Goal: Book appointment/travel/reservation

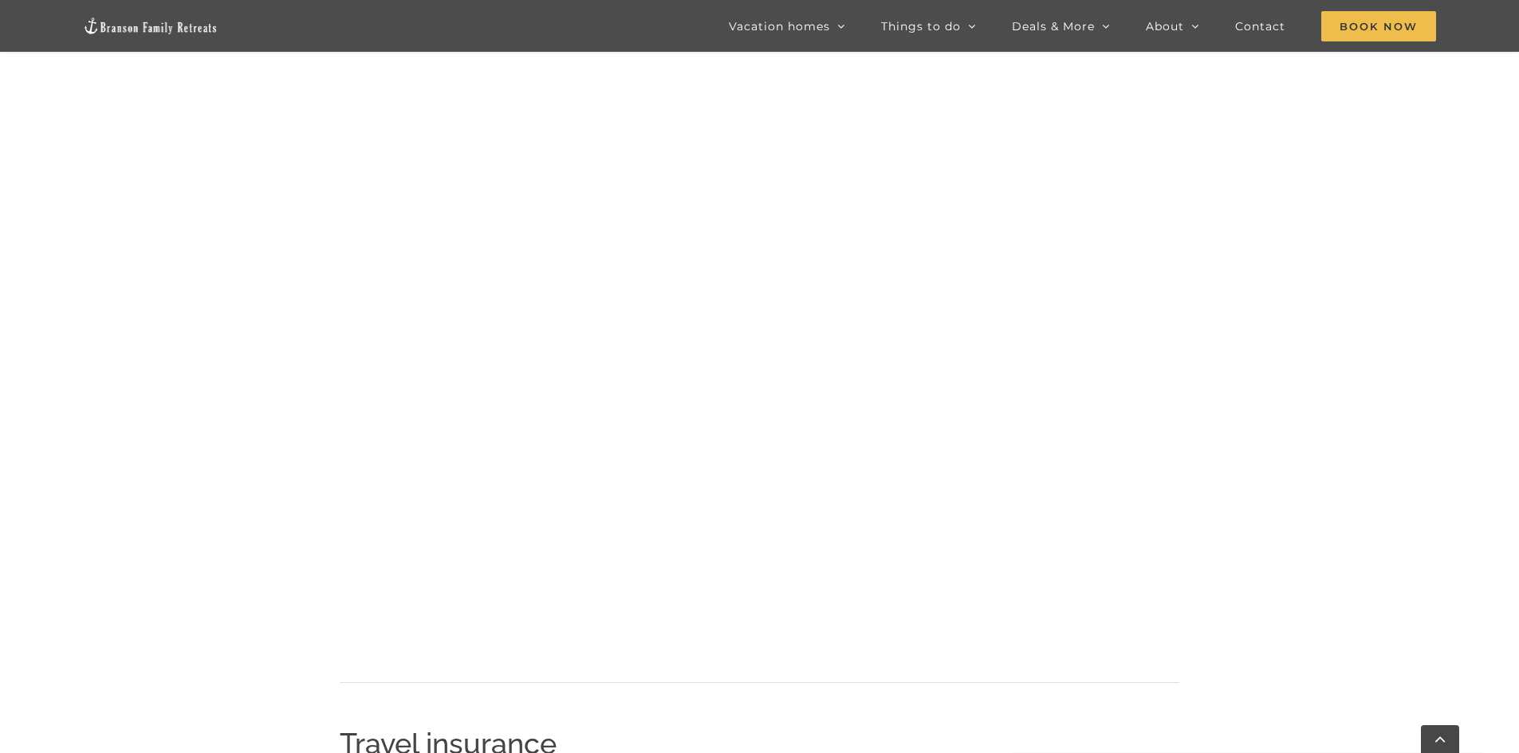
scroll to position [1551, 0]
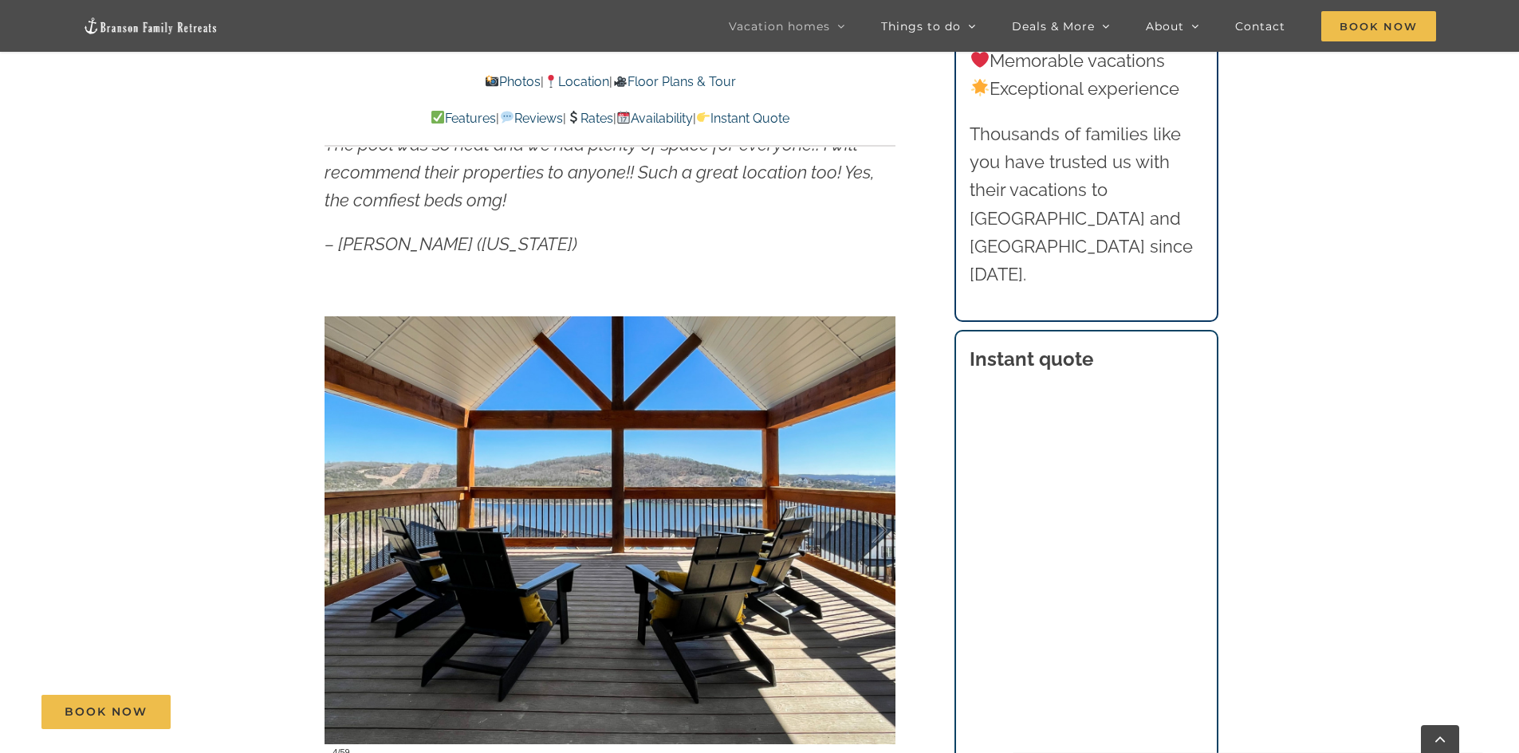
scroll to position [1196, 0]
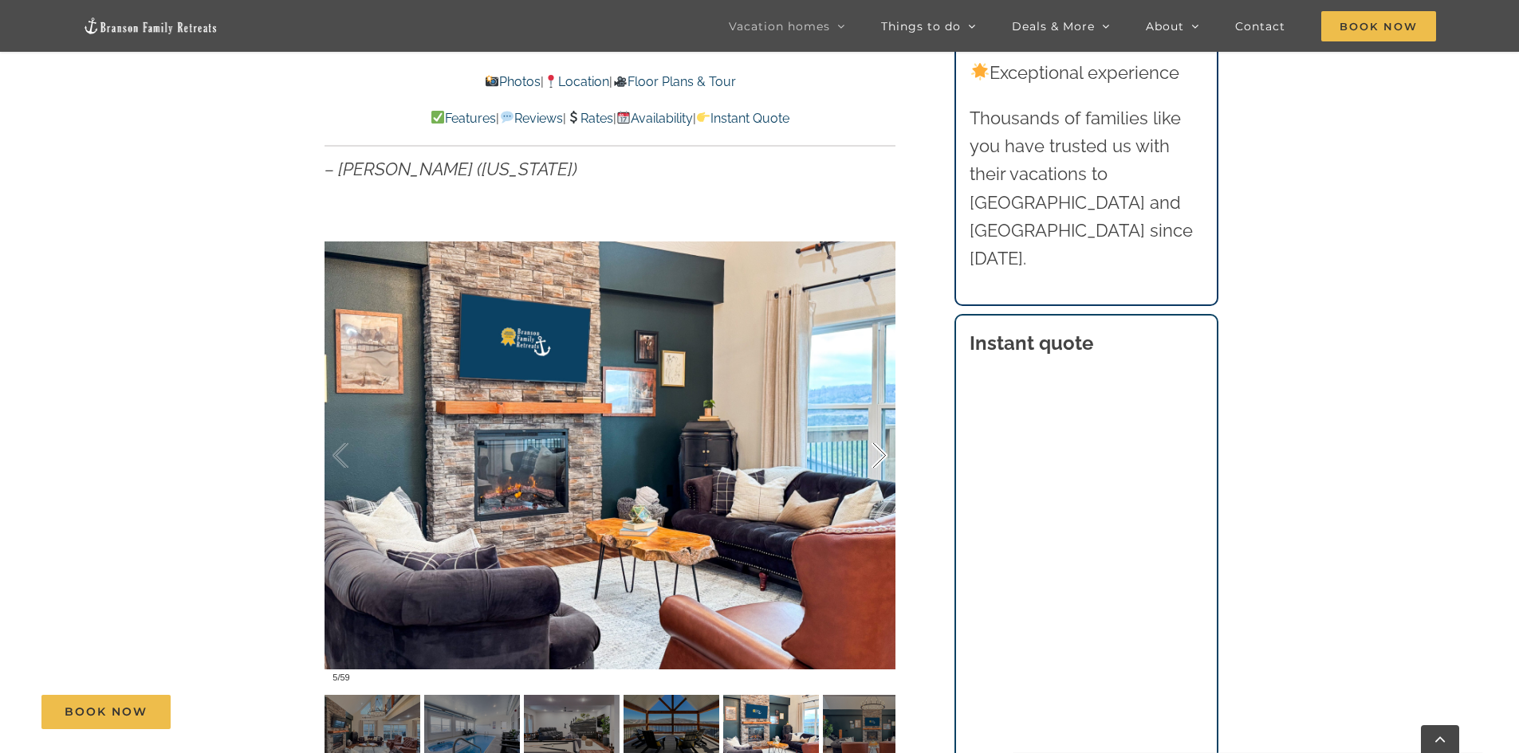
click at [879, 456] on div at bounding box center [862, 456] width 49 height 99
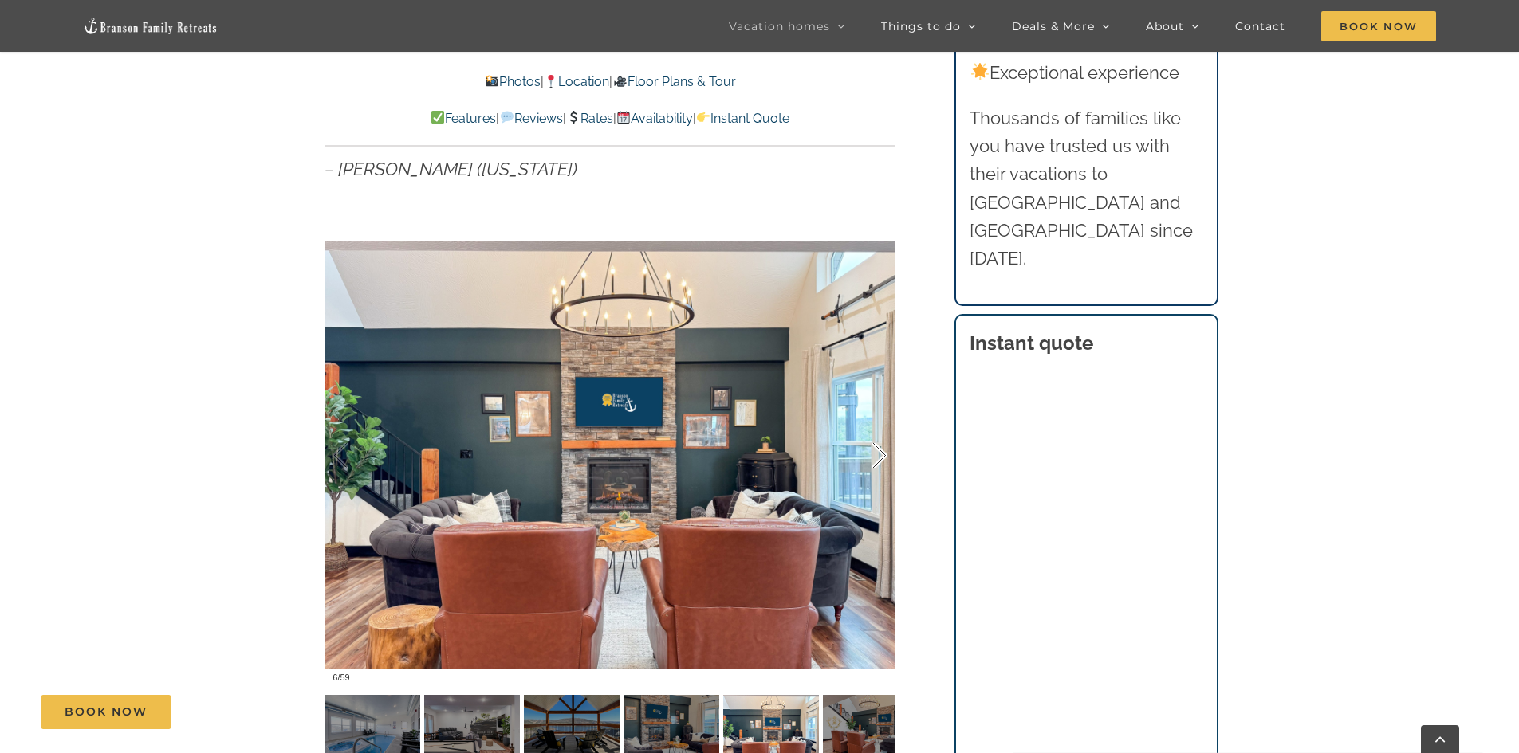
click at [882, 458] on div at bounding box center [862, 456] width 49 height 99
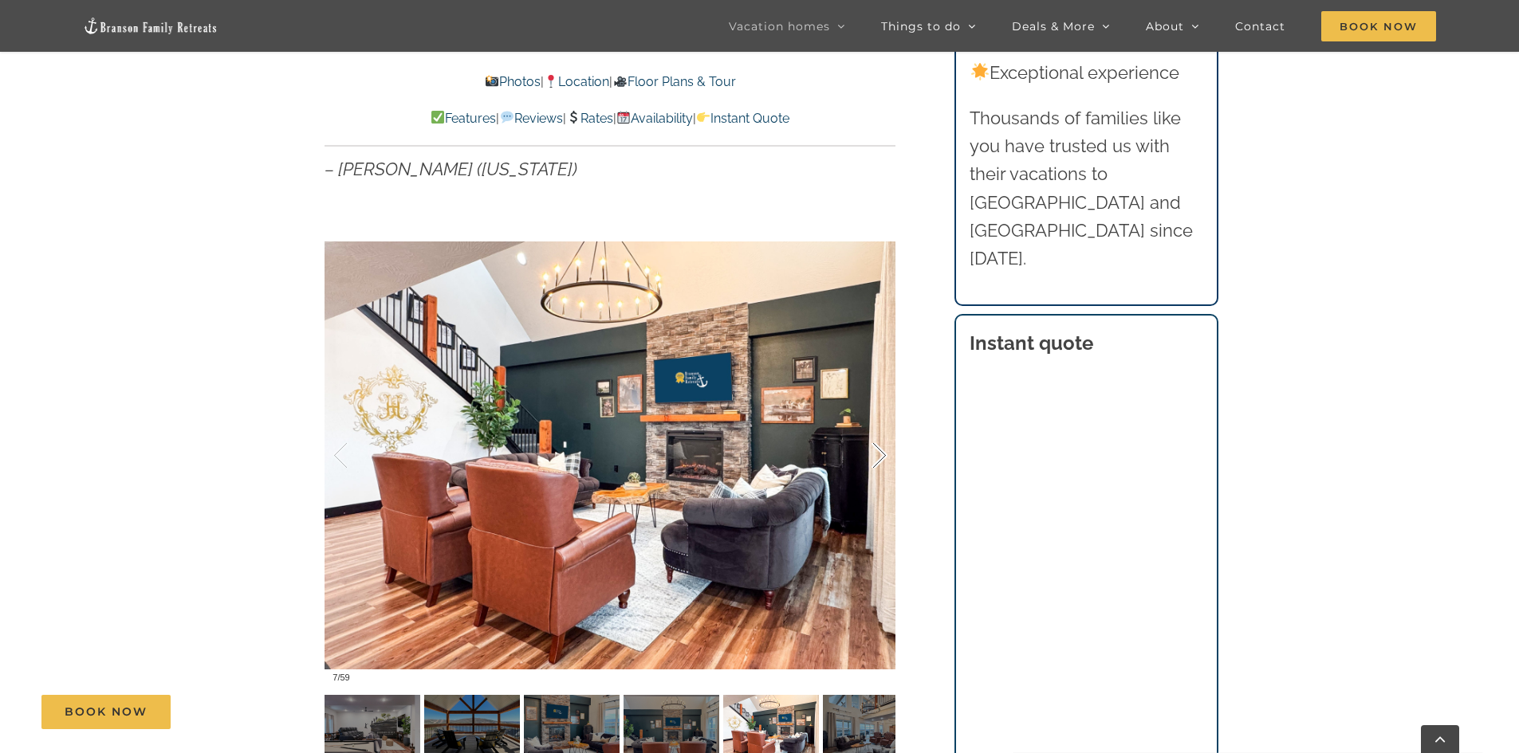
click at [882, 459] on div at bounding box center [862, 456] width 49 height 99
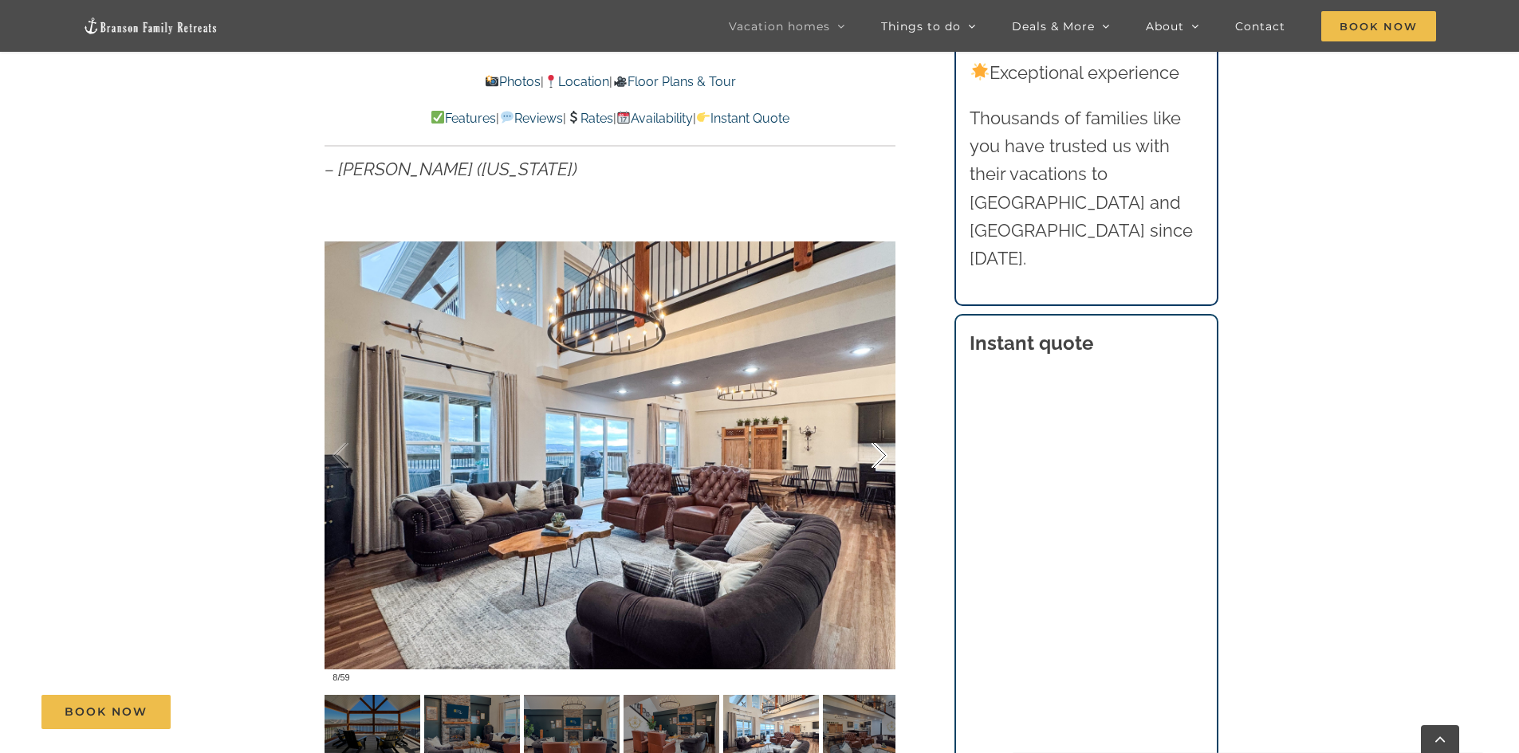
click at [873, 455] on div at bounding box center [862, 456] width 49 height 99
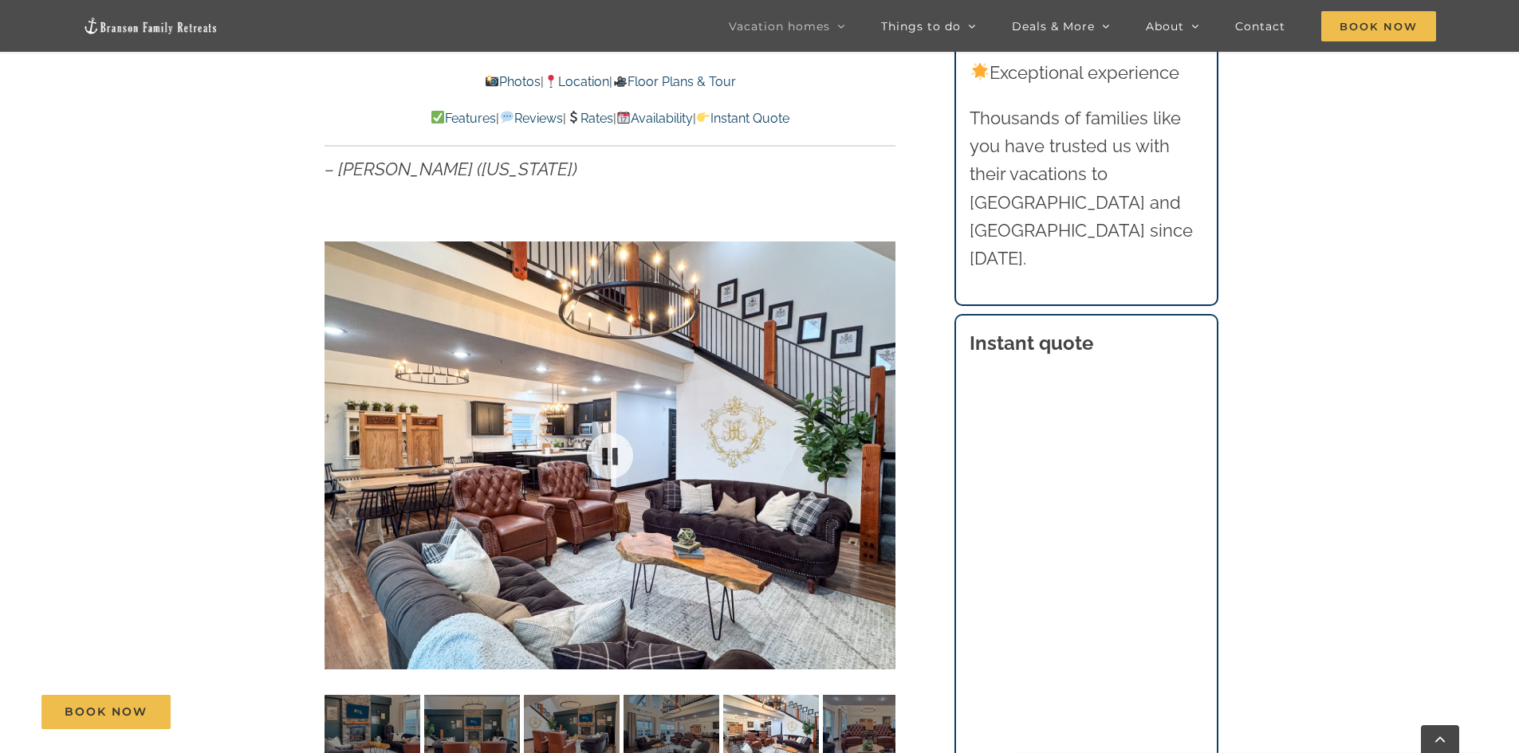
click at [878, 455] on div at bounding box center [609, 455] width 571 height 469
click at [875, 459] on div at bounding box center [862, 456] width 49 height 99
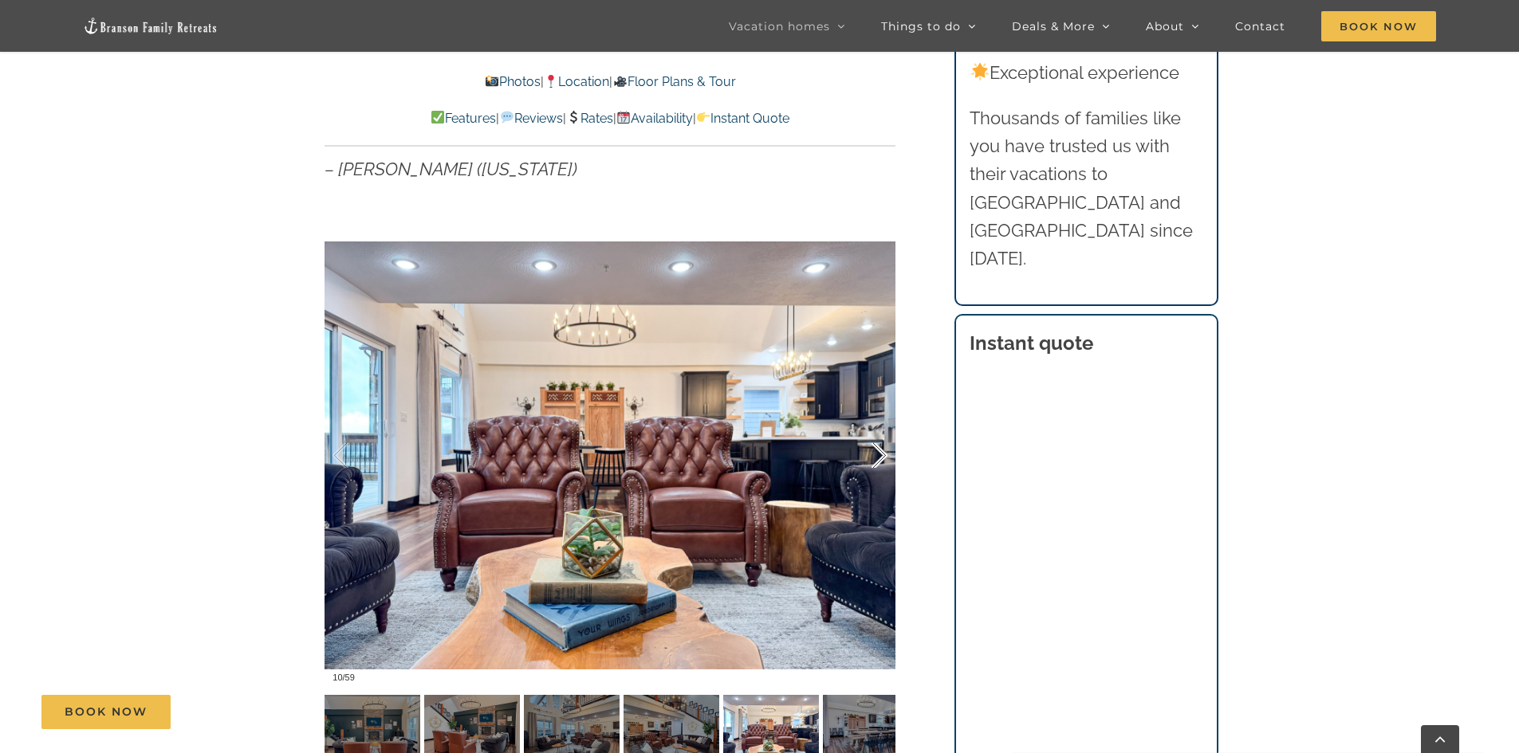
click at [875, 457] on div at bounding box center [862, 456] width 49 height 99
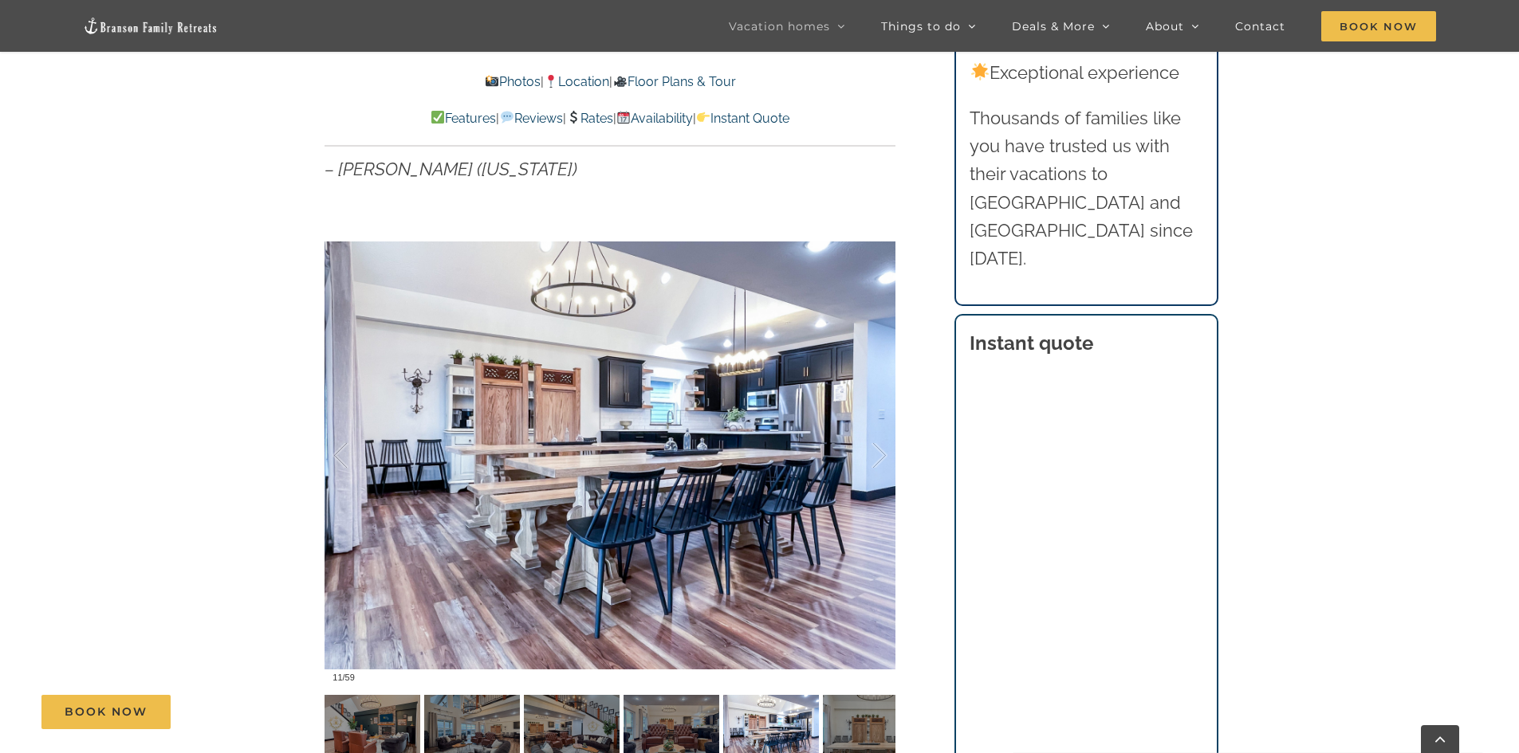
click at [875, 458] on div at bounding box center [862, 456] width 49 height 99
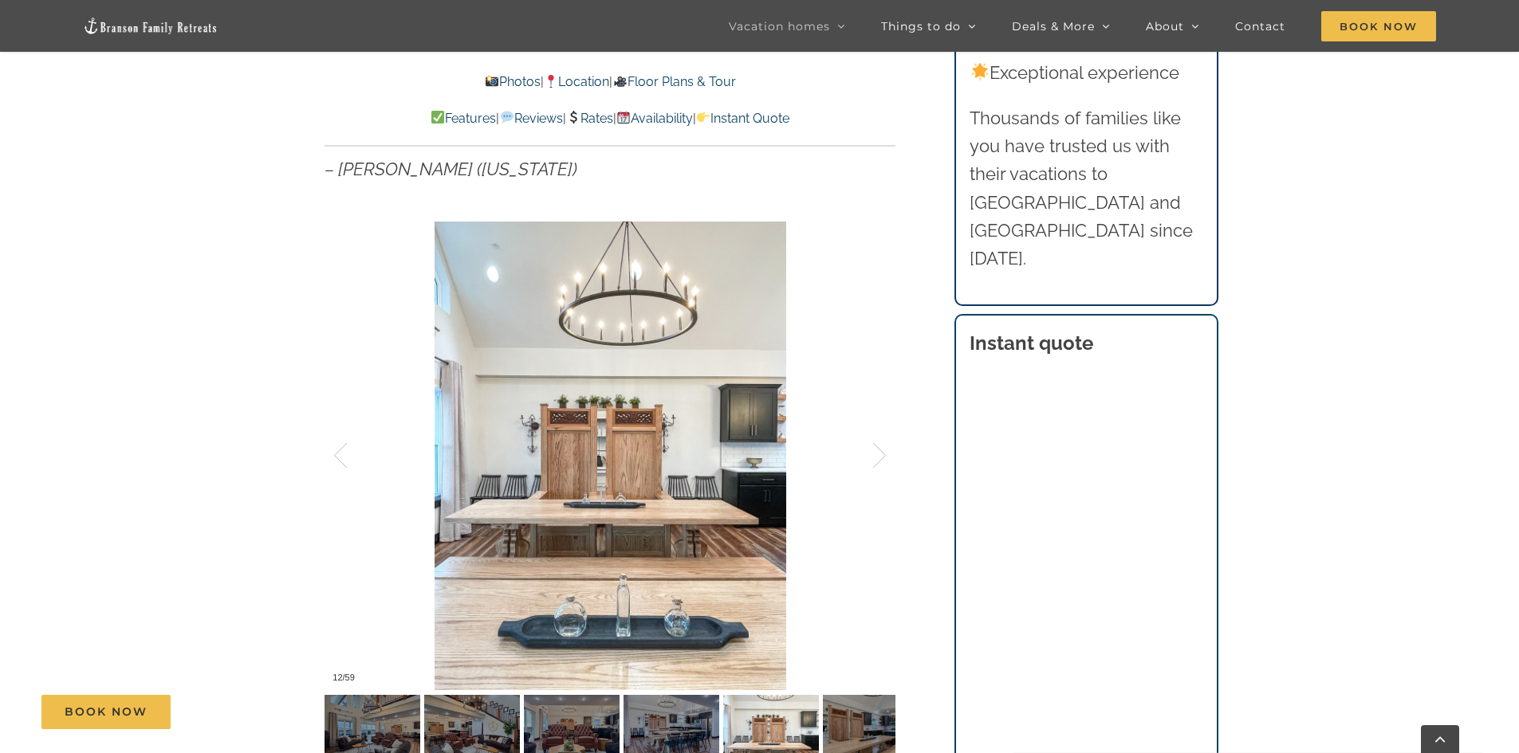
click at [875, 458] on div at bounding box center [862, 456] width 49 height 99
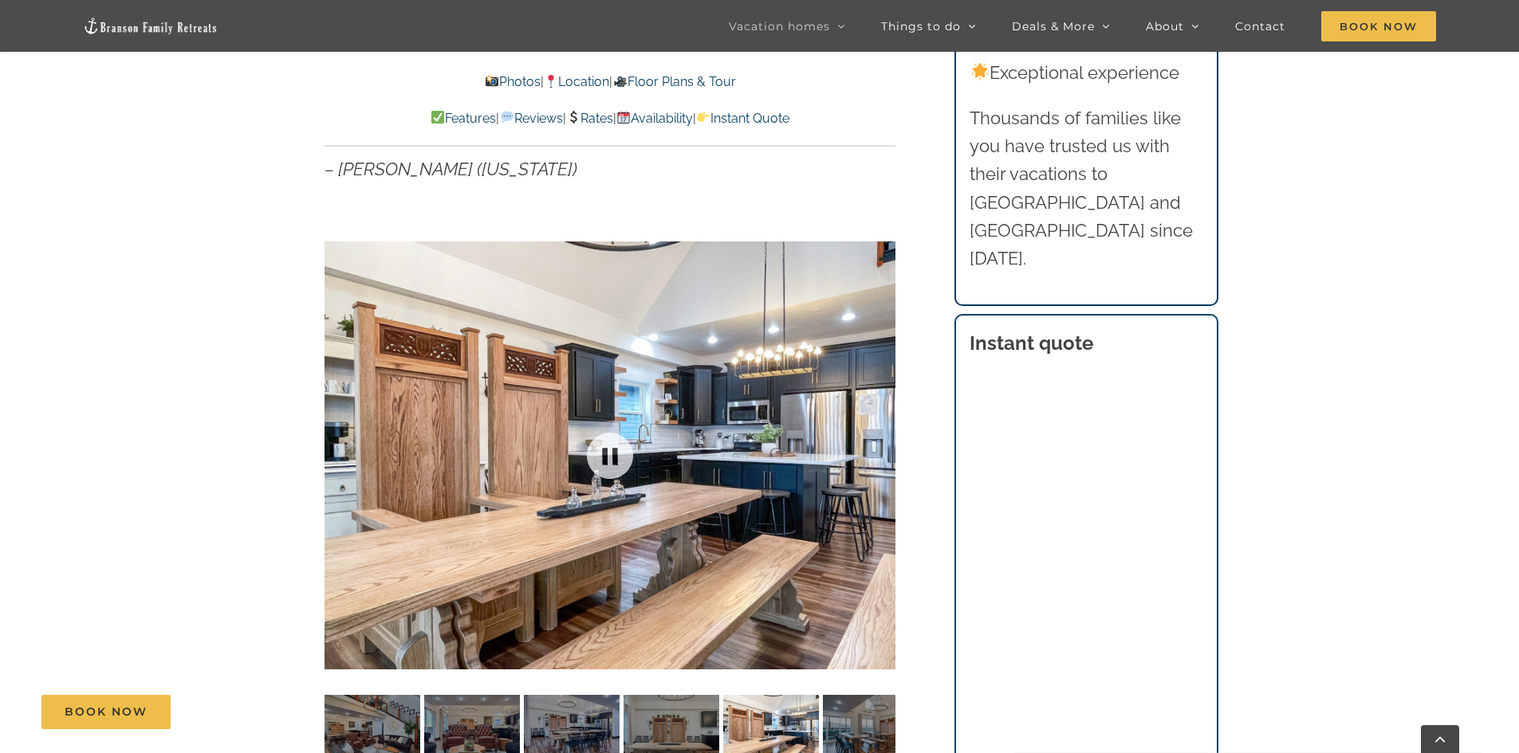
click at [875, 458] on div at bounding box center [609, 455] width 571 height 469
click at [879, 460] on div at bounding box center [862, 456] width 49 height 99
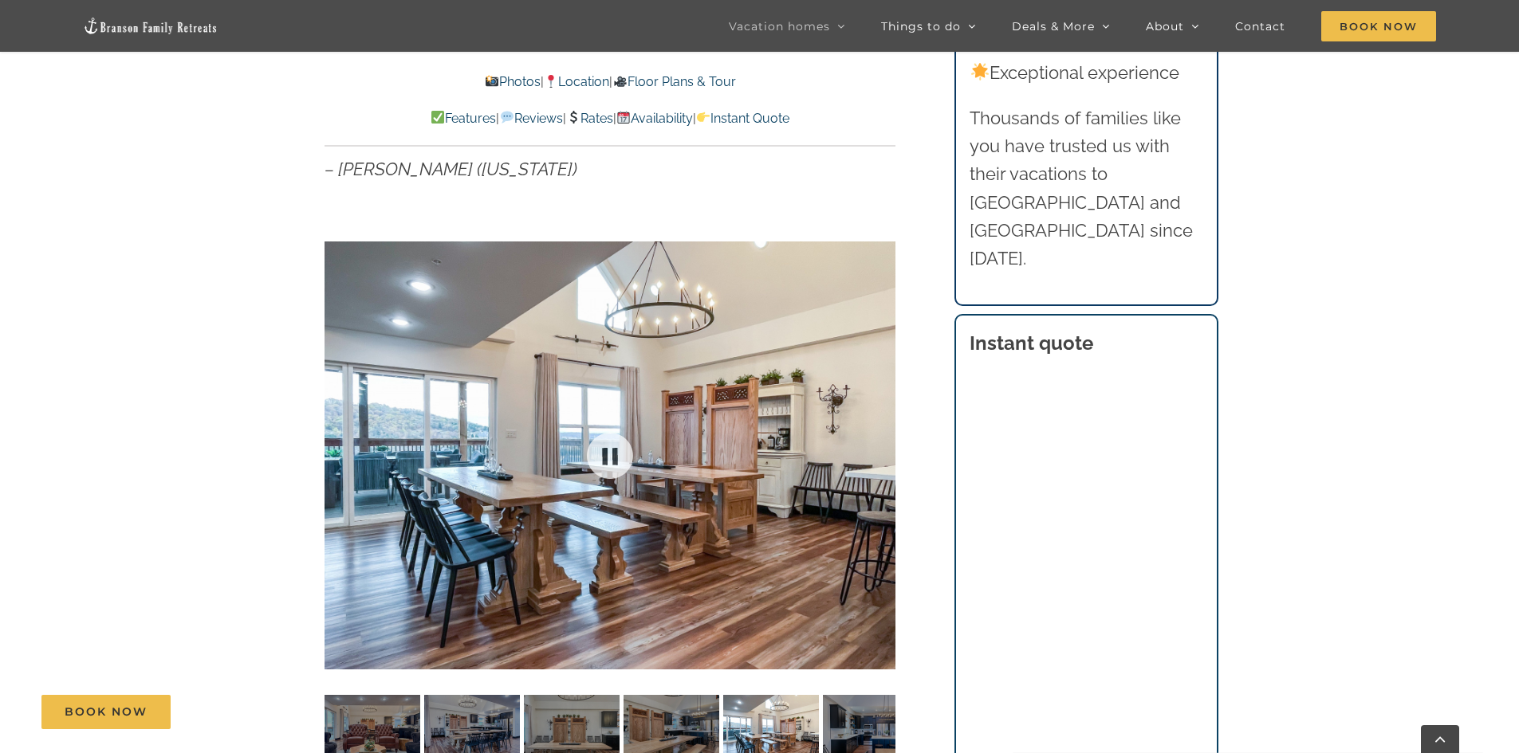
click at [879, 460] on div at bounding box center [609, 455] width 571 height 469
click at [874, 452] on div at bounding box center [862, 456] width 49 height 99
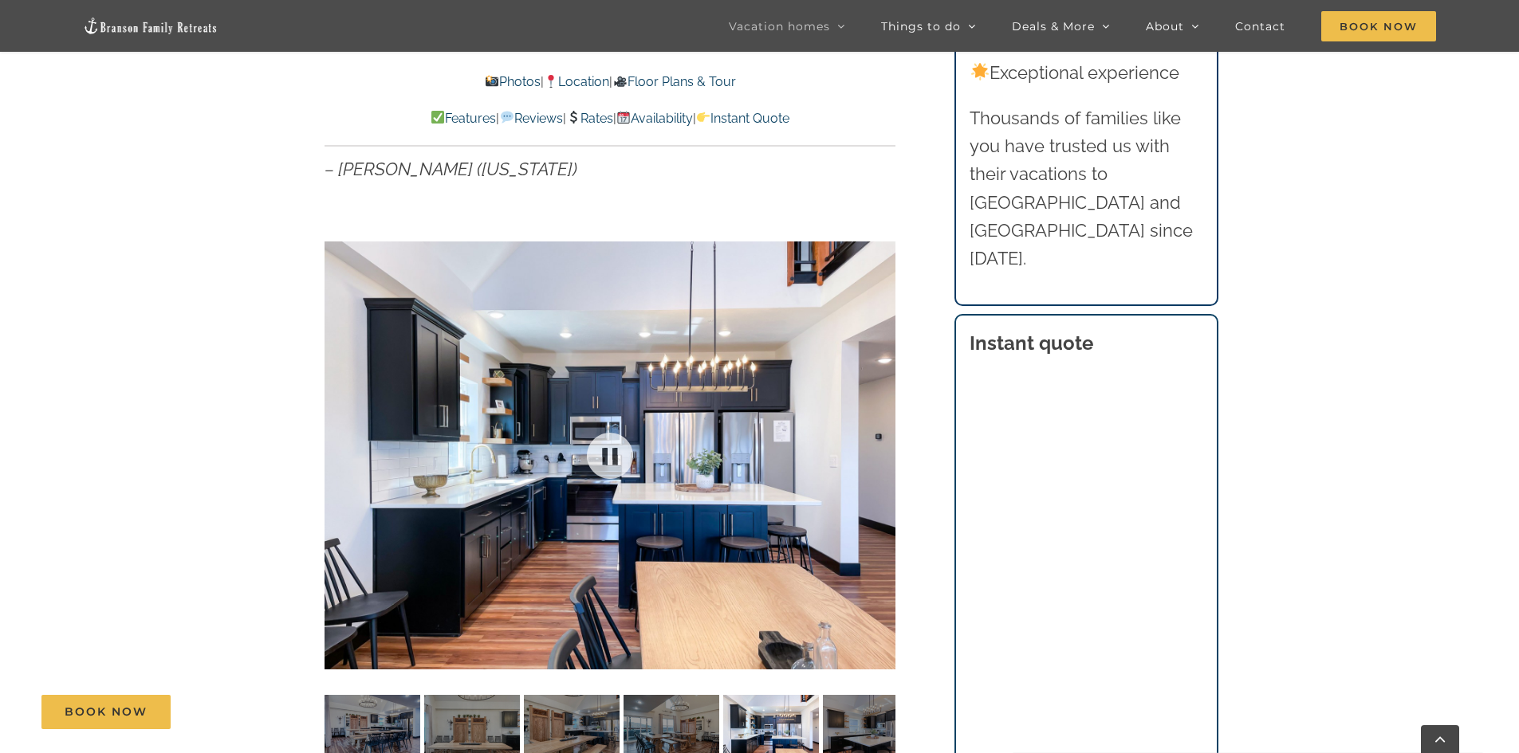
click at [874, 453] on div at bounding box center [609, 455] width 571 height 469
click at [874, 453] on div at bounding box center [862, 456] width 49 height 99
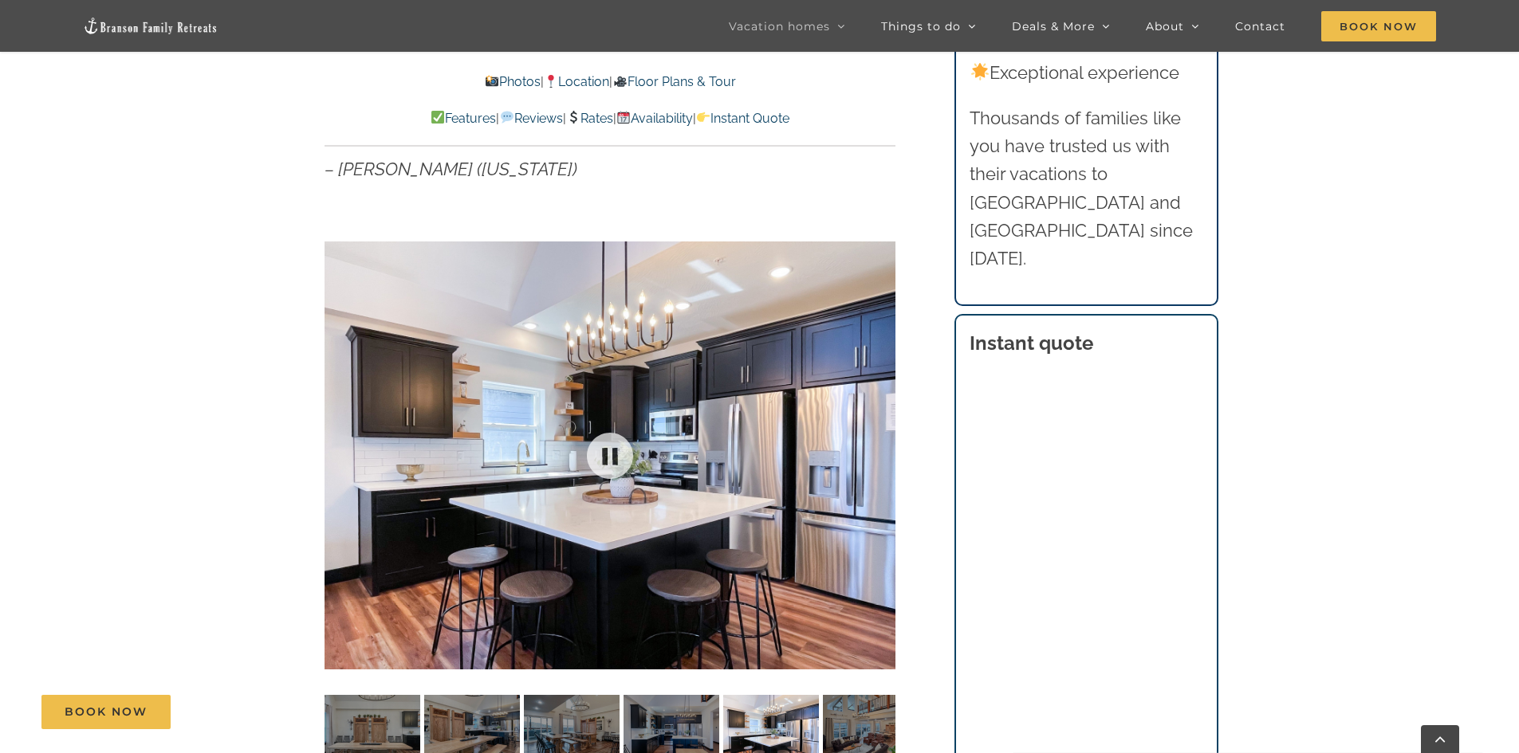
click at [874, 453] on div at bounding box center [609, 455] width 571 height 469
click at [874, 453] on div at bounding box center [862, 456] width 49 height 99
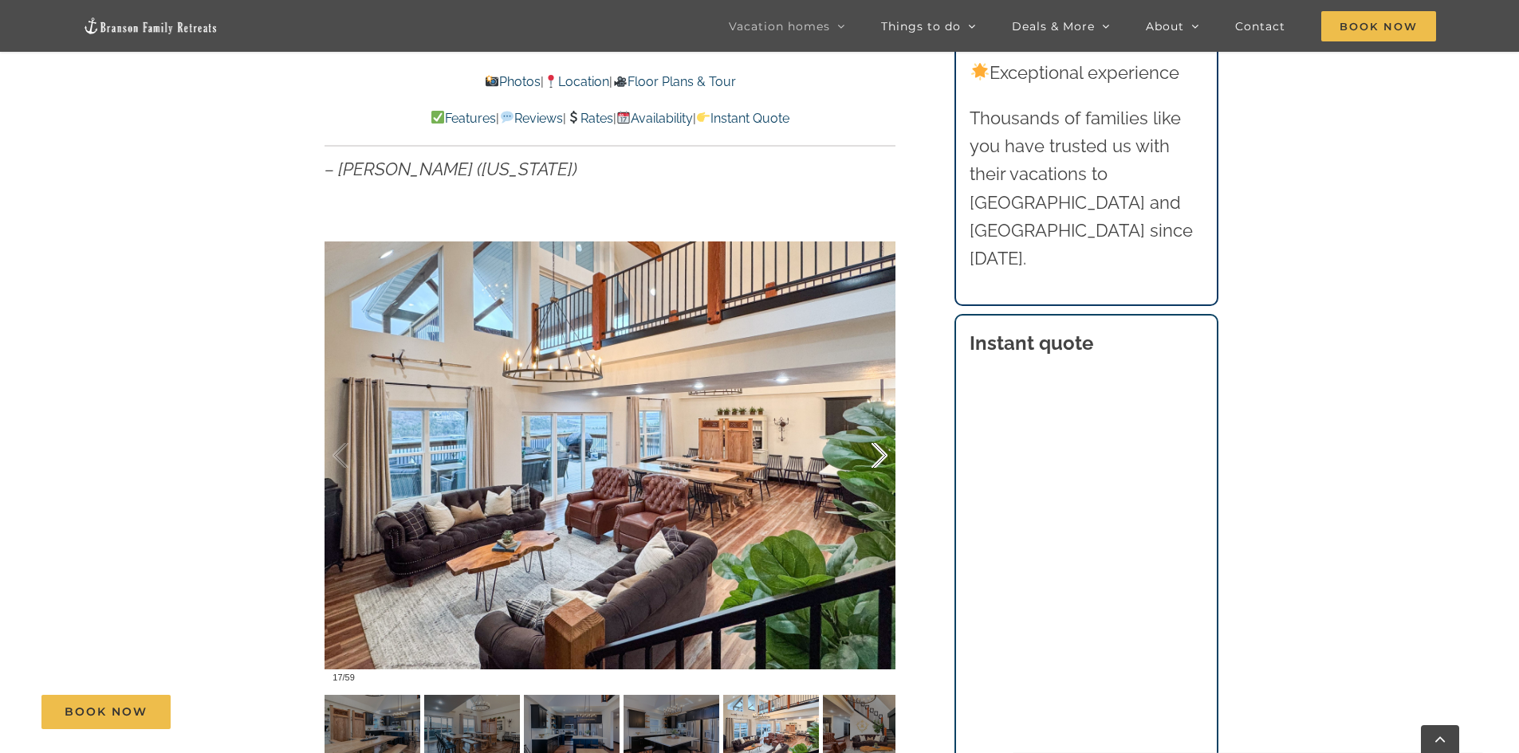
click at [874, 453] on div at bounding box center [862, 456] width 49 height 99
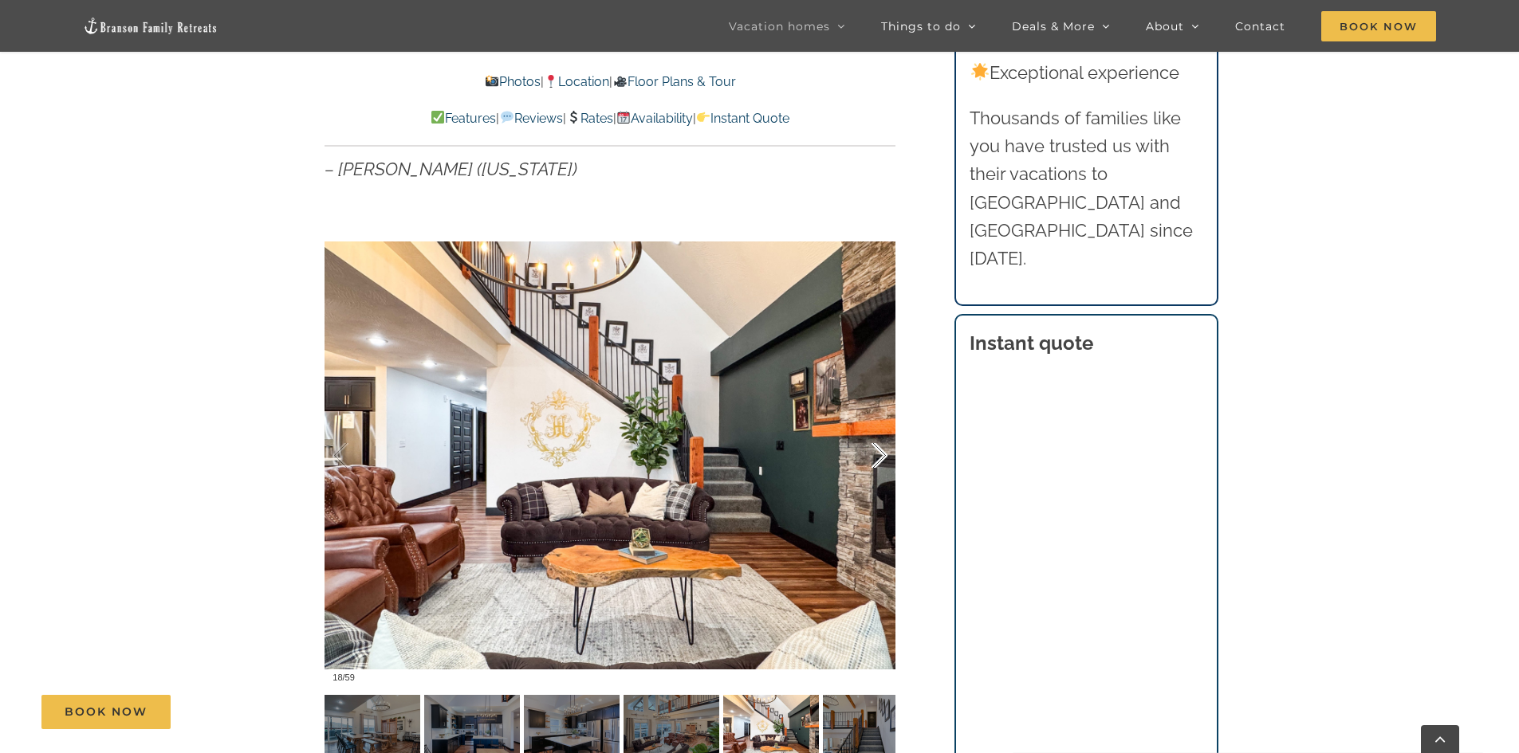
click at [874, 453] on div at bounding box center [862, 456] width 49 height 99
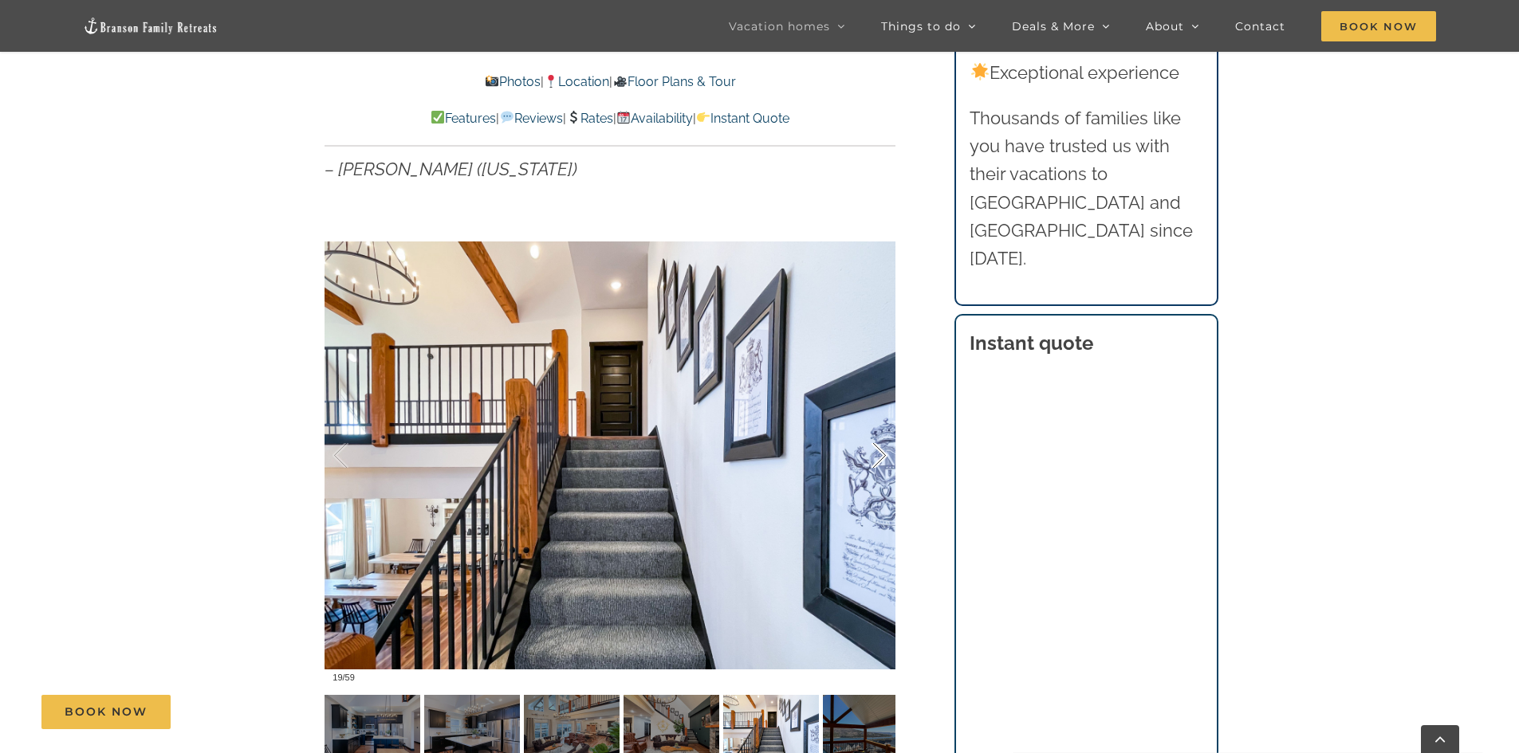
click at [874, 453] on div at bounding box center [862, 456] width 49 height 99
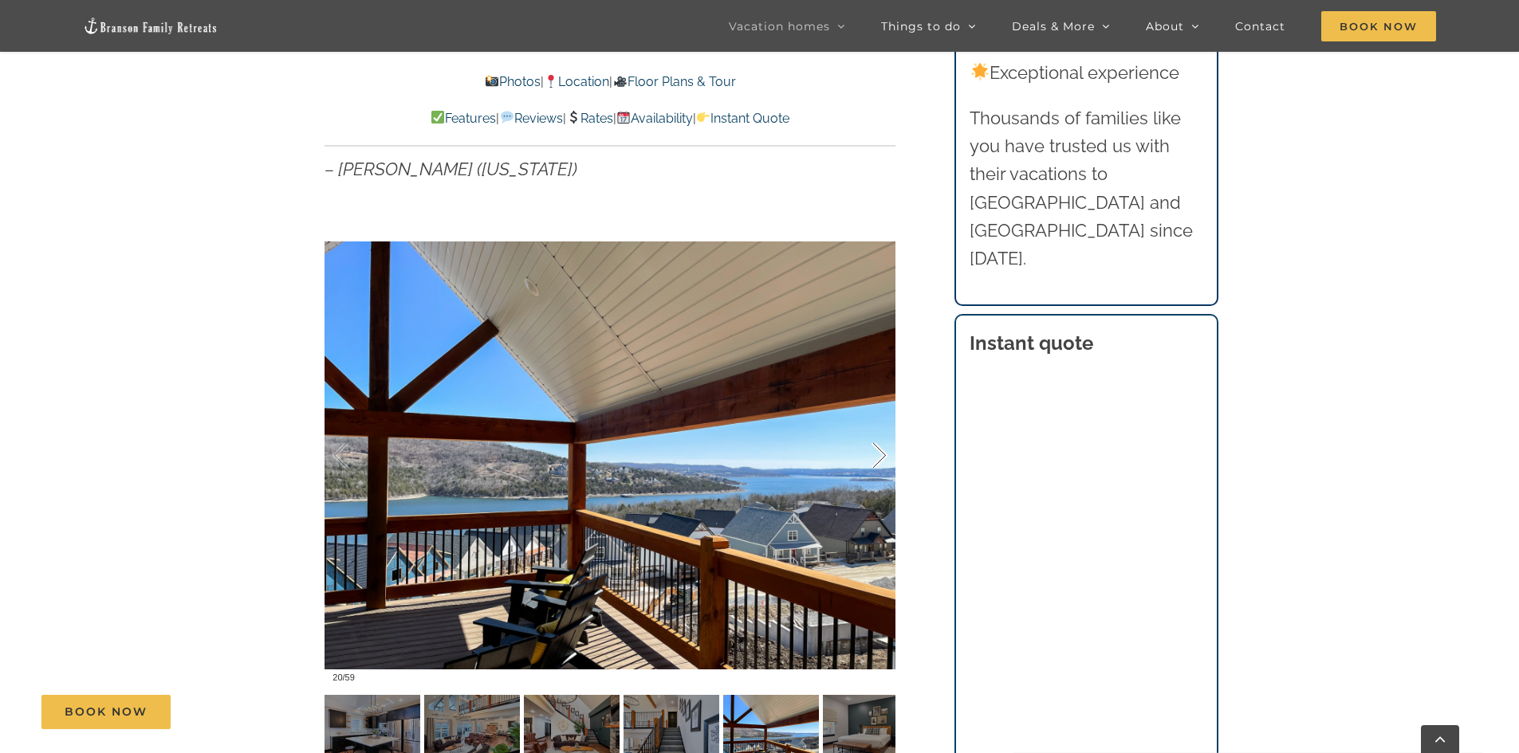
click at [874, 453] on div at bounding box center [862, 456] width 49 height 99
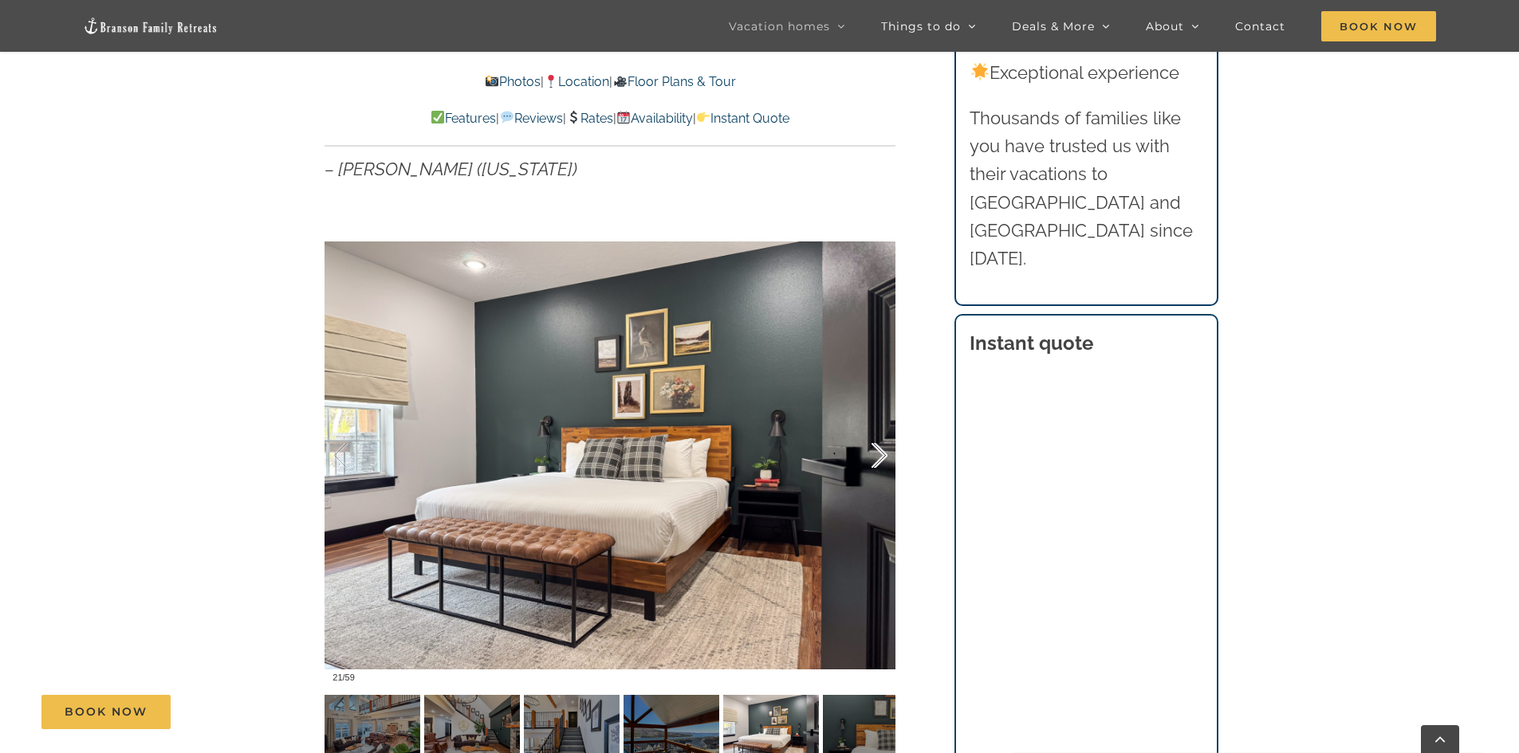
click at [874, 453] on div at bounding box center [862, 456] width 49 height 99
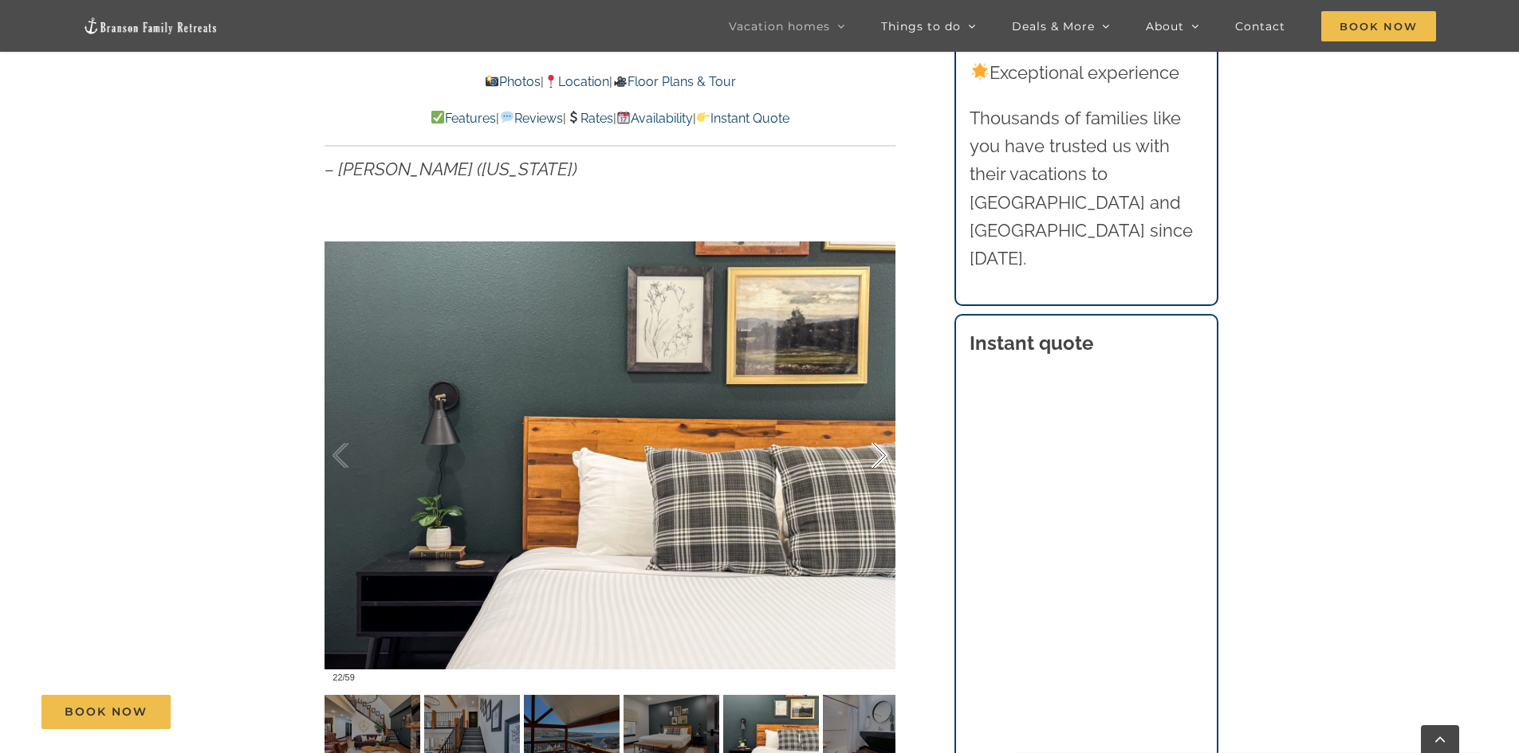
click at [874, 453] on div at bounding box center [862, 456] width 49 height 99
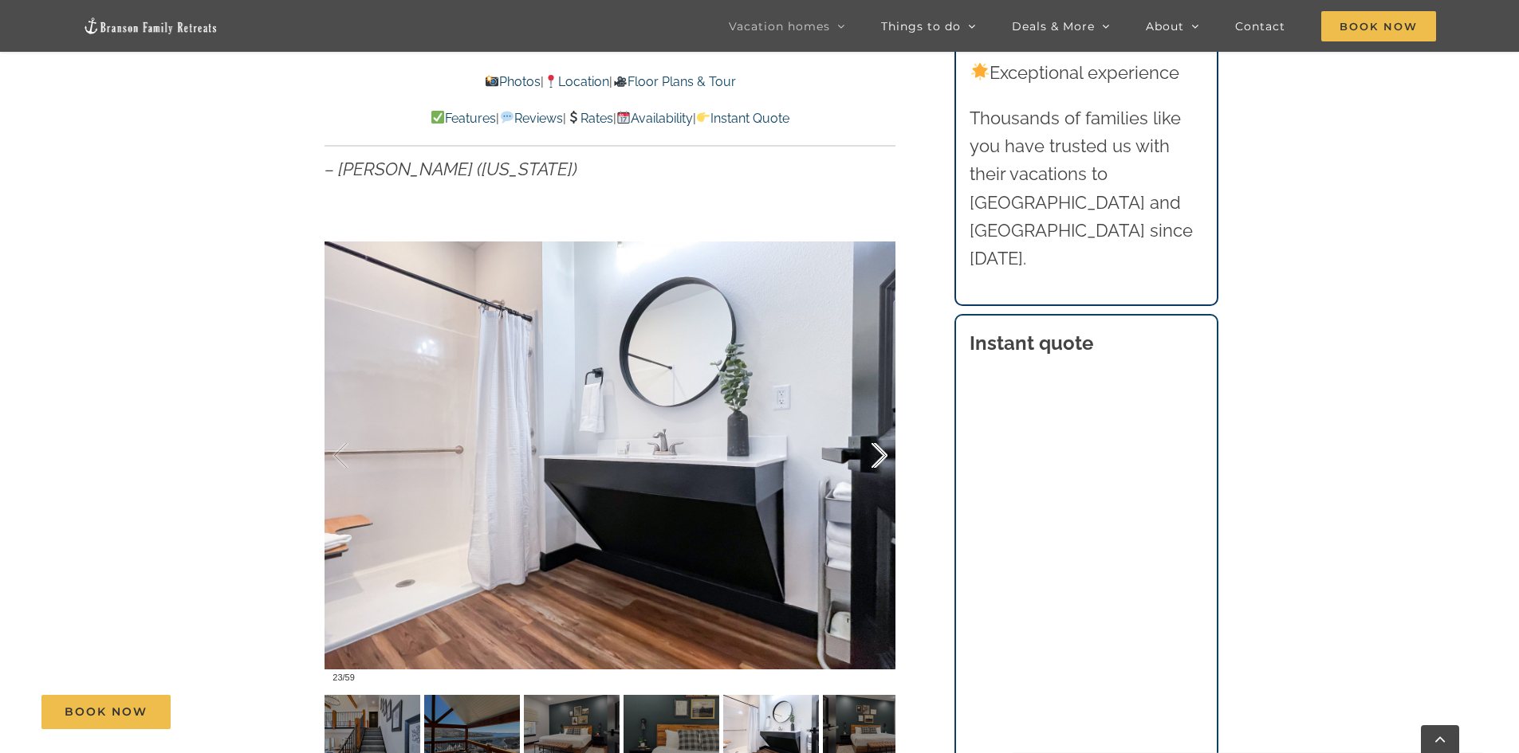
click at [874, 453] on div at bounding box center [862, 456] width 49 height 99
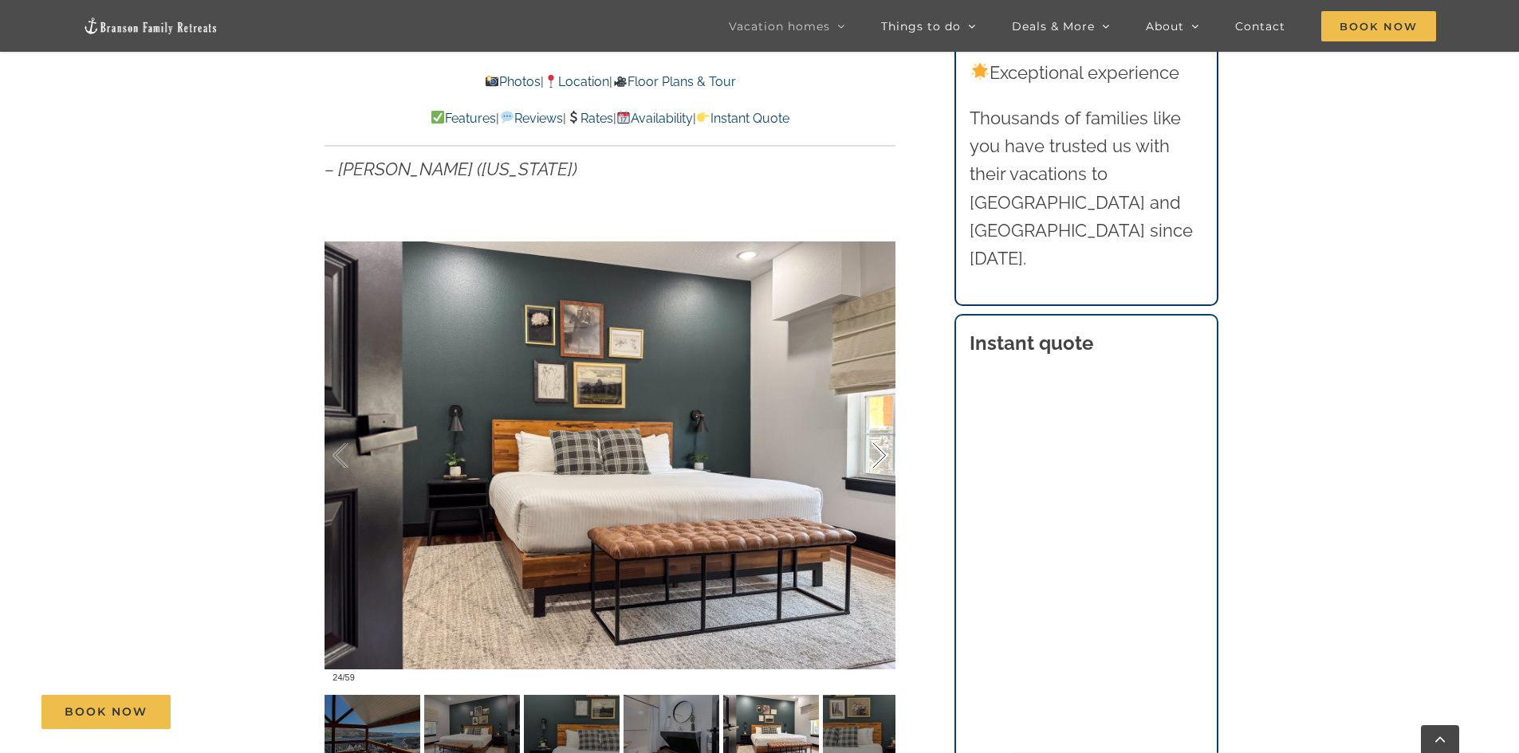
click at [874, 453] on div at bounding box center [862, 456] width 49 height 99
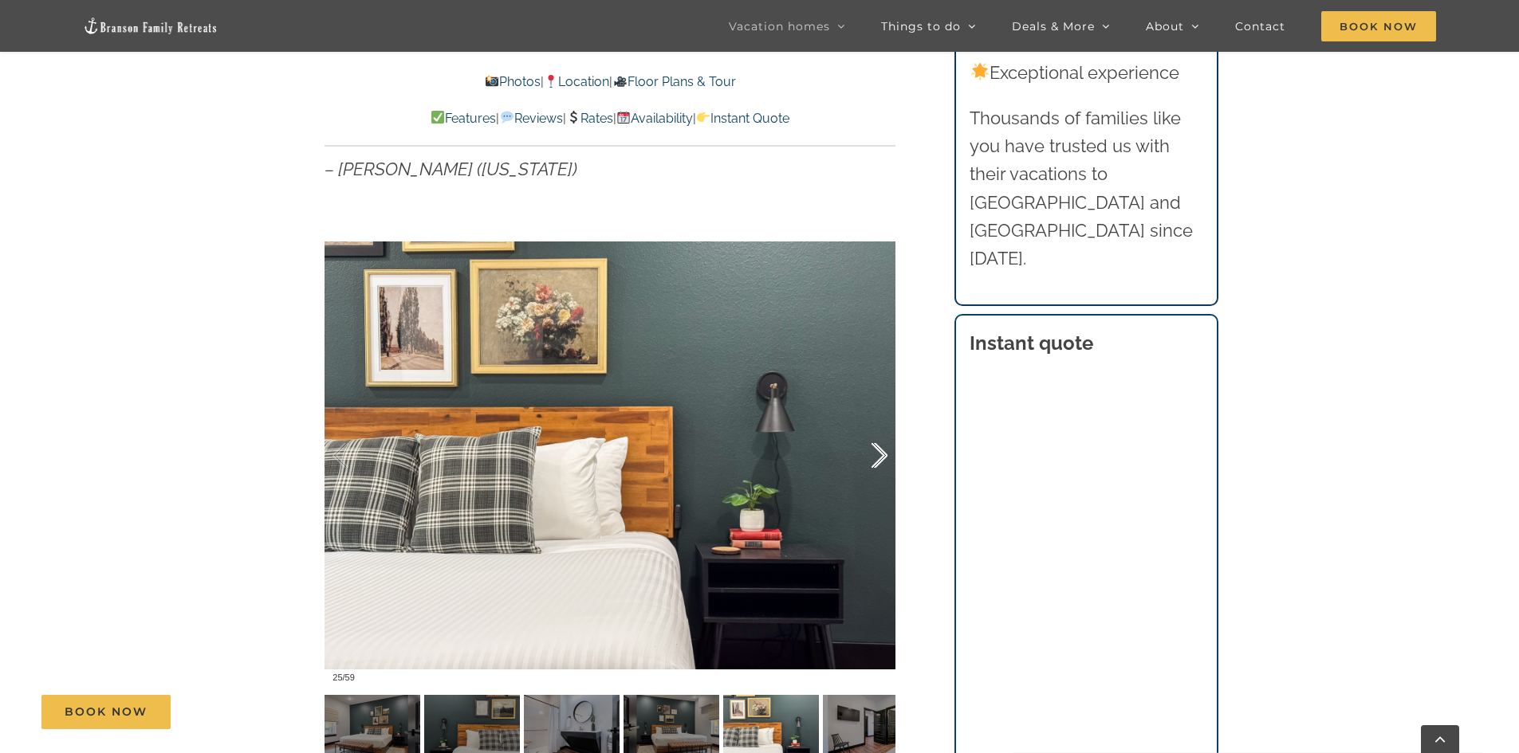
click at [874, 453] on div at bounding box center [862, 456] width 49 height 99
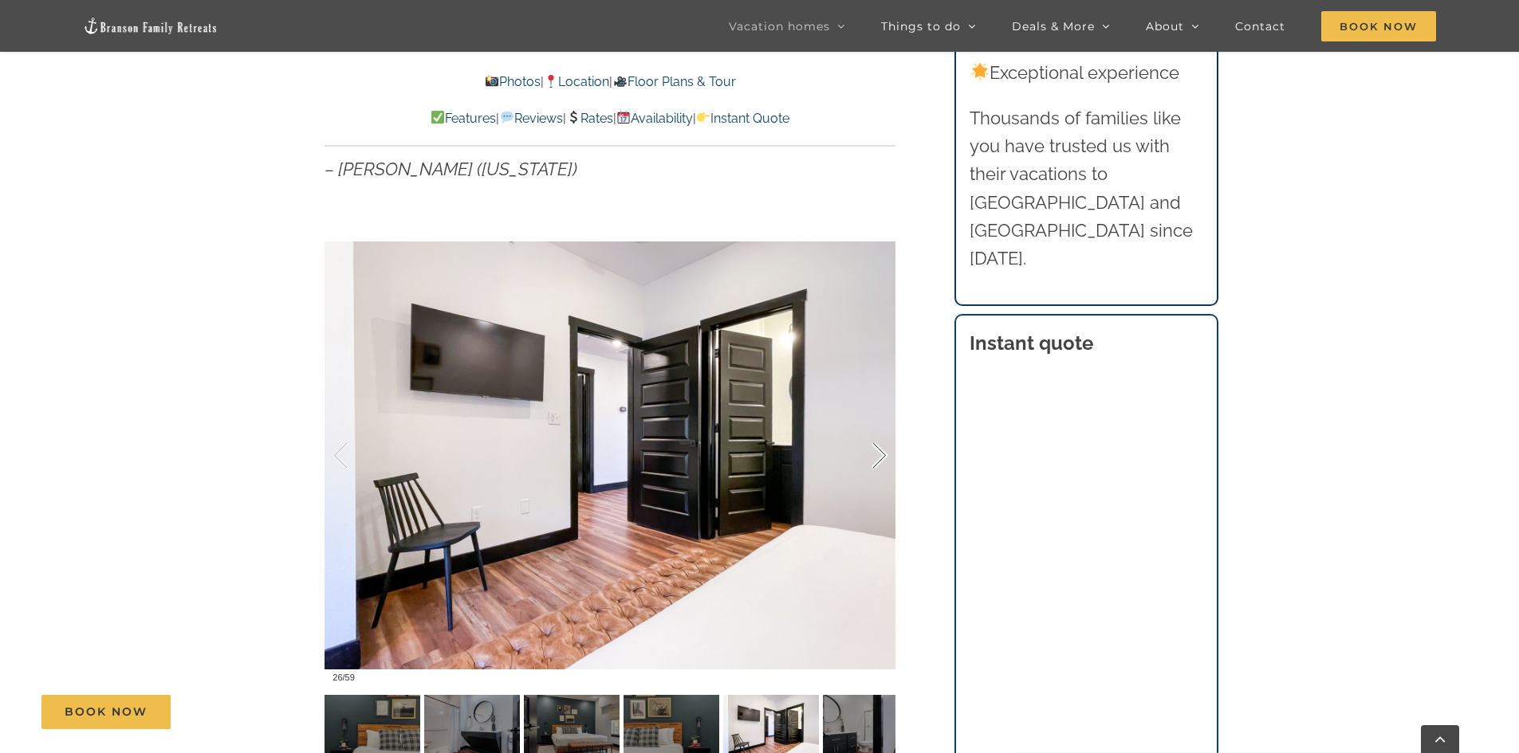
click at [874, 453] on div at bounding box center [862, 456] width 49 height 99
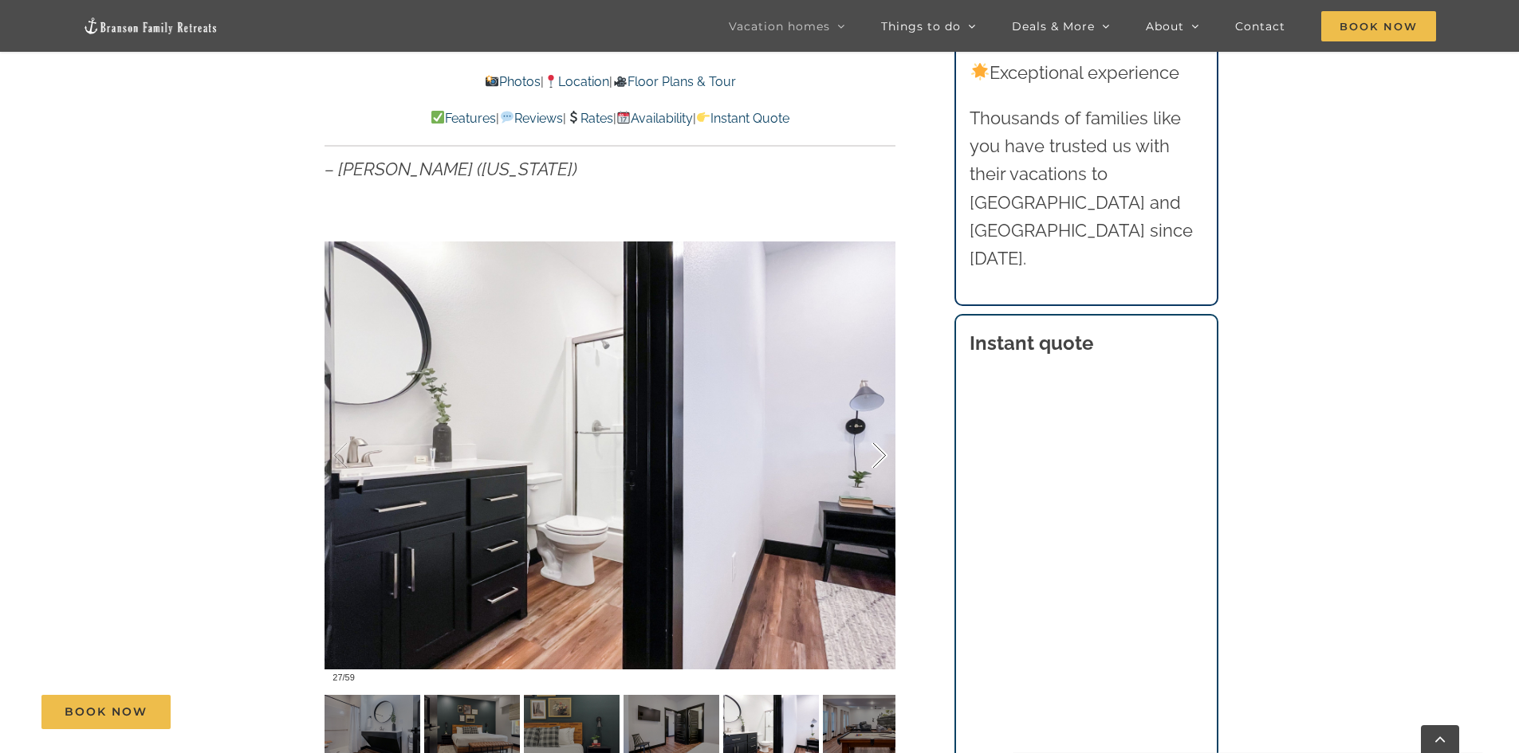
click at [874, 453] on div at bounding box center [862, 456] width 49 height 99
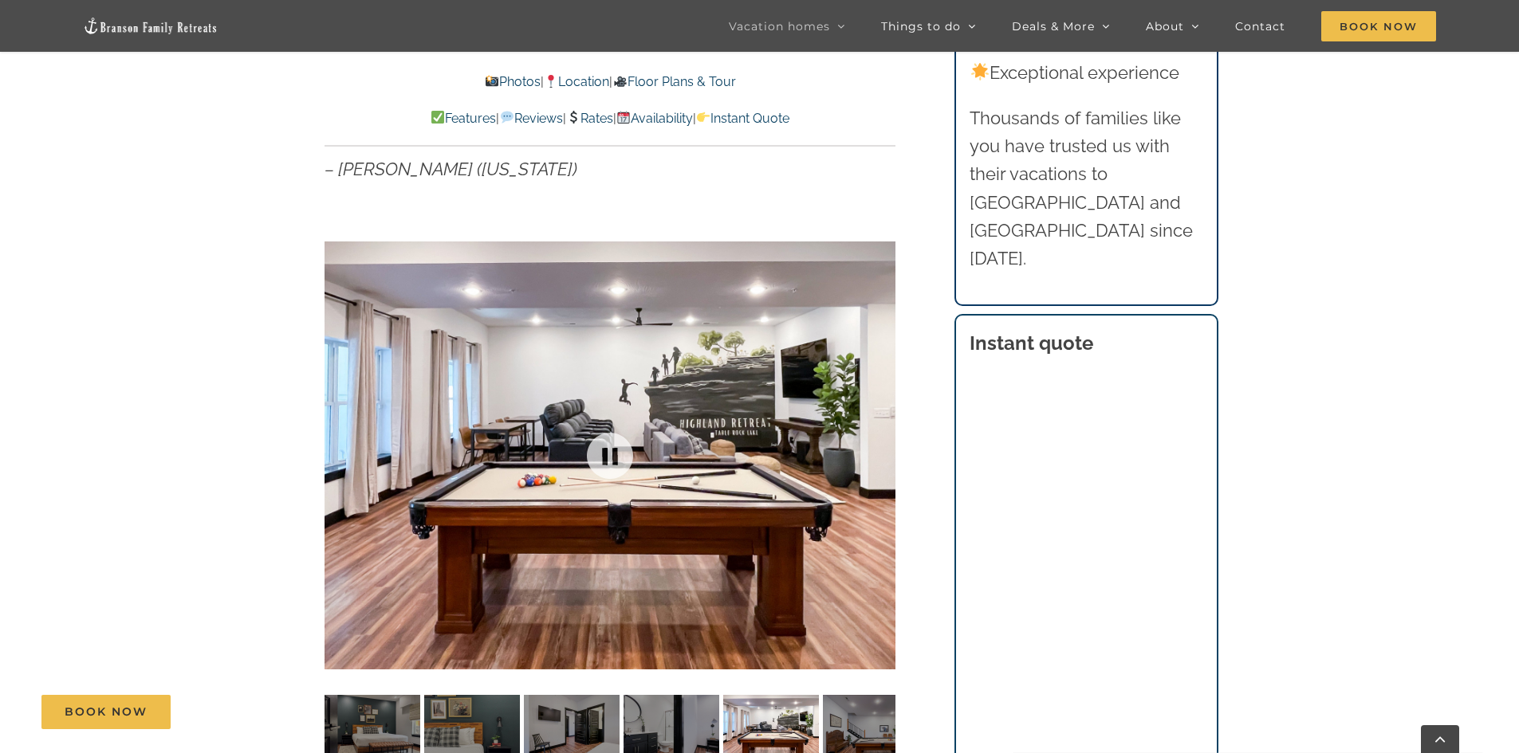
click at [874, 453] on div at bounding box center [609, 455] width 571 height 469
click at [882, 456] on div at bounding box center [609, 455] width 571 height 469
click at [879, 450] on div at bounding box center [862, 456] width 49 height 99
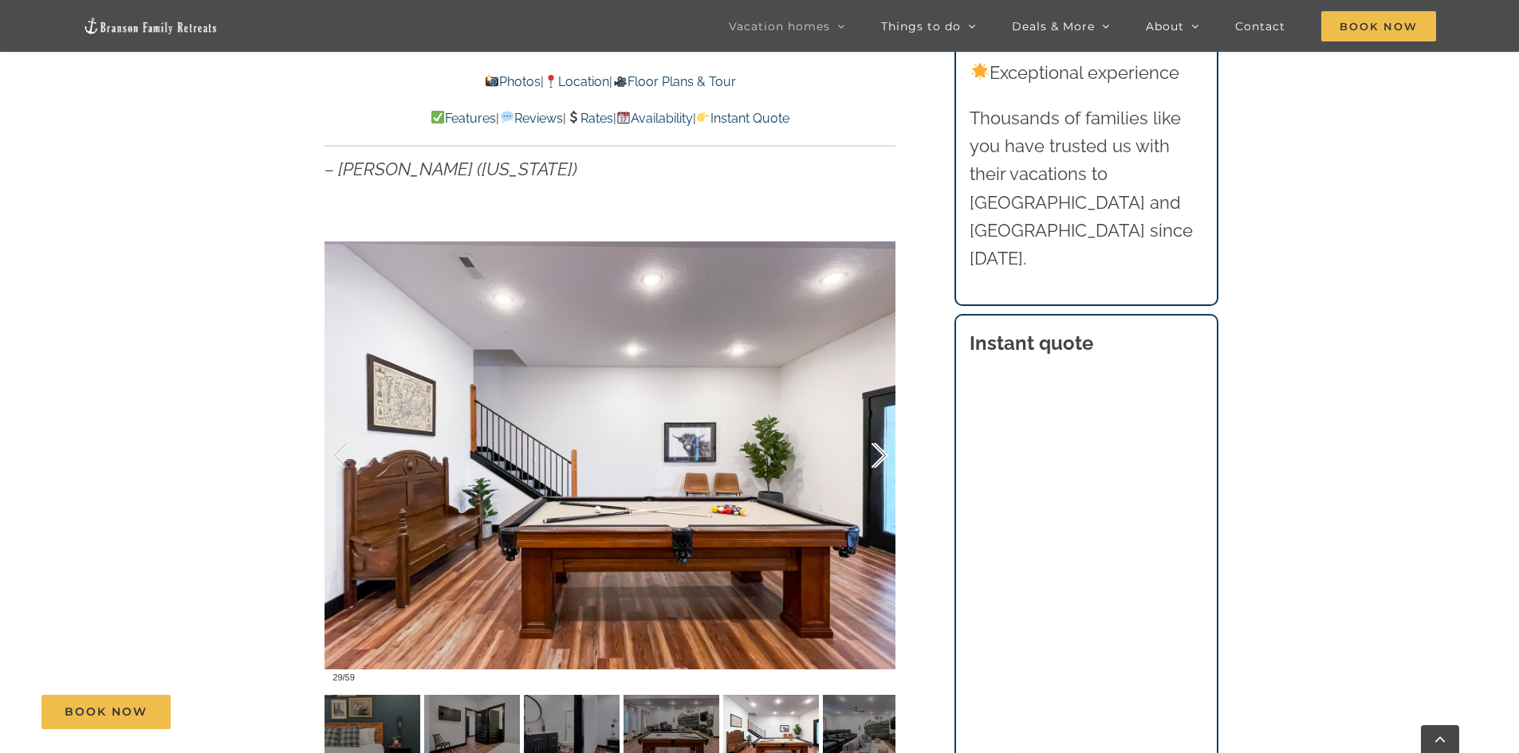
click at [879, 451] on div at bounding box center [862, 456] width 49 height 99
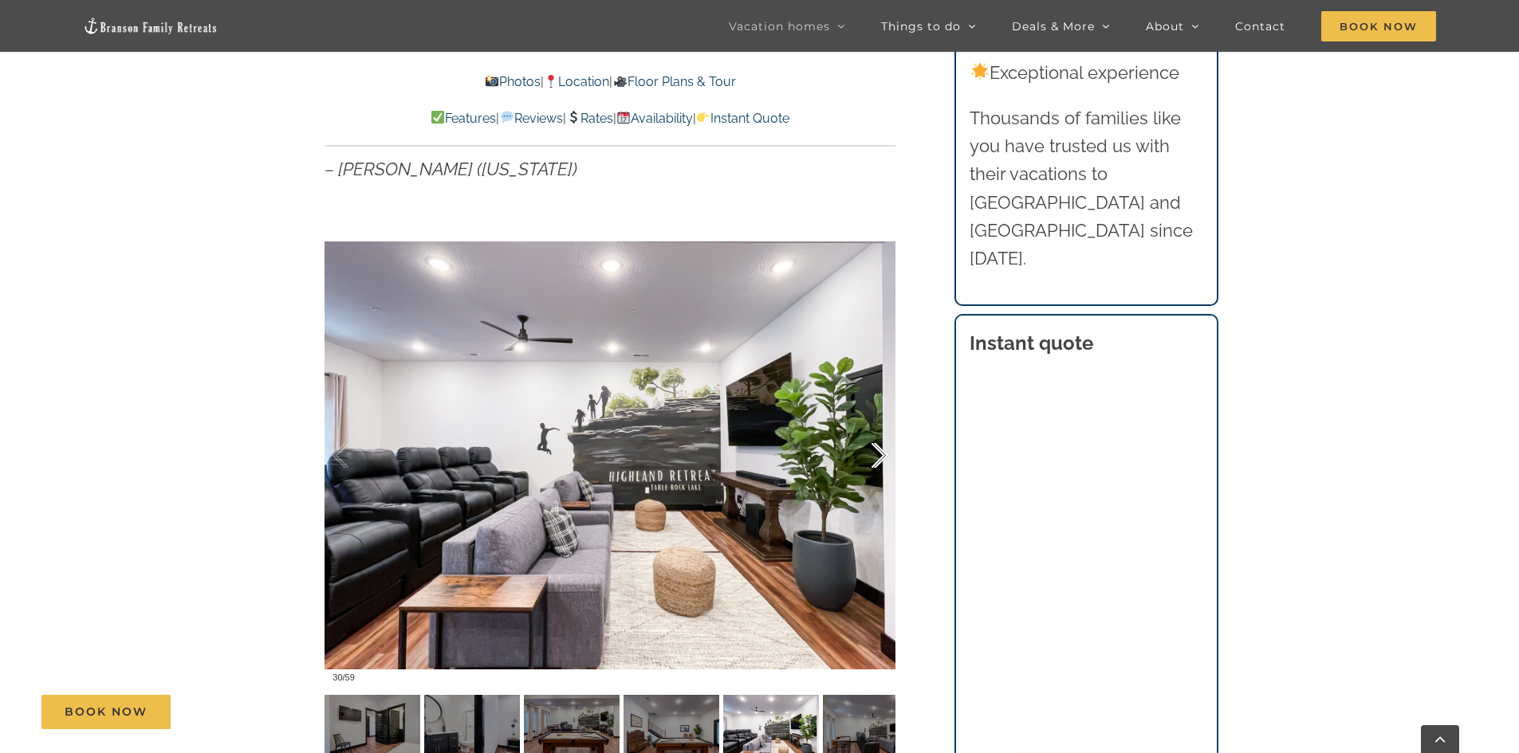
click at [876, 455] on div at bounding box center [862, 456] width 49 height 99
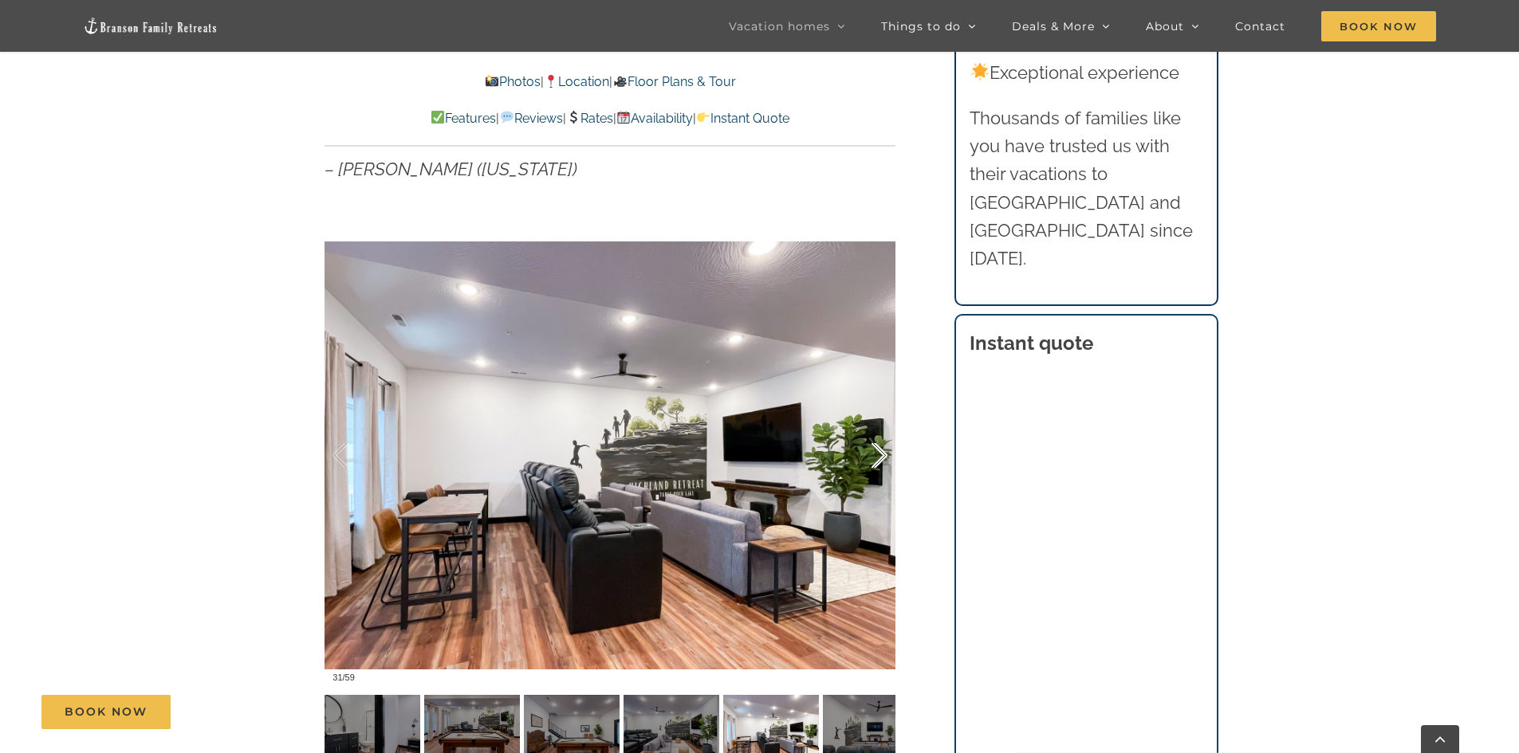
click at [874, 452] on div at bounding box center [862, 456] width 49 height 99
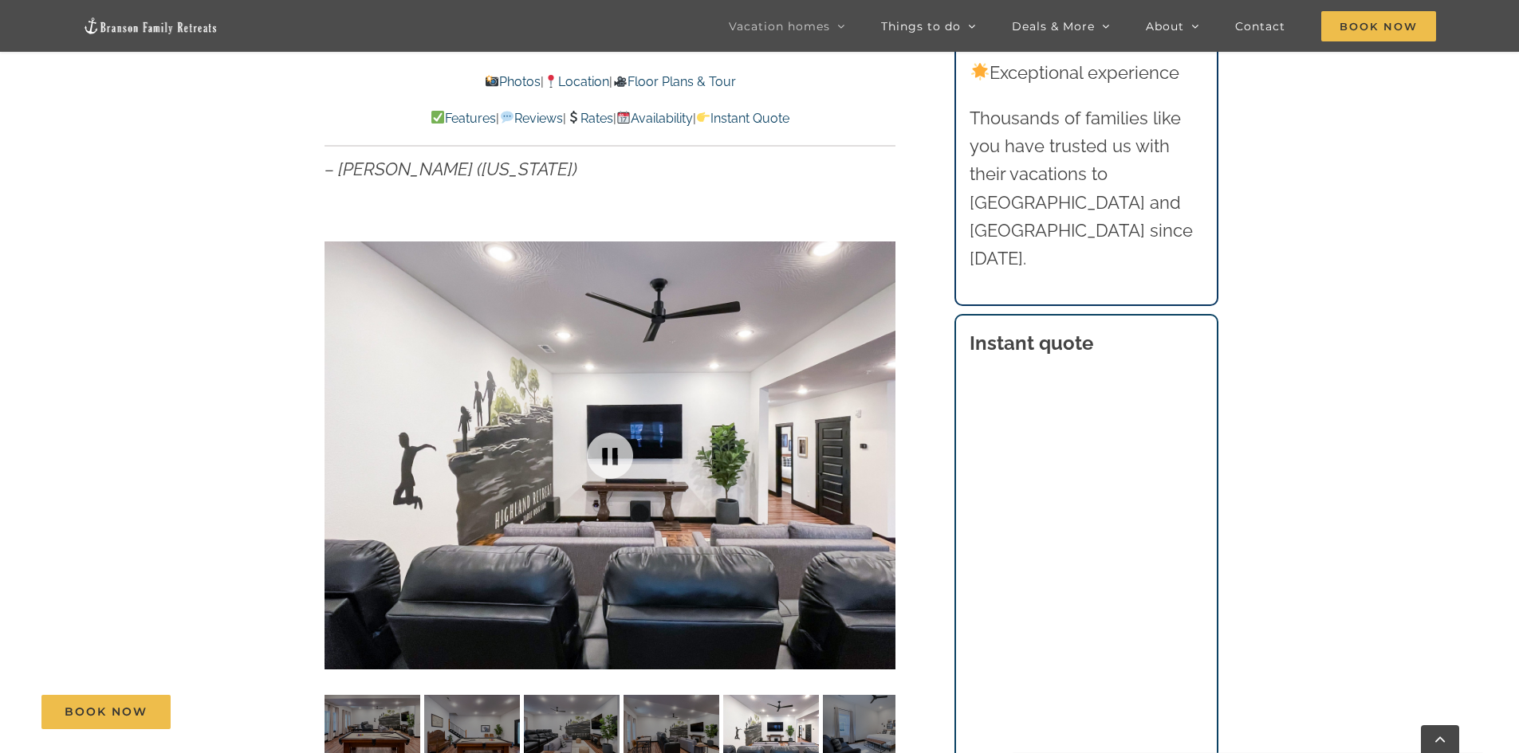
click at [874, 452] on div at bounding box center [609, 455] width 571 height 469
click at [874, 452] on div at bounding box center [862, 456] width 49 height 99
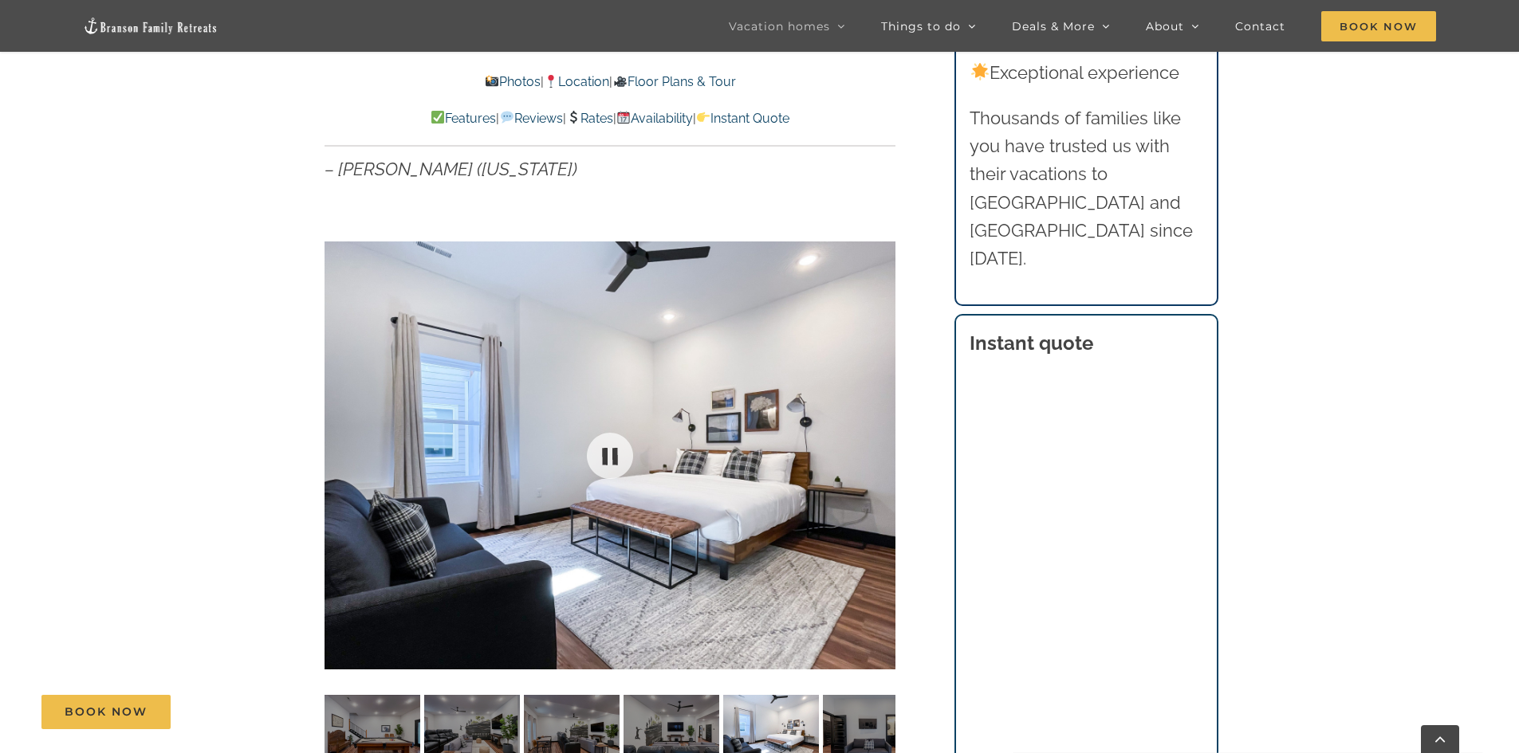
click at [874, 452] on div at bounding box center [609, 455] width 571 height 469
click at [879, 455] on div at bounding box center [862, 456] width 49 height 99
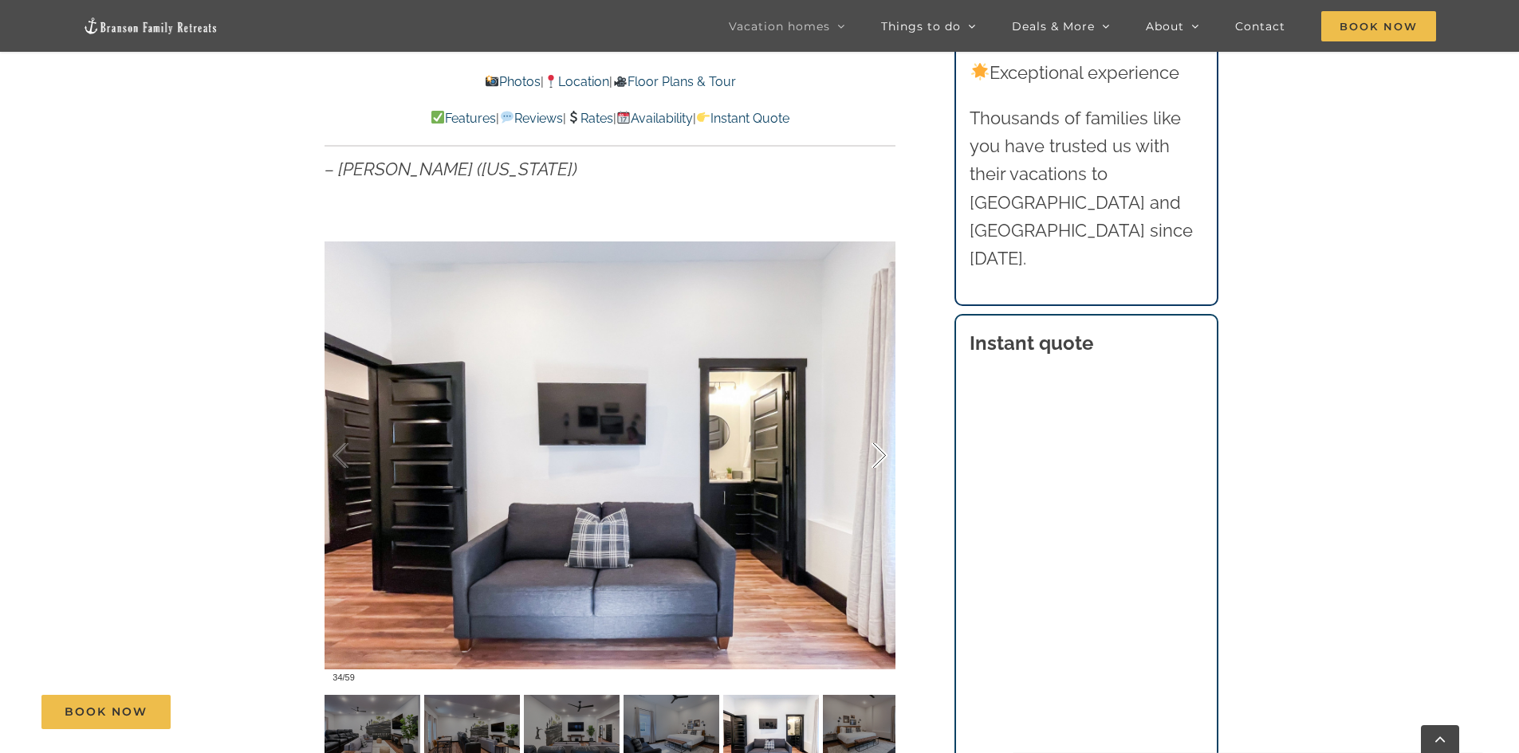
click at [879, 455] on div at bounding box center [862, 456] width 49 height 99
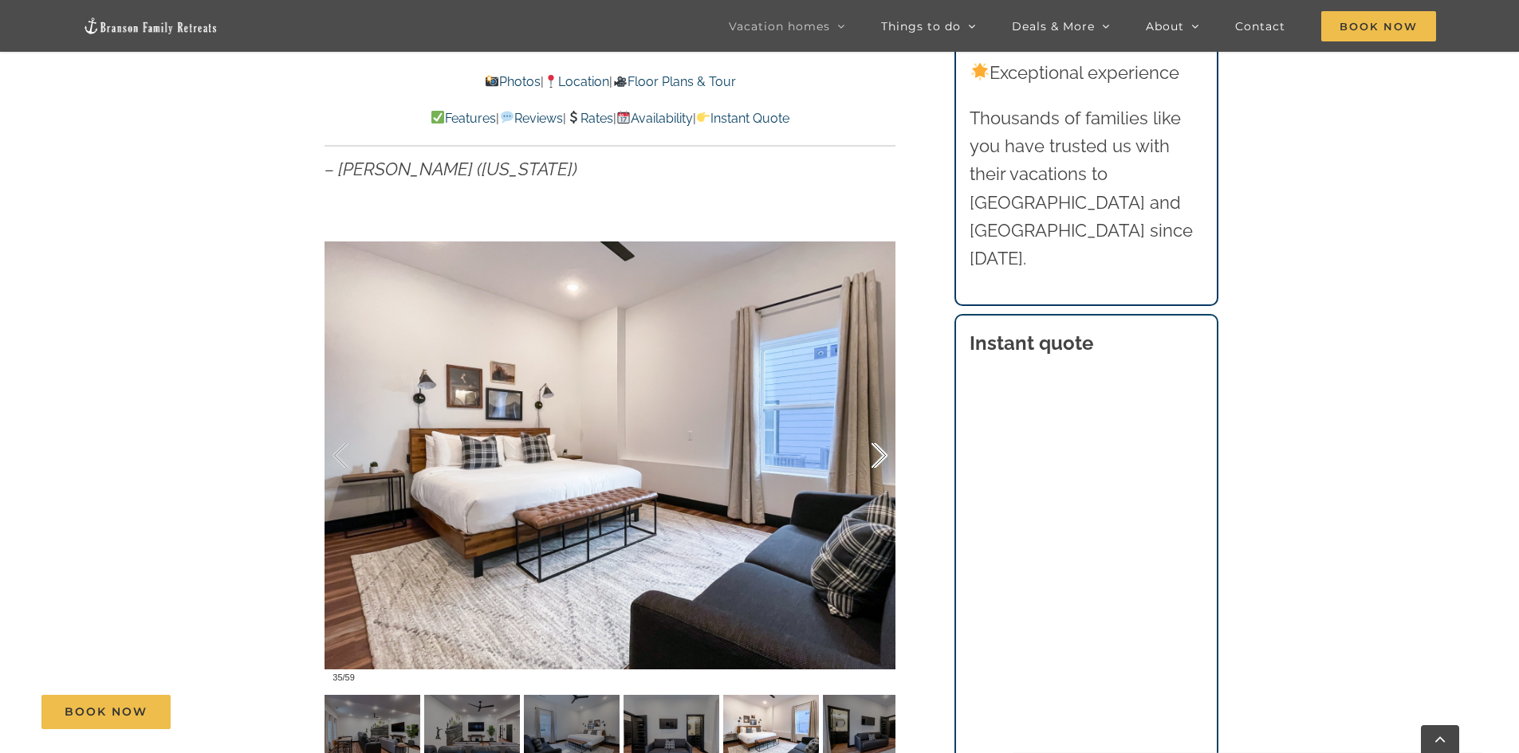
click at [879, 455] on div at bounding box center [862, 456] width 49 height 99
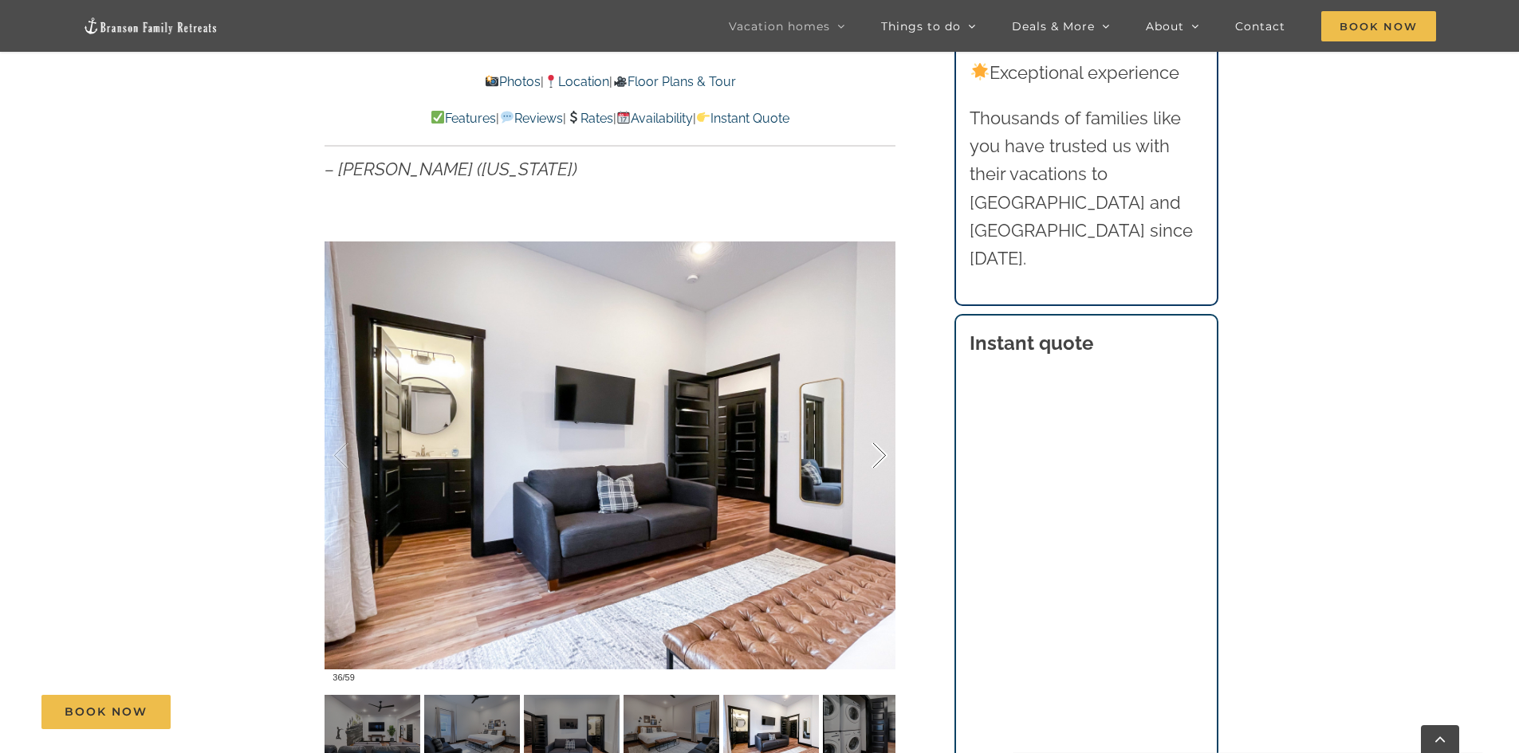
click at [879, 455] on div at bounding box center [862, 456] width 49 height 99
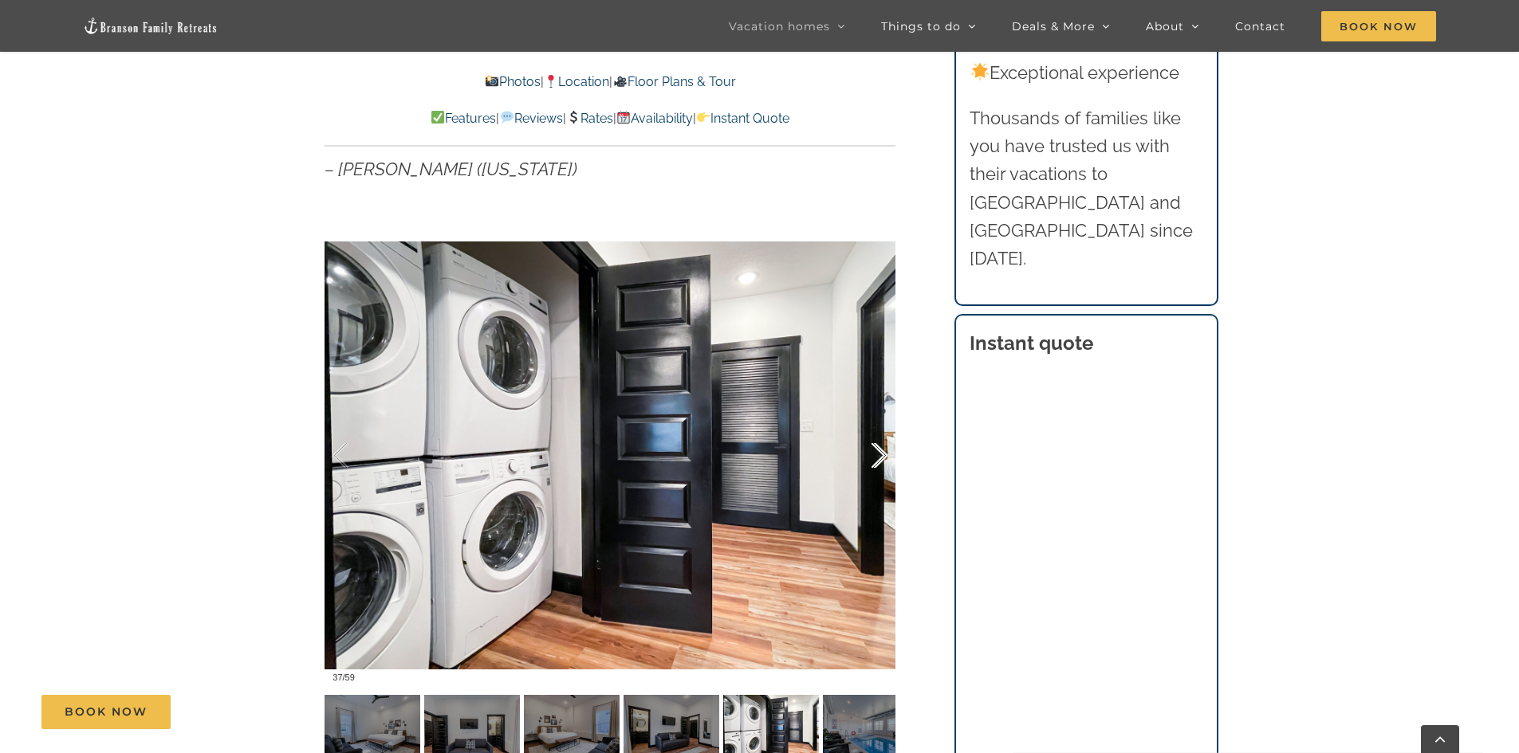
click at [879, 455] on div at bounding box center [862, 456] width 49 height 99
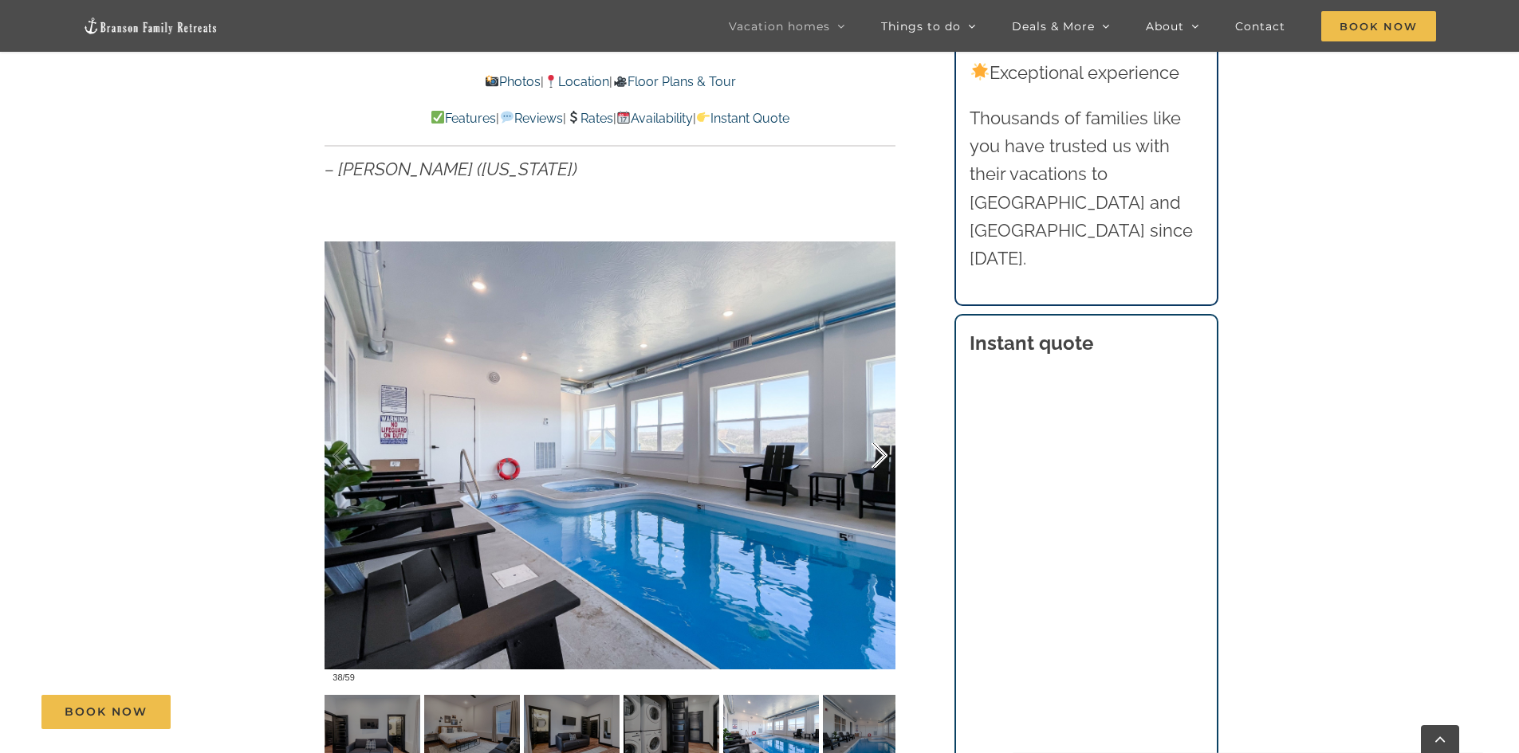
click at [877, 454] on div at bounding box center [862, 456] width 49 height 99
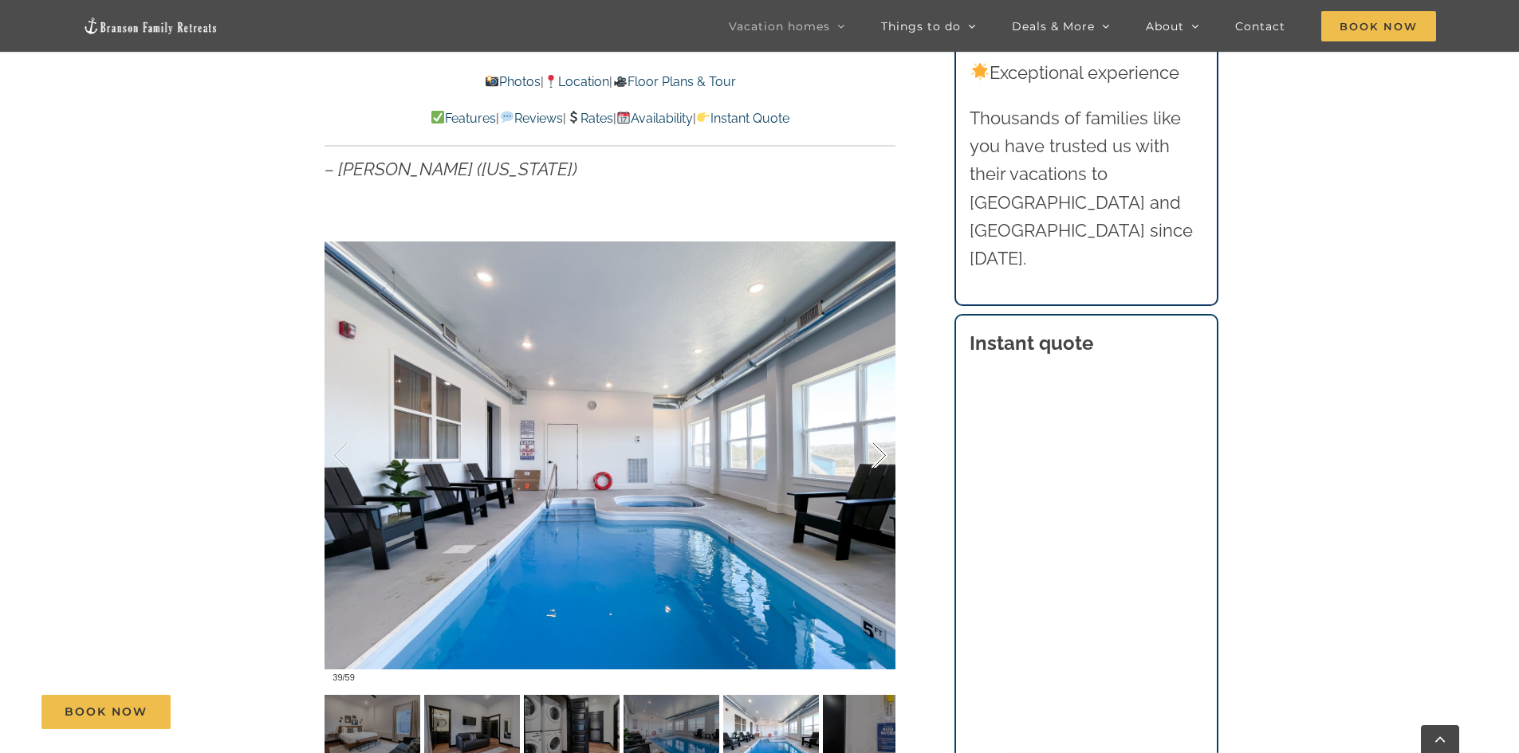
click at [877, 454] on div at bounding box center [862, 456] width 49 height 99
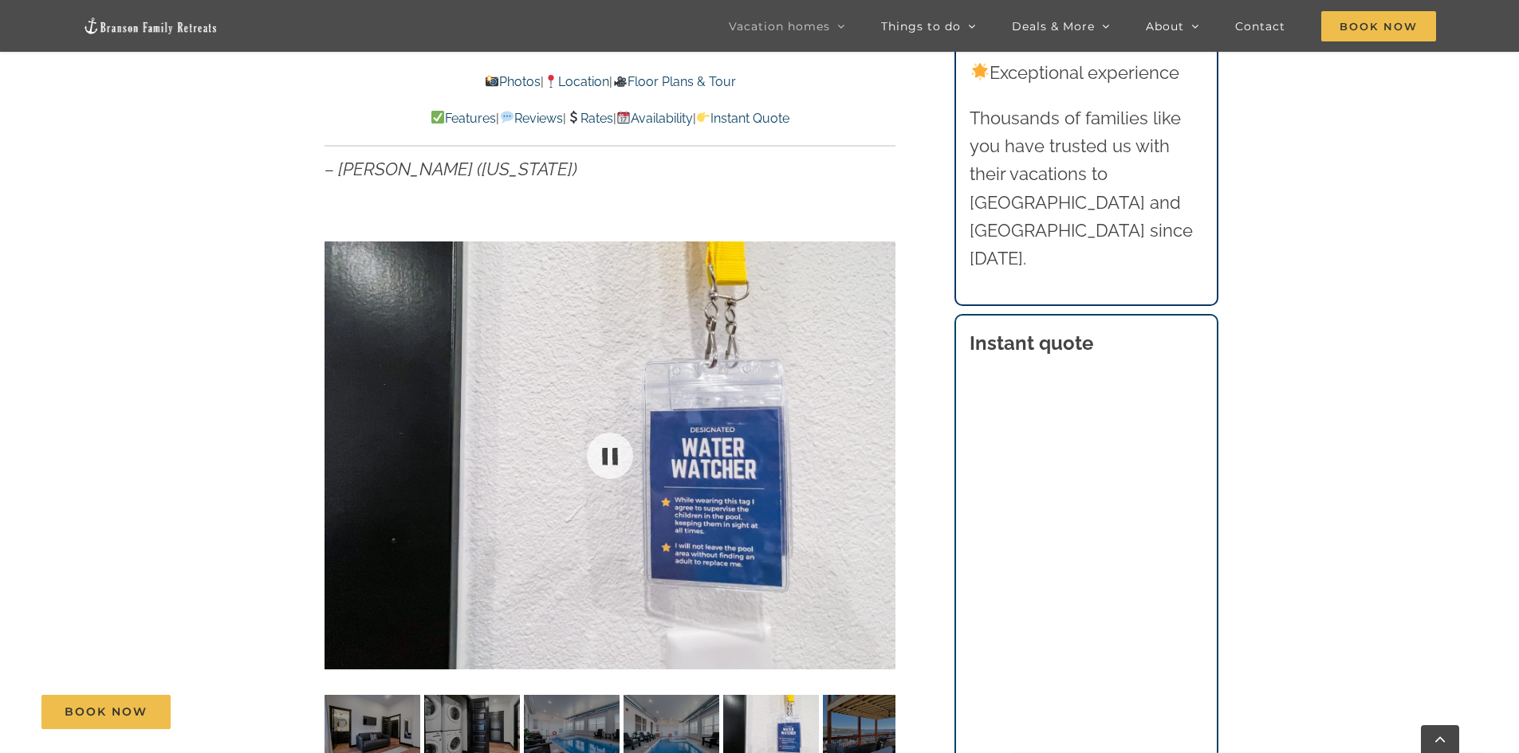
click at [877, 454] on div at bounding box center [609, 455] width 571 height 469
click at [878, 458] on div at bounding box center [862, 456] width 49 height 99
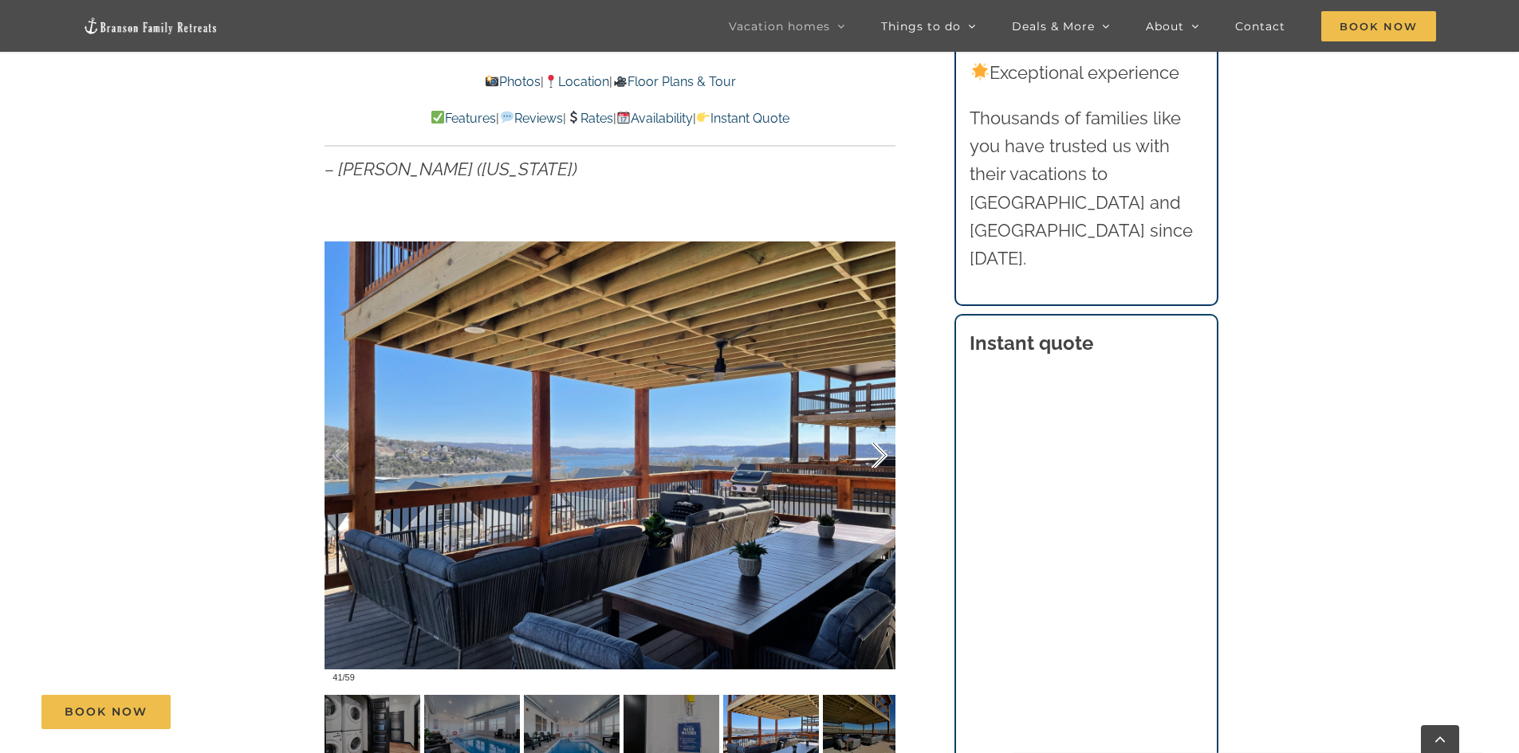
click at [879, 457] on div at bounding box center [862, 456] width 49 height 99
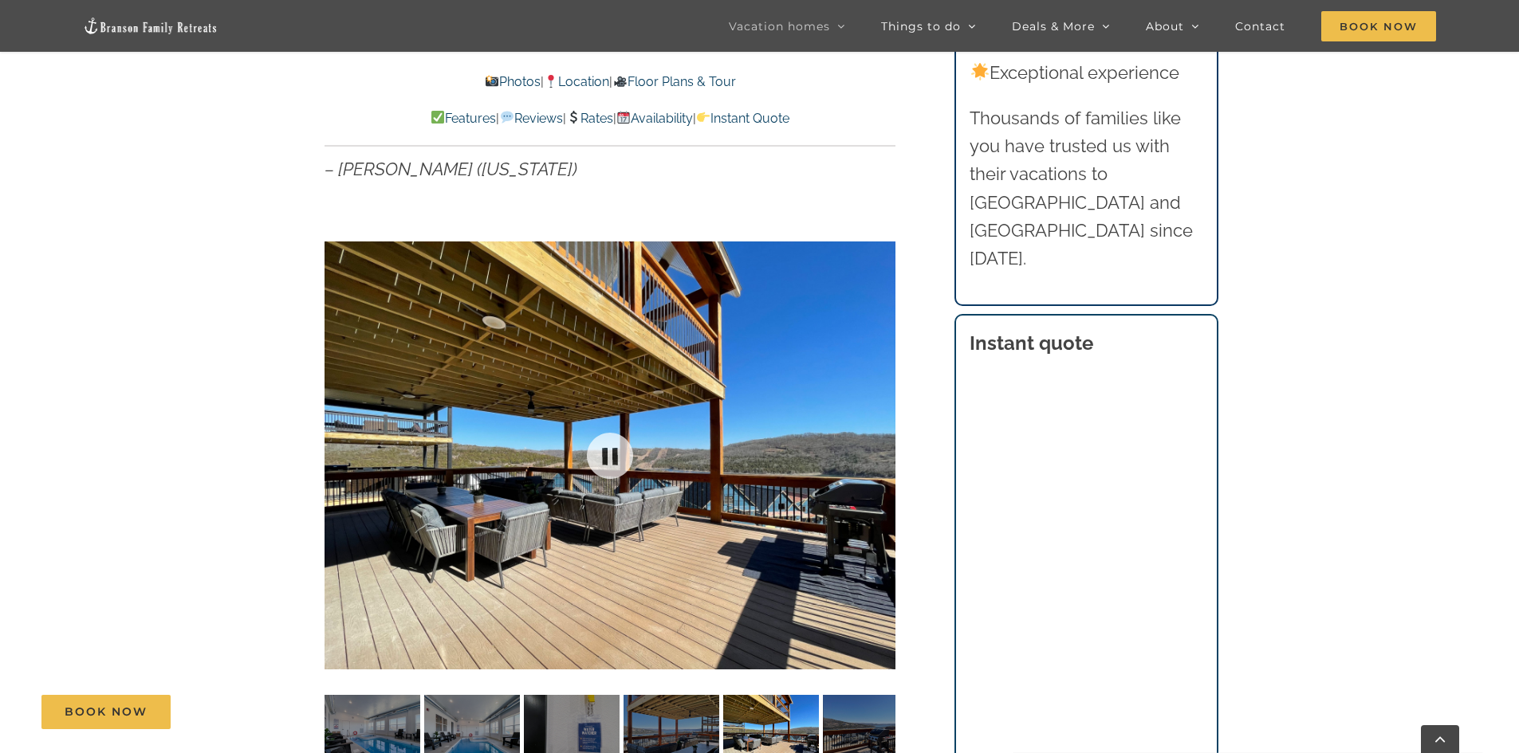
click at [879, 457] on div at bounding box center [609, 455] width 571 height 469
click at [879, 458] on div at bounding box center [862, 456] width 49 height 99
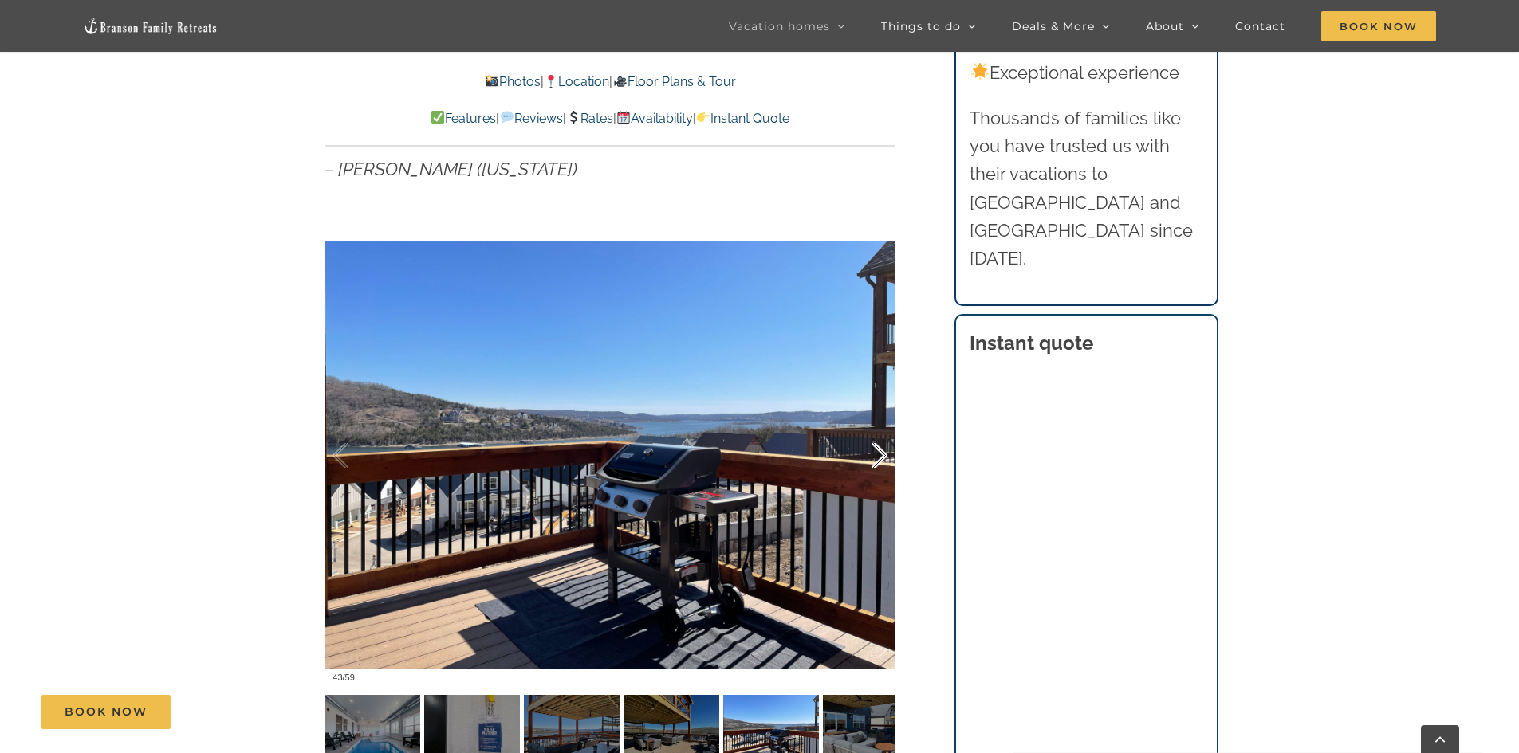
click at [879, 458] on div at bounding box center [862, 456] width 49 height 99
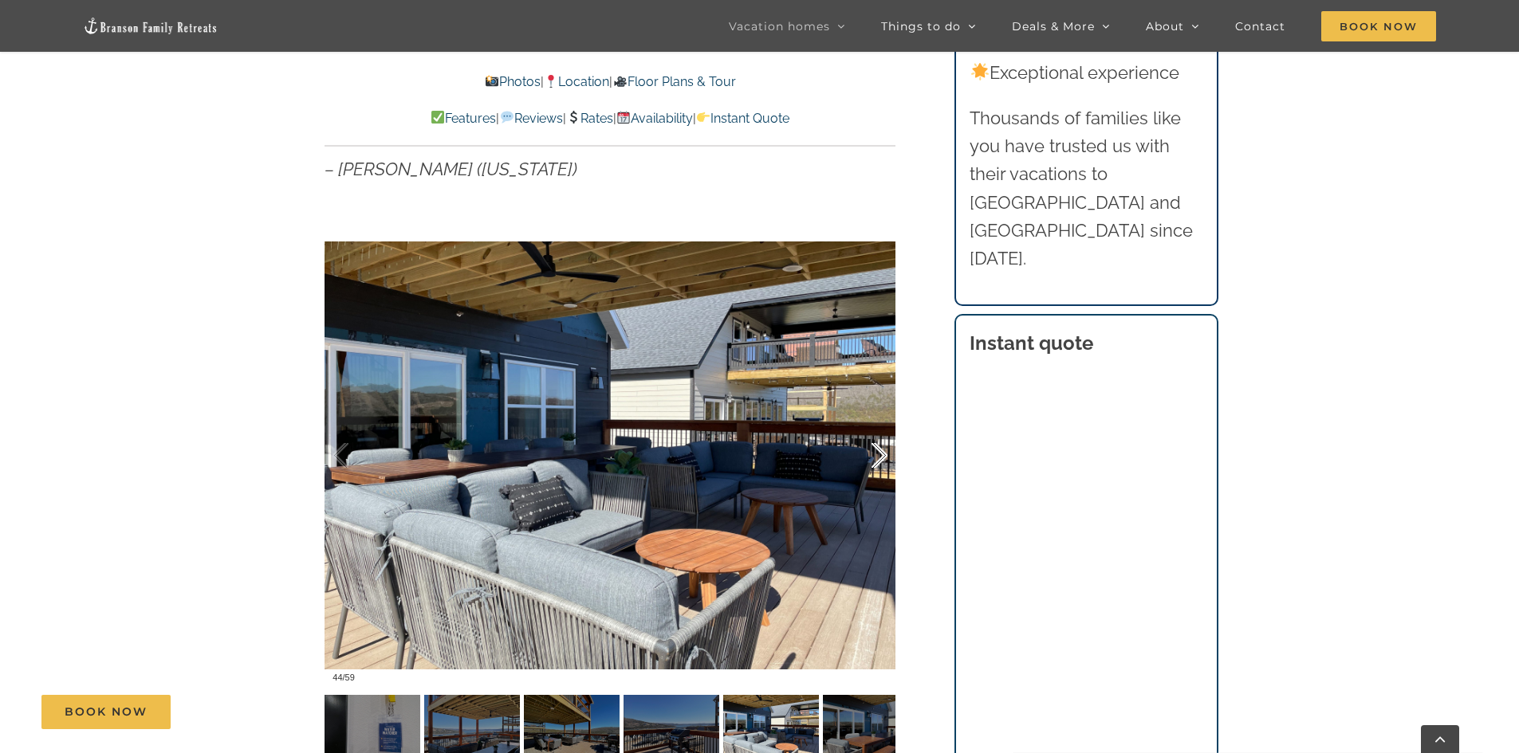
click at [879, 458] on div at bounding box center [862, 456] width 49 height 99
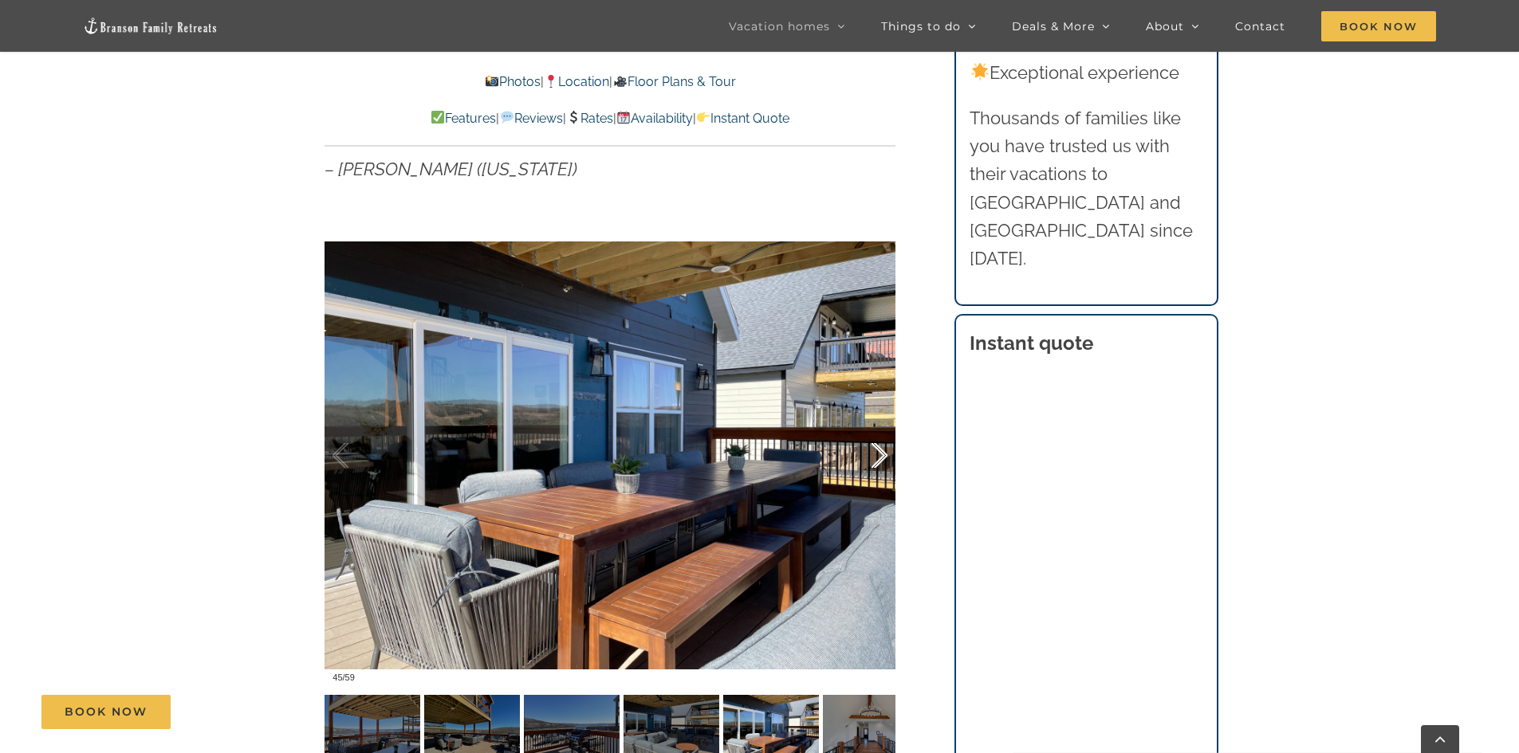
click at [879, 458] on div at bounding box center [862, 456] width 49 height 99
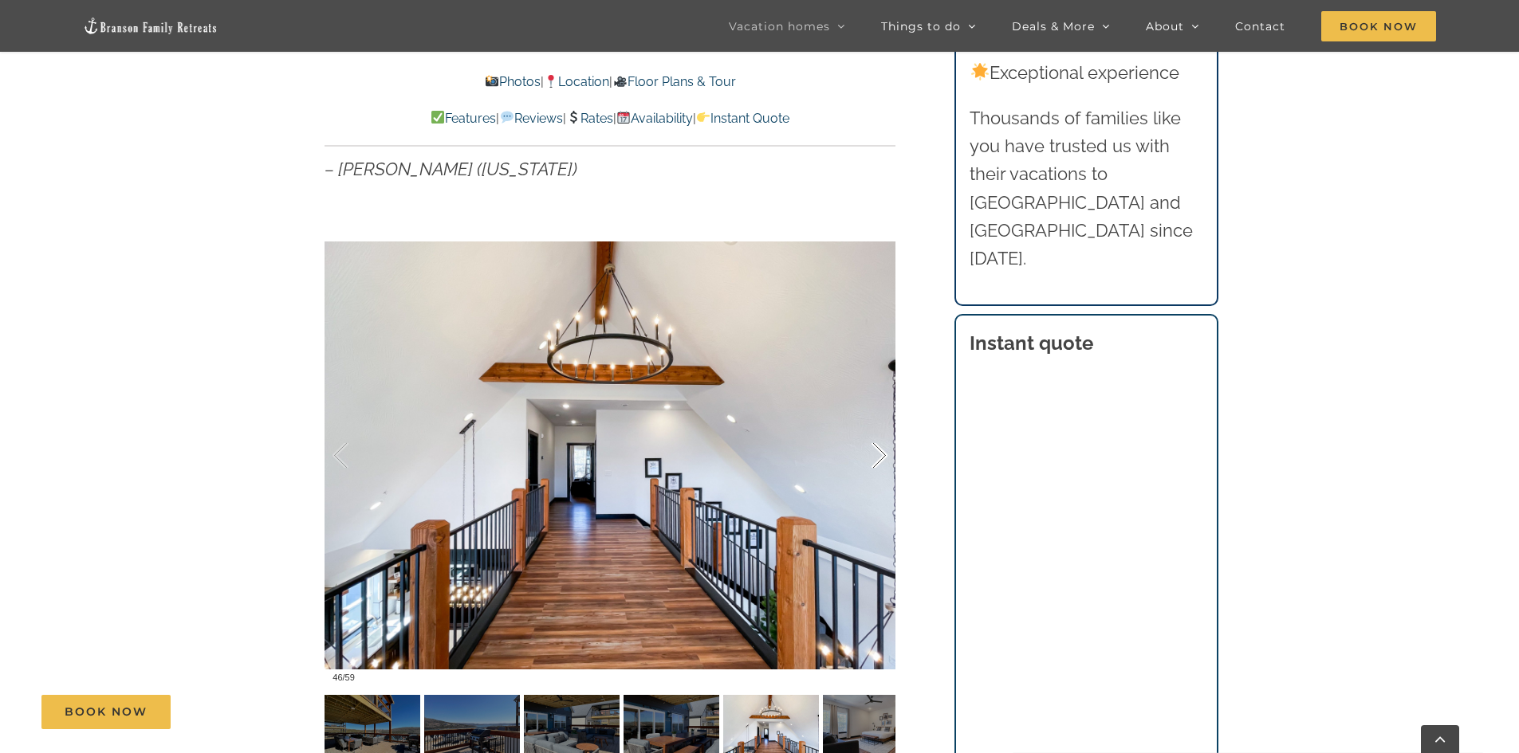
click at [879, 458] on div at bounding box center [862, 456] width 49 height 99
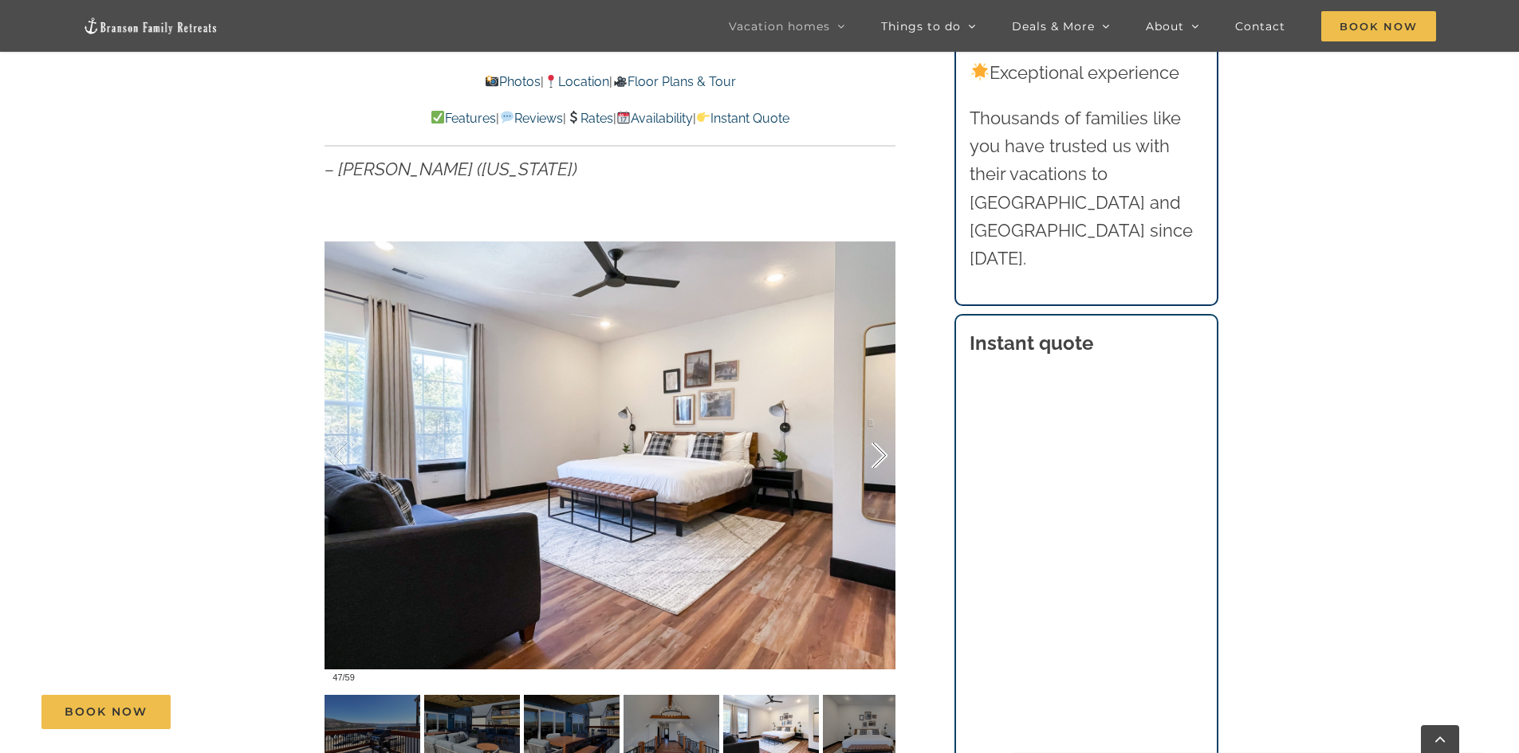
click at [879, 458] on div at bounding box center [862, 456] width 49 height 99
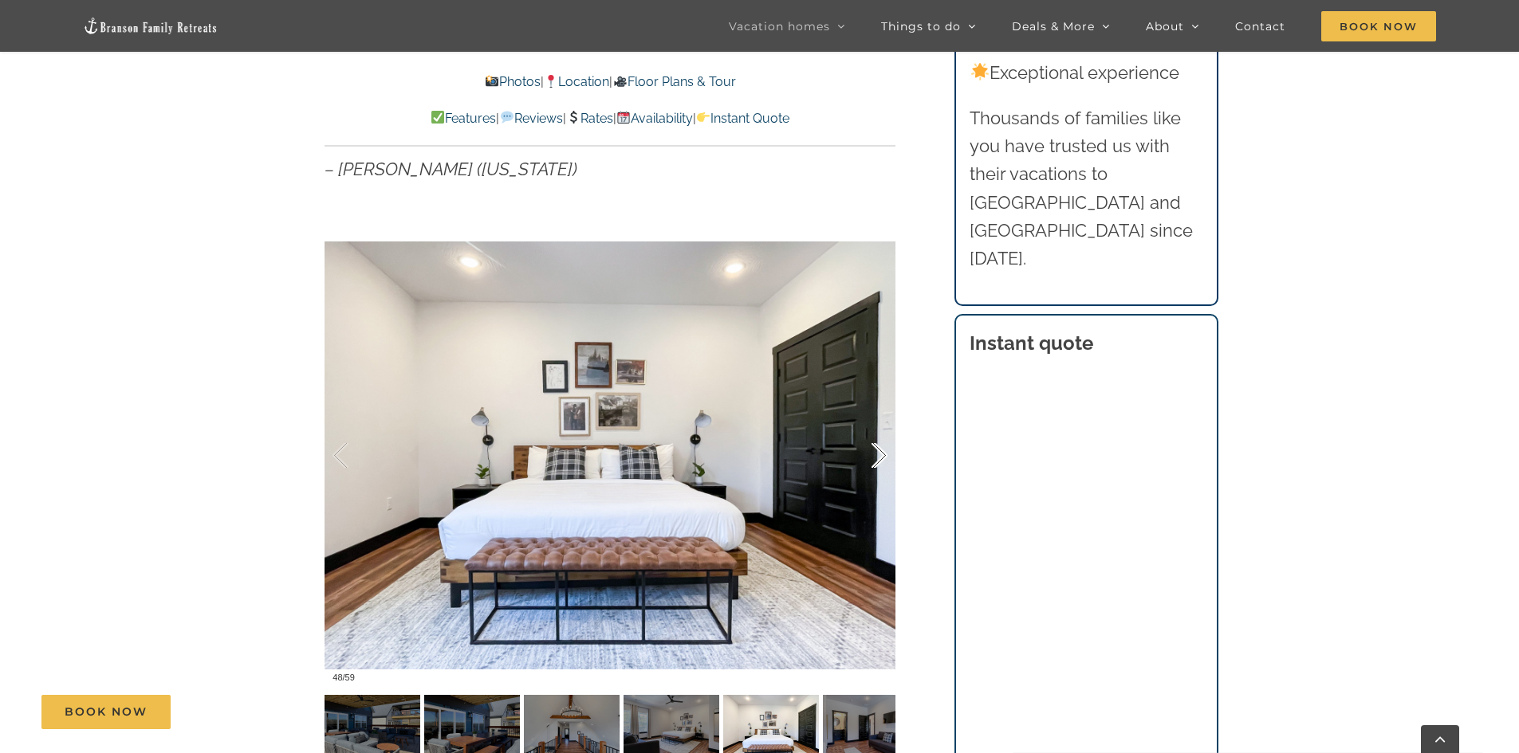
click at [879, 458] on div at bounding box center [862, 456] width 49 height 99
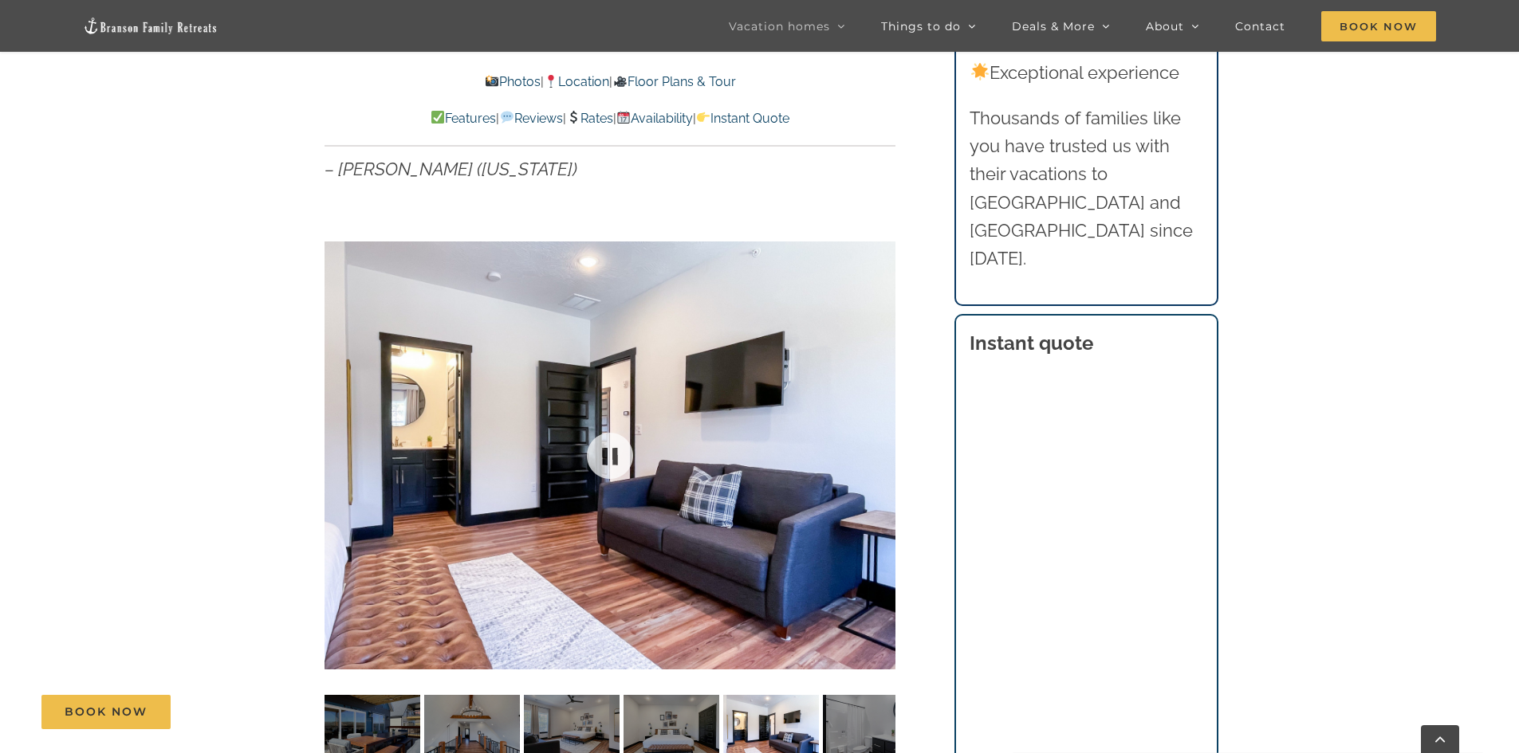
click at [879, 458] on div at bounding box center [609, 455] width 571 height 469
click at [879, 458] on div at bounding box center [862, 456] width 49 height 99
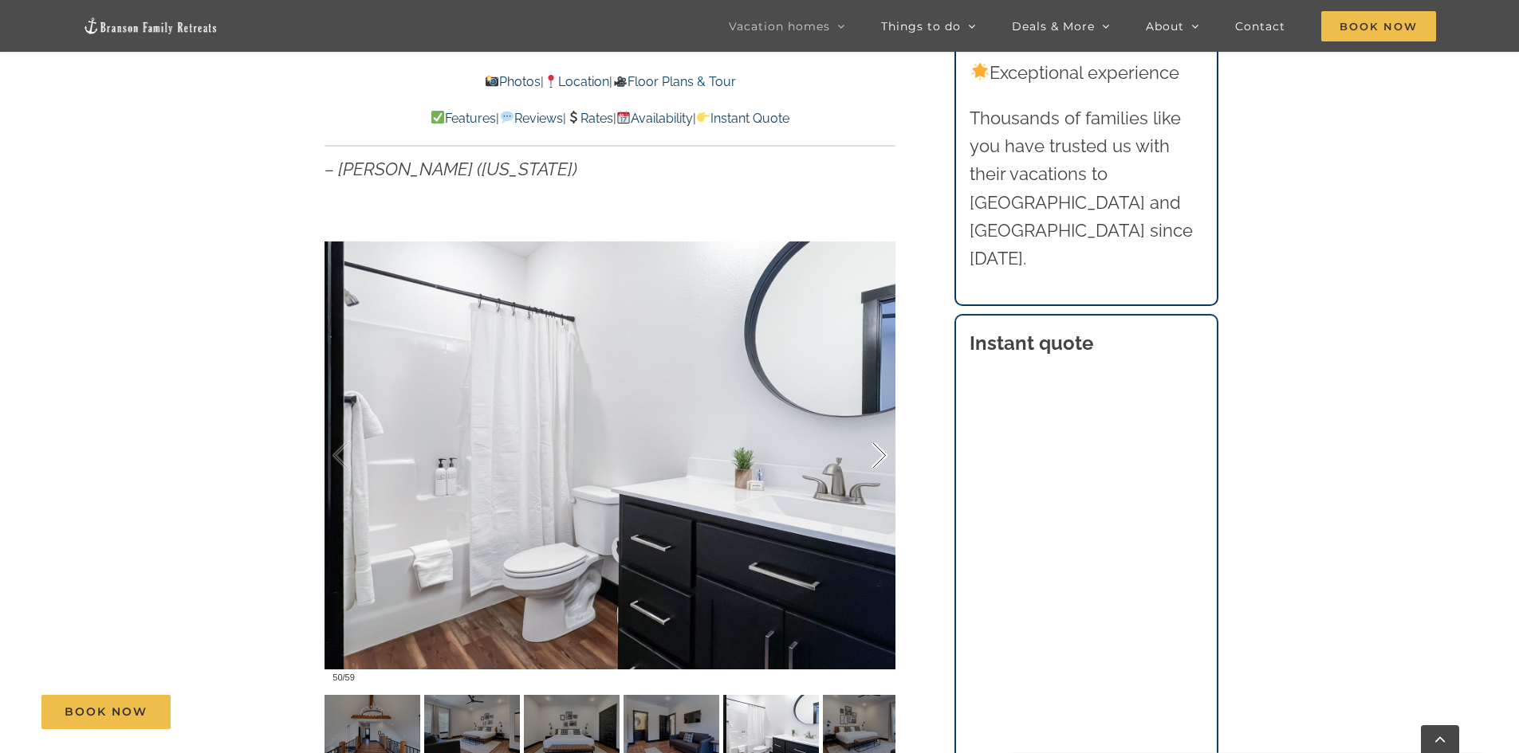
click at [883, 459] on div at bounding box center [862, 456] width 49 height 99
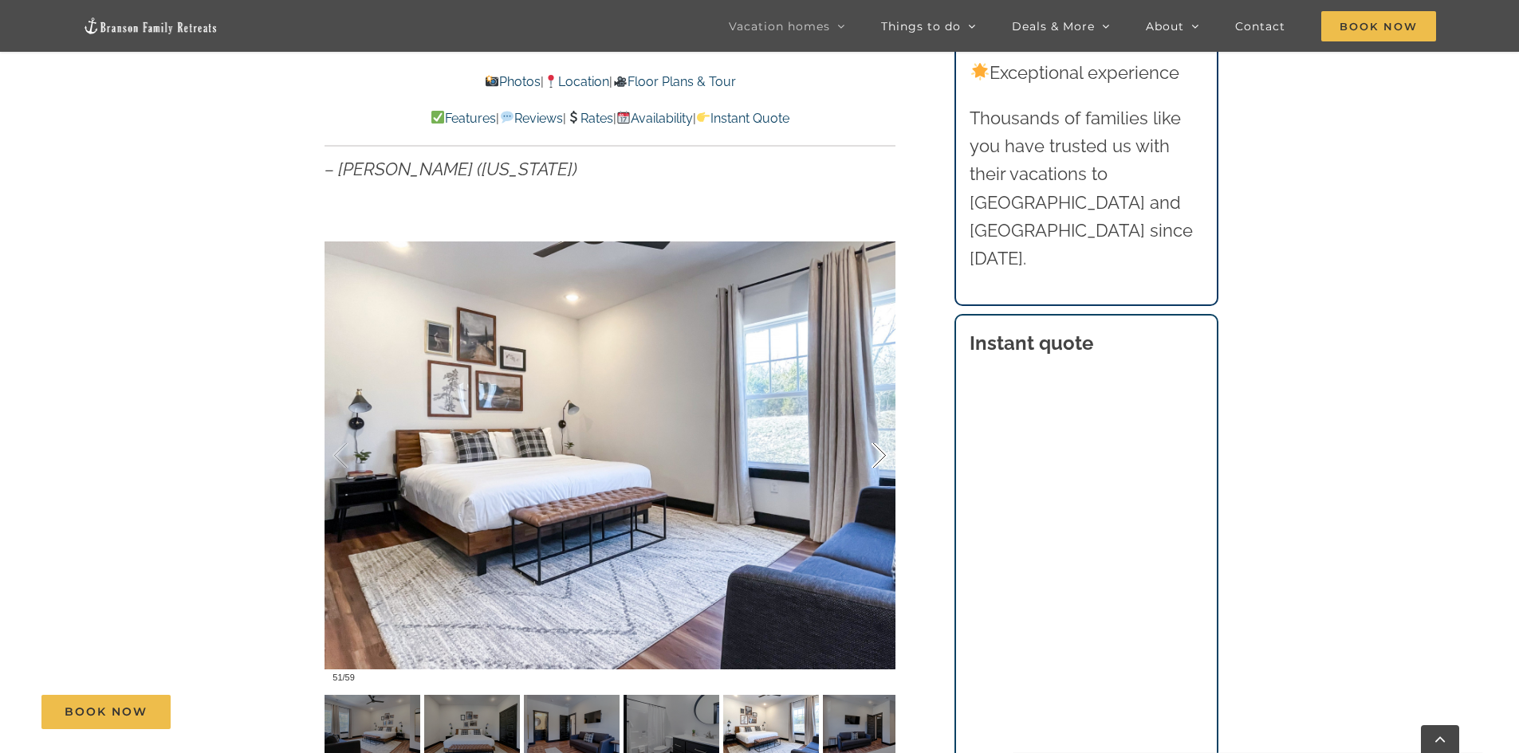
click at [883, 459] on div at bounding box center [862, 456] width 49 height 99
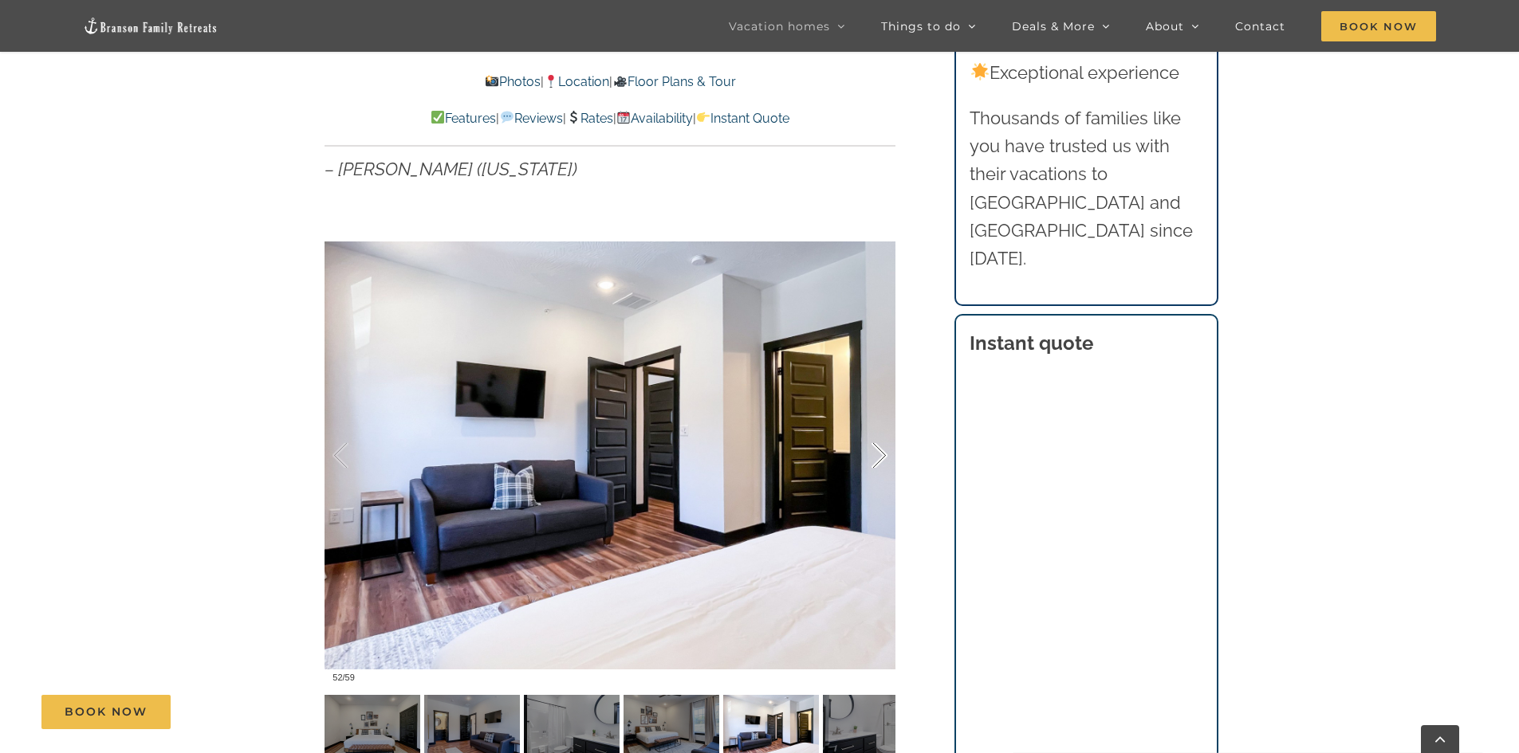
click at [883, 459] on div at bounding box center [862, 456] width 49 height 99
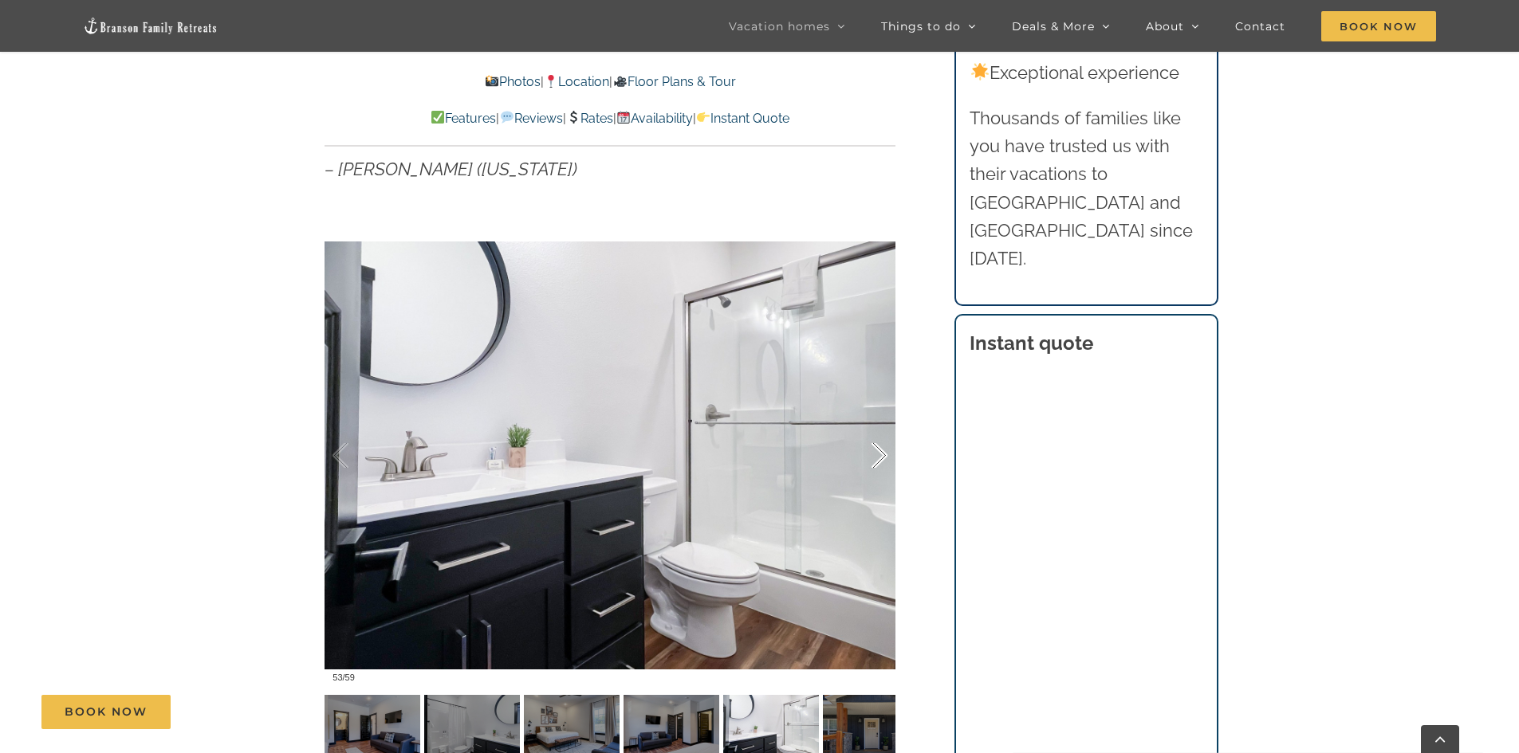
click at [883, 459] on div at bounding box center [862, 456] width 49 height 99
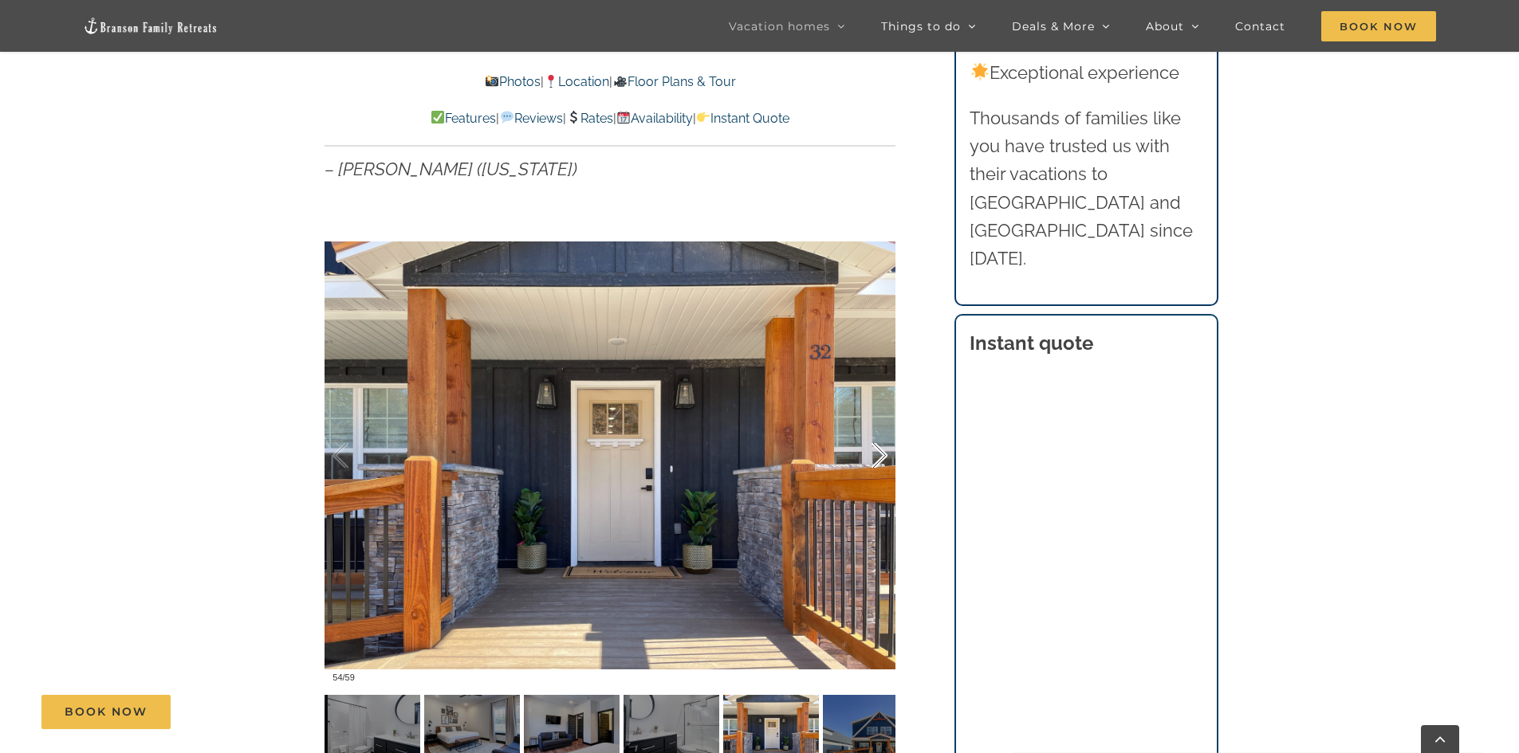
click at [883, 459] on div at bounding box center [862, 456] width 49 height 99
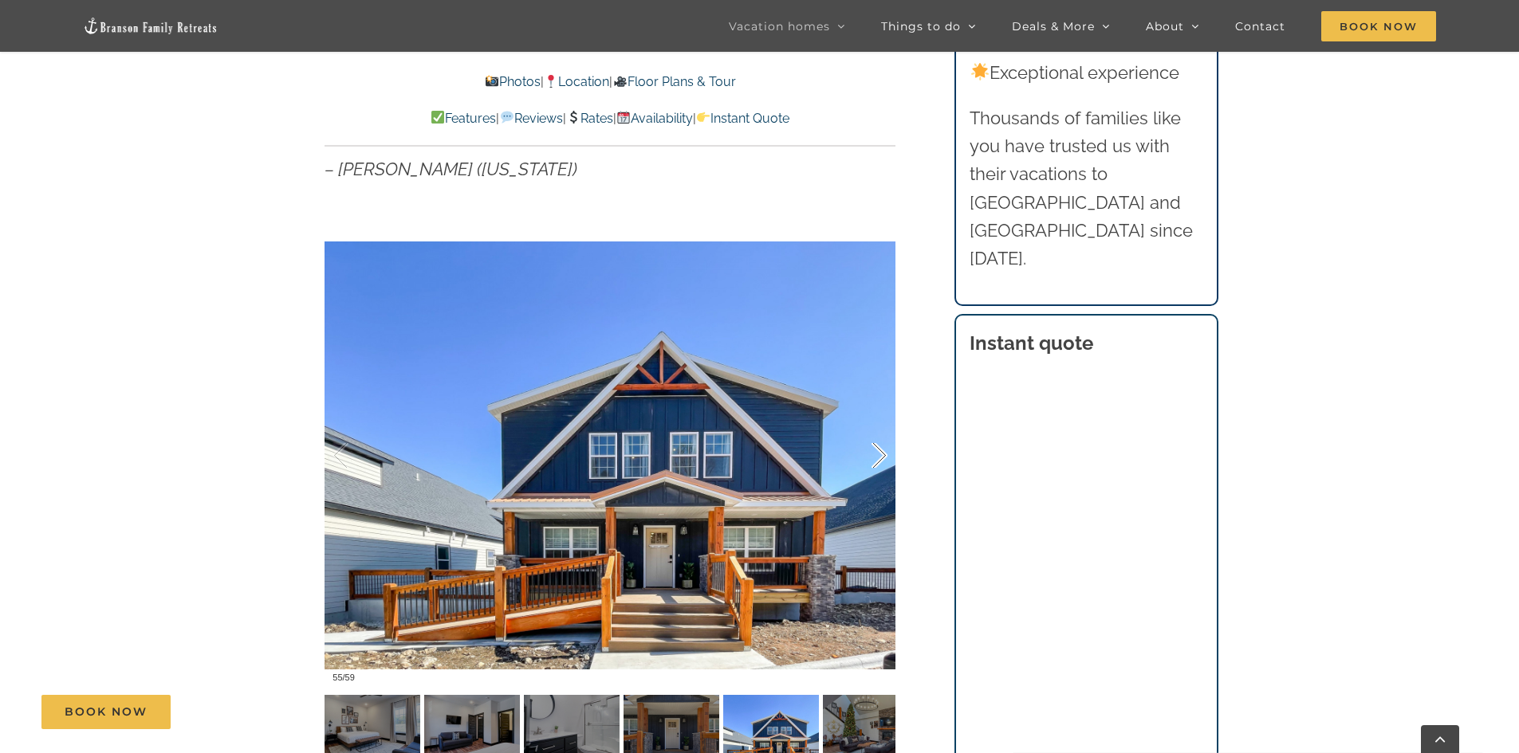
click at [883, 459] on div at bounding box center [862, 456] width 49 height 99
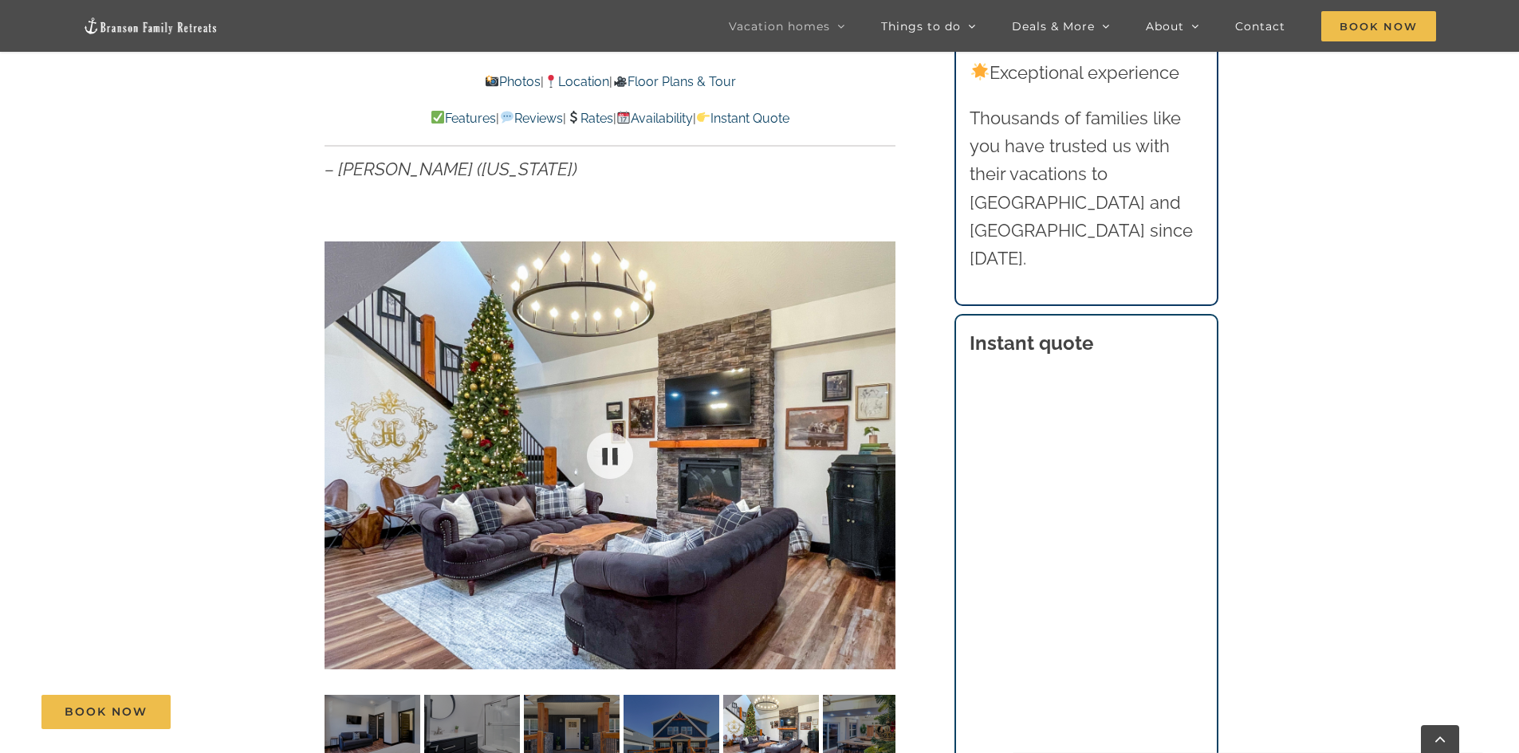
click at [883, 459] on div at bounding box center [609, 455] width 571 height 469
click at [883, 459] on div at bounding box center [862, 456] width 49 height 99
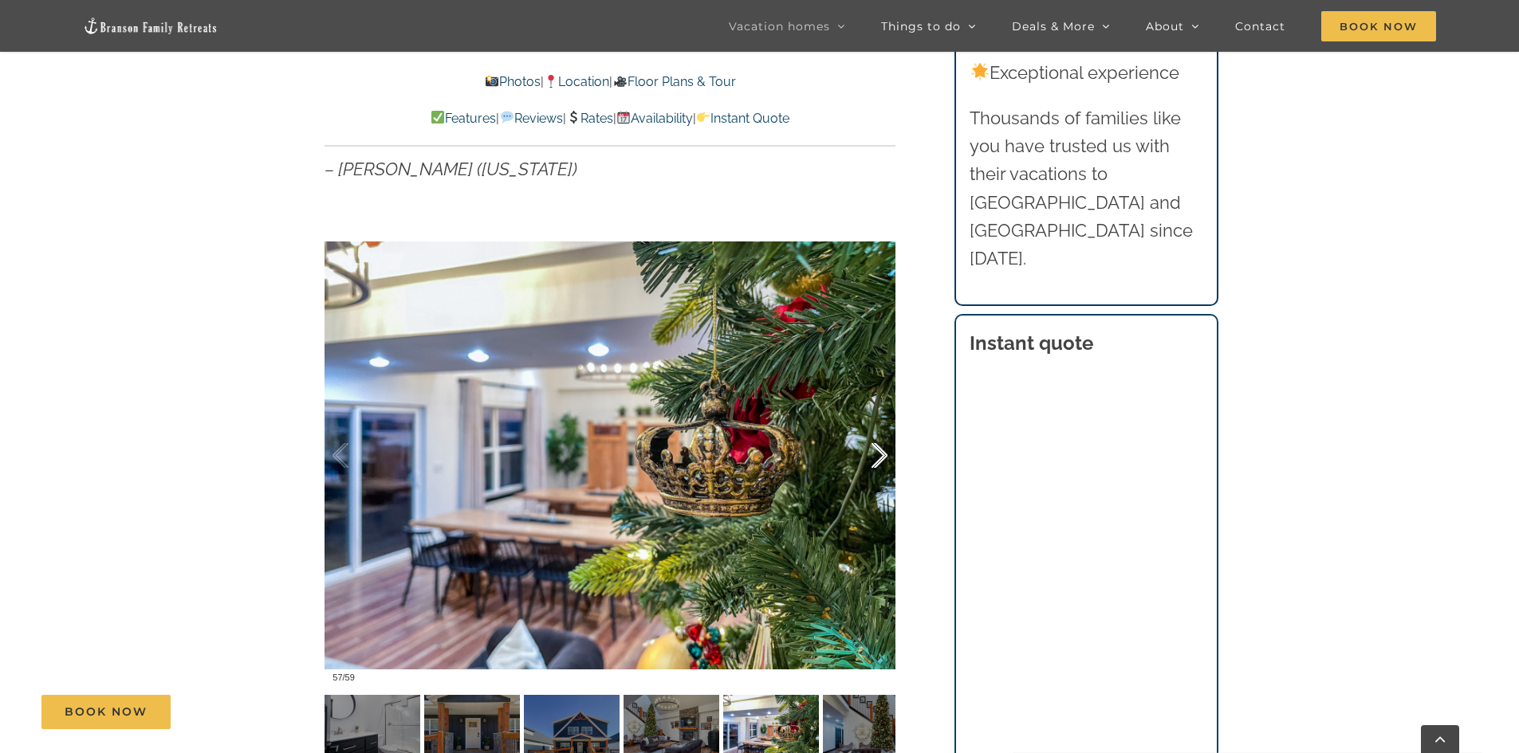
click at [883, 459] on div at bounding box center [862, 456] width 49 height 99
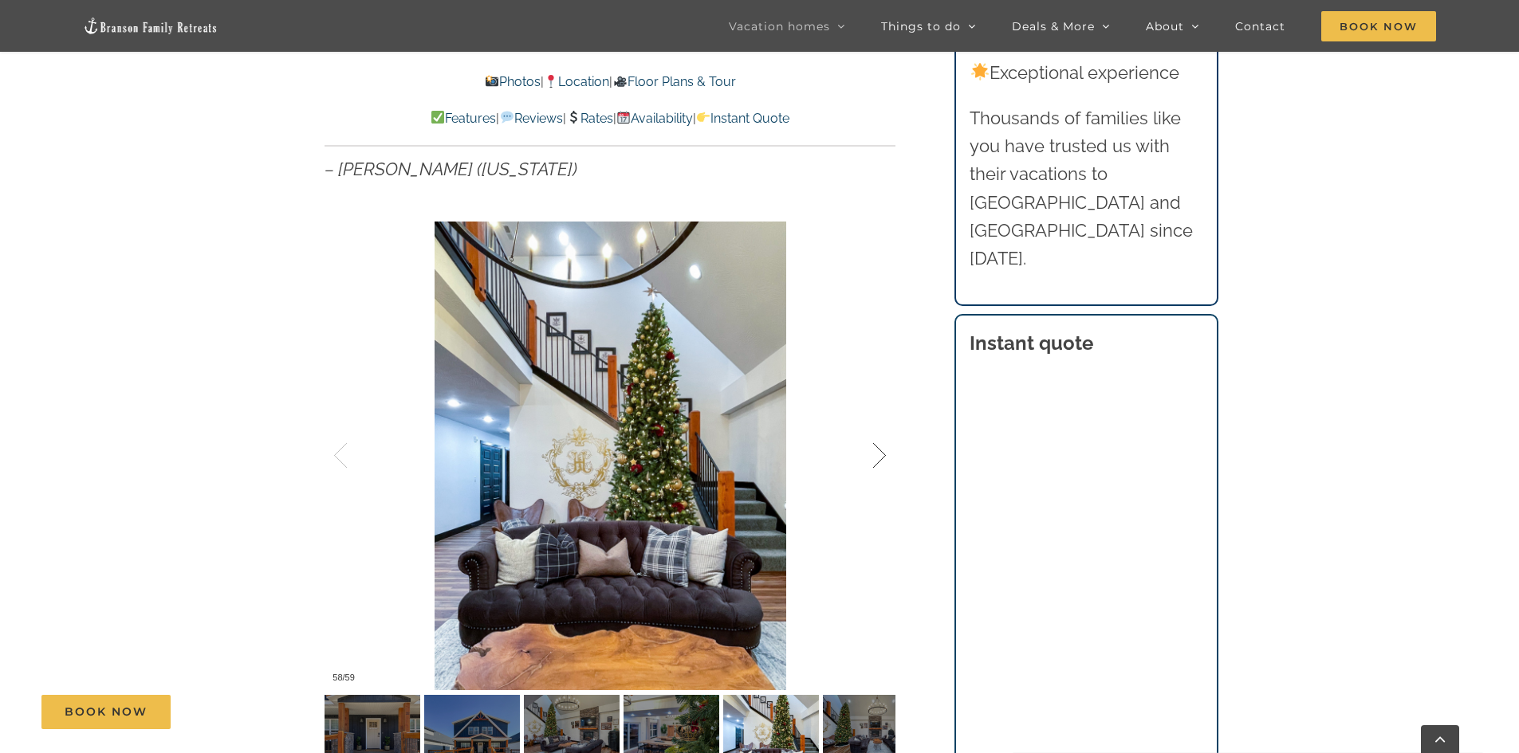
click at [883, 459] on div at bounding box center [862, 456] width 49 height 99
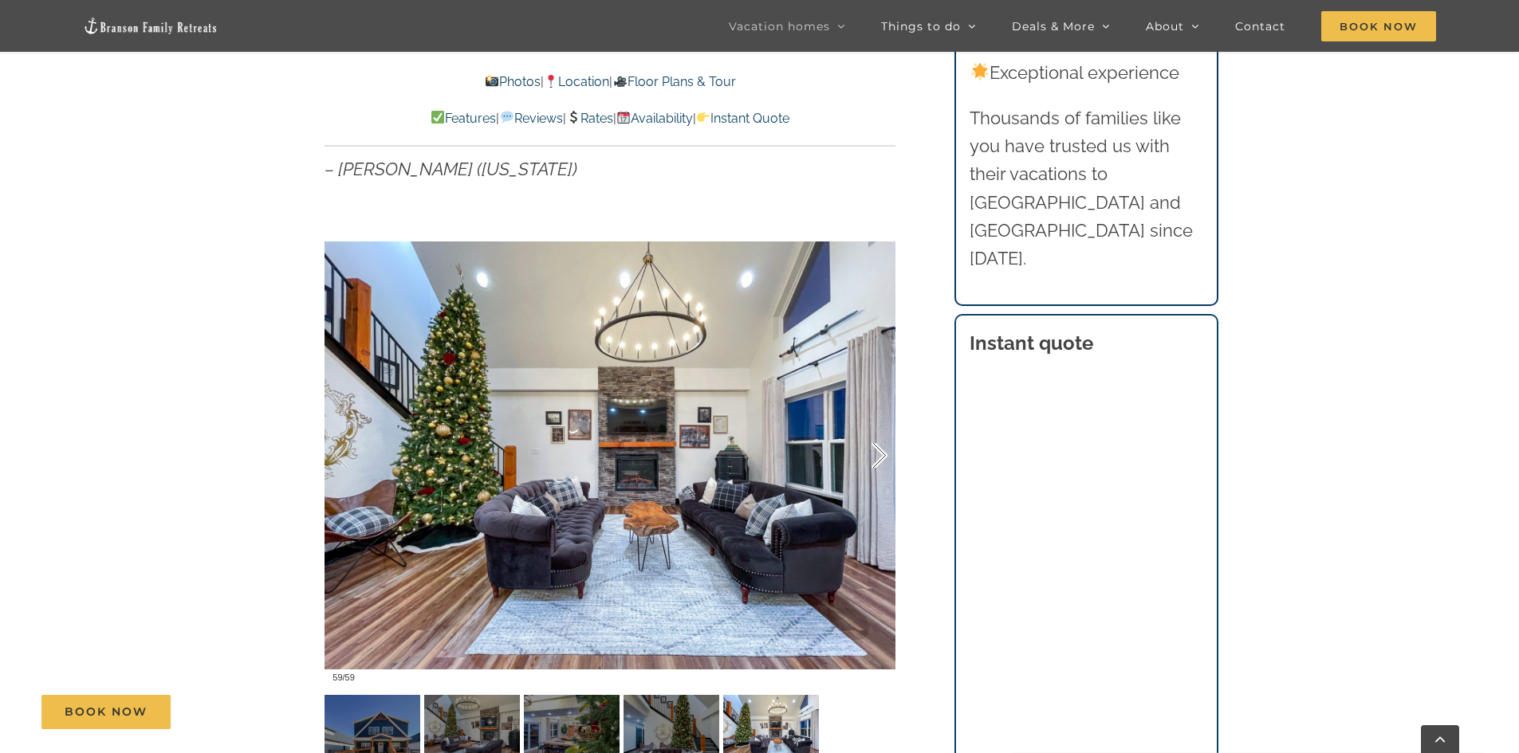
click at [883, 459] on div at bounding box center [862, 456] width 49 height 99
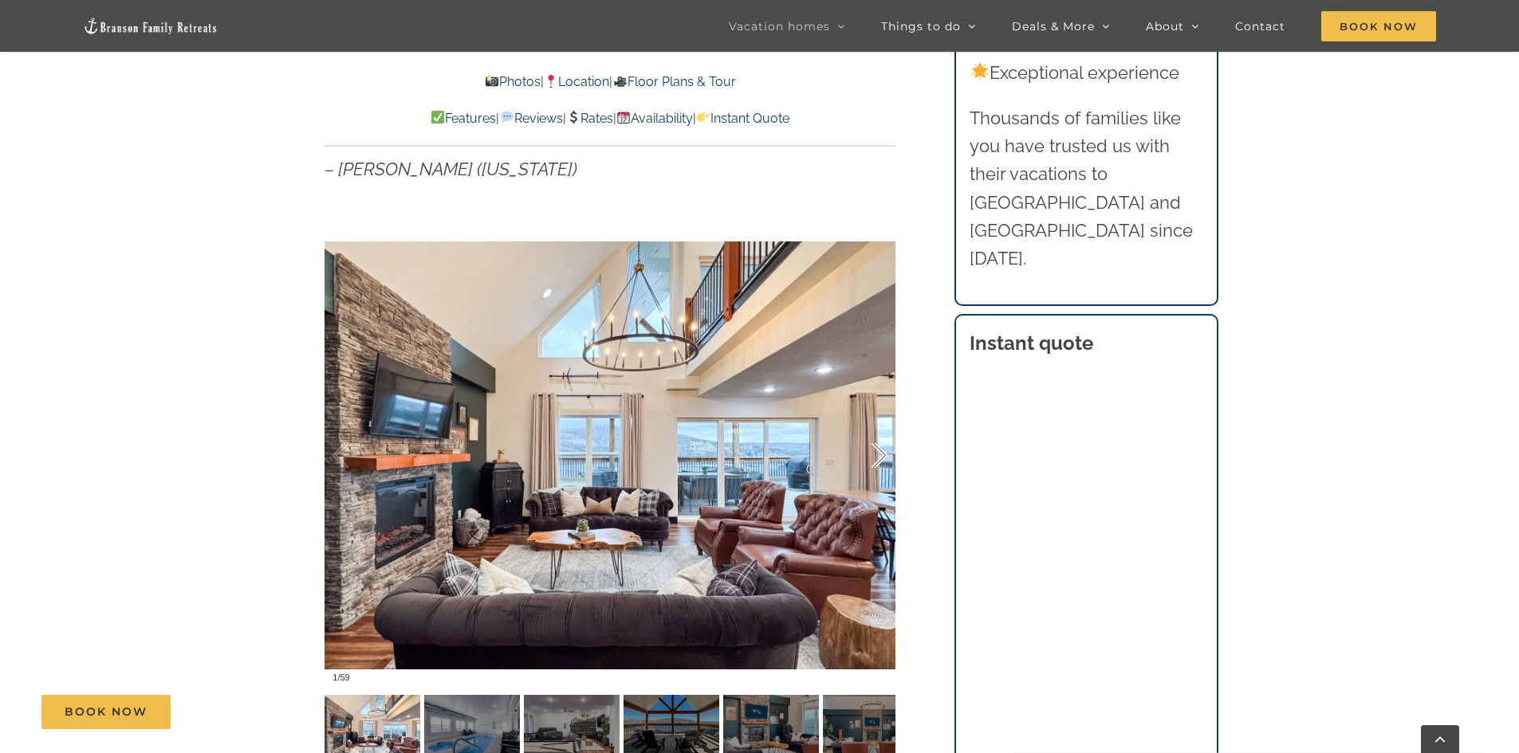
click at [883, 459] on div at bounding box center [862, 456] width 49 height 99
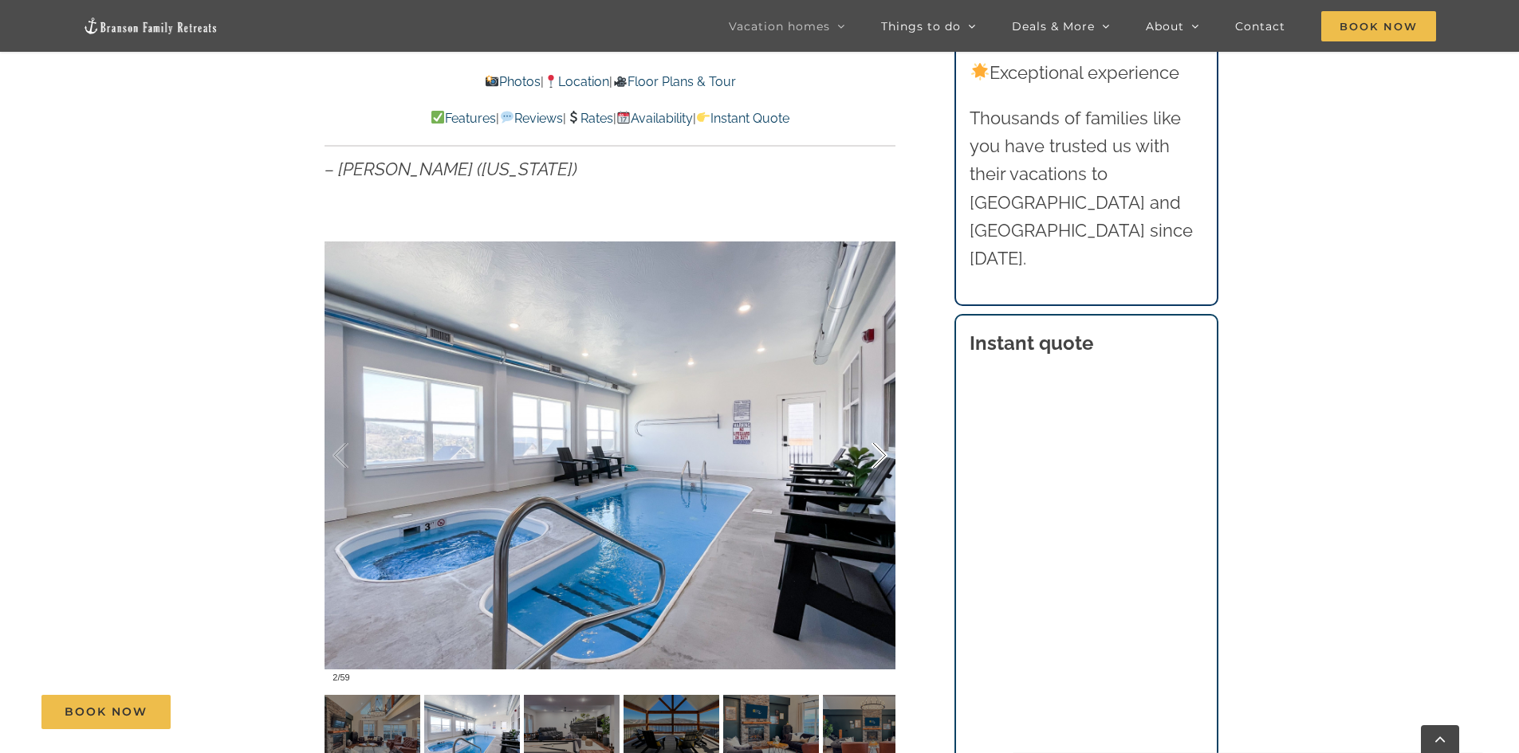
click at [881, 456] on div at bounding box center [862, 456] width 49 height 99
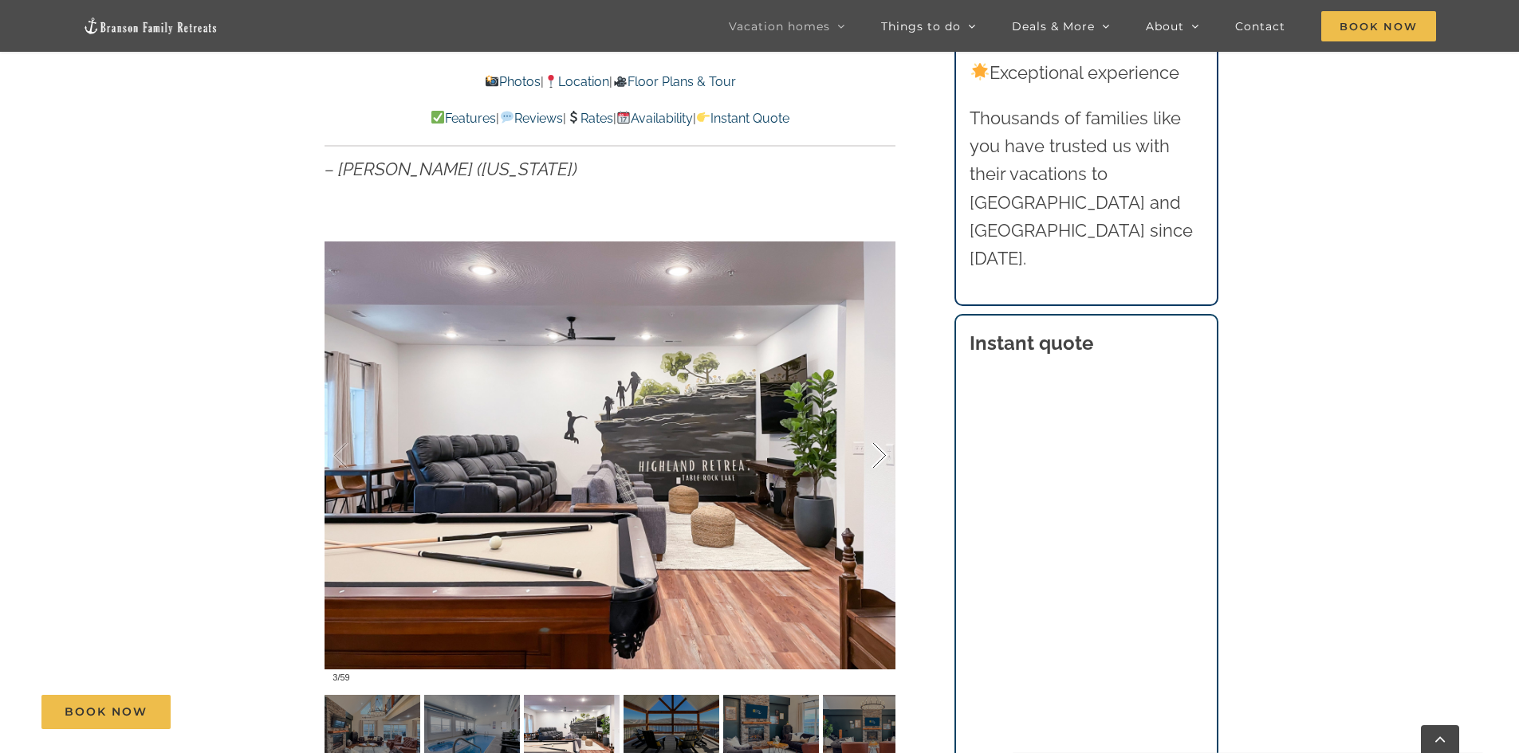
click at [881, 456] on div at bounding box center [862, 456] width 49 height 99
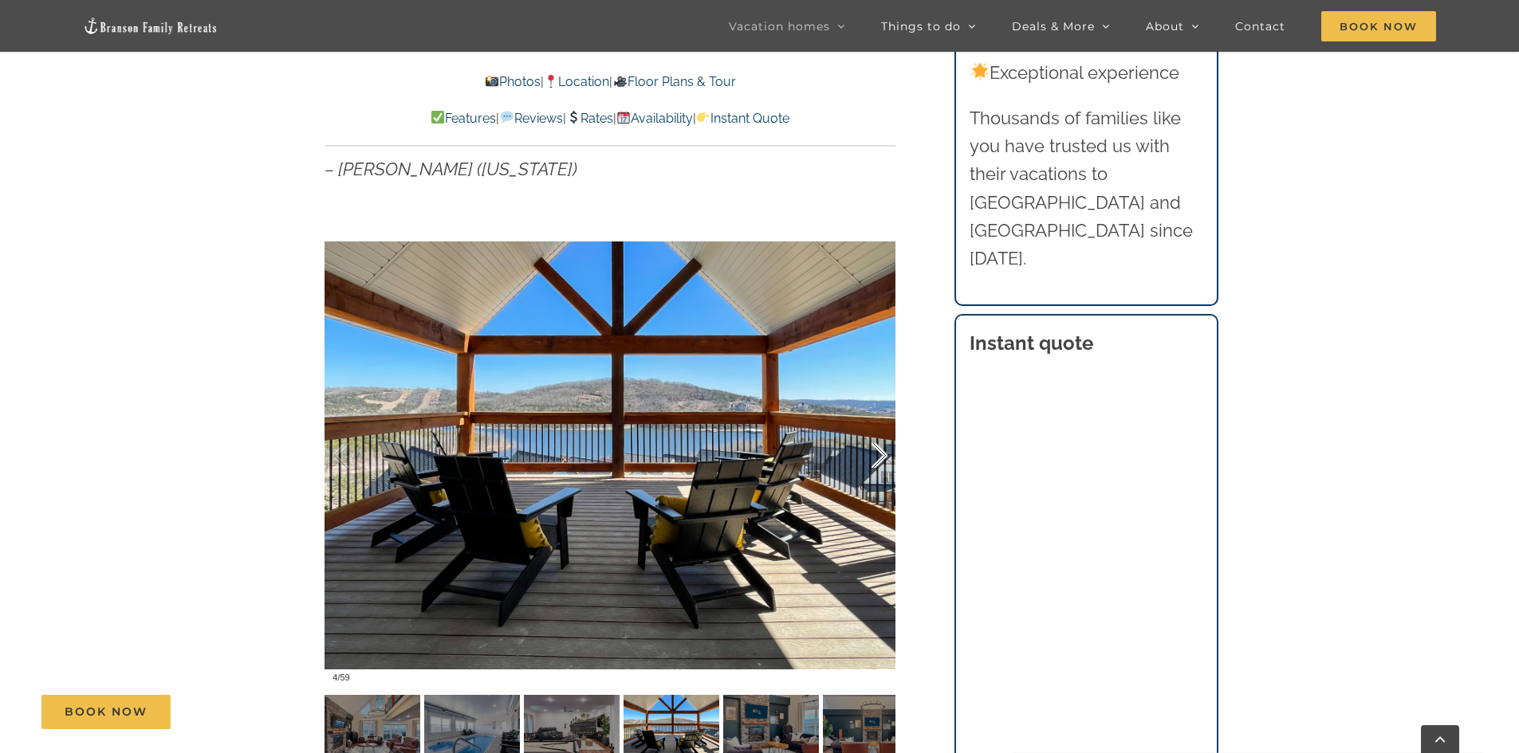
click at [881, 456] on div at bounding box center [862, 456] width 49 height 99
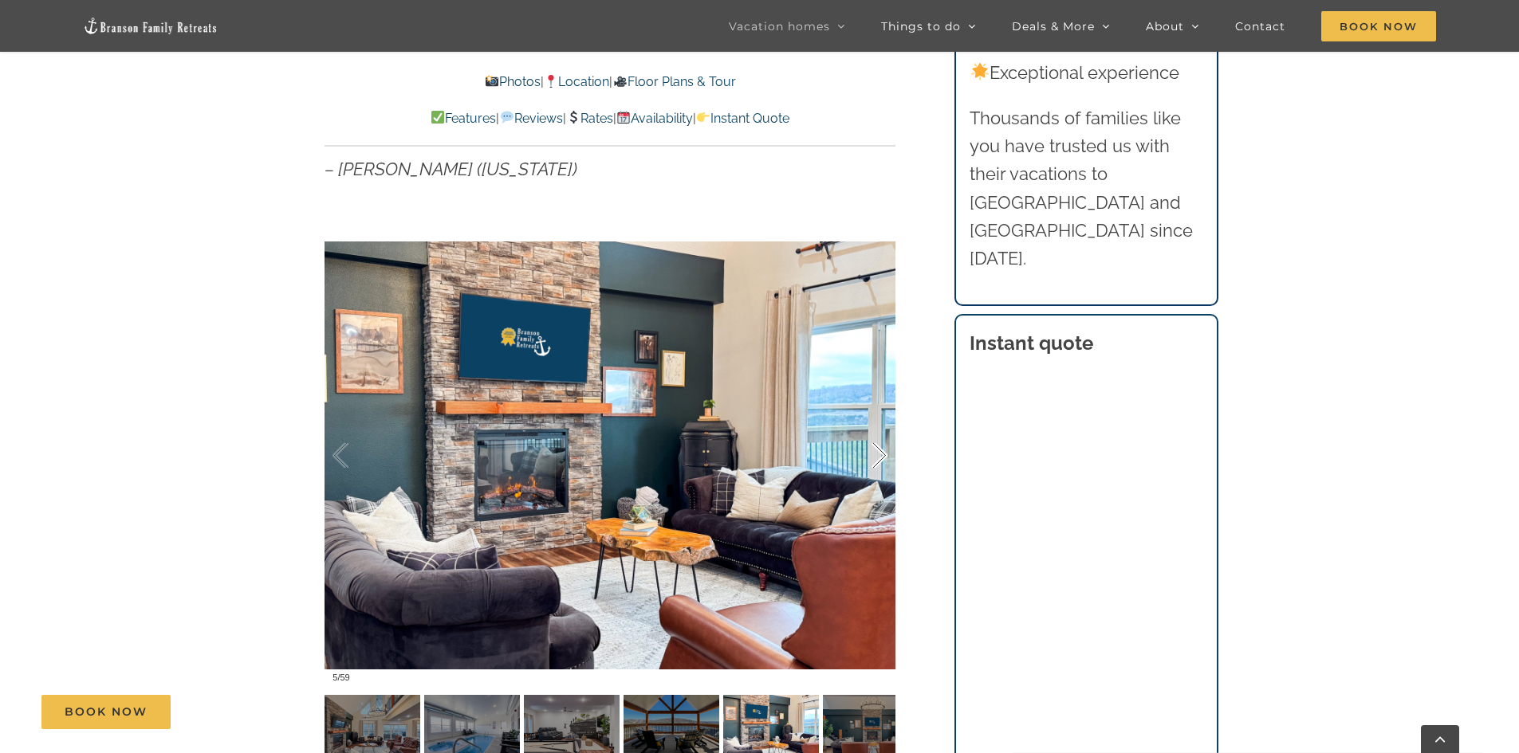
click at [881, 456] on div at bounding box center [862, 456] width 49 height 99
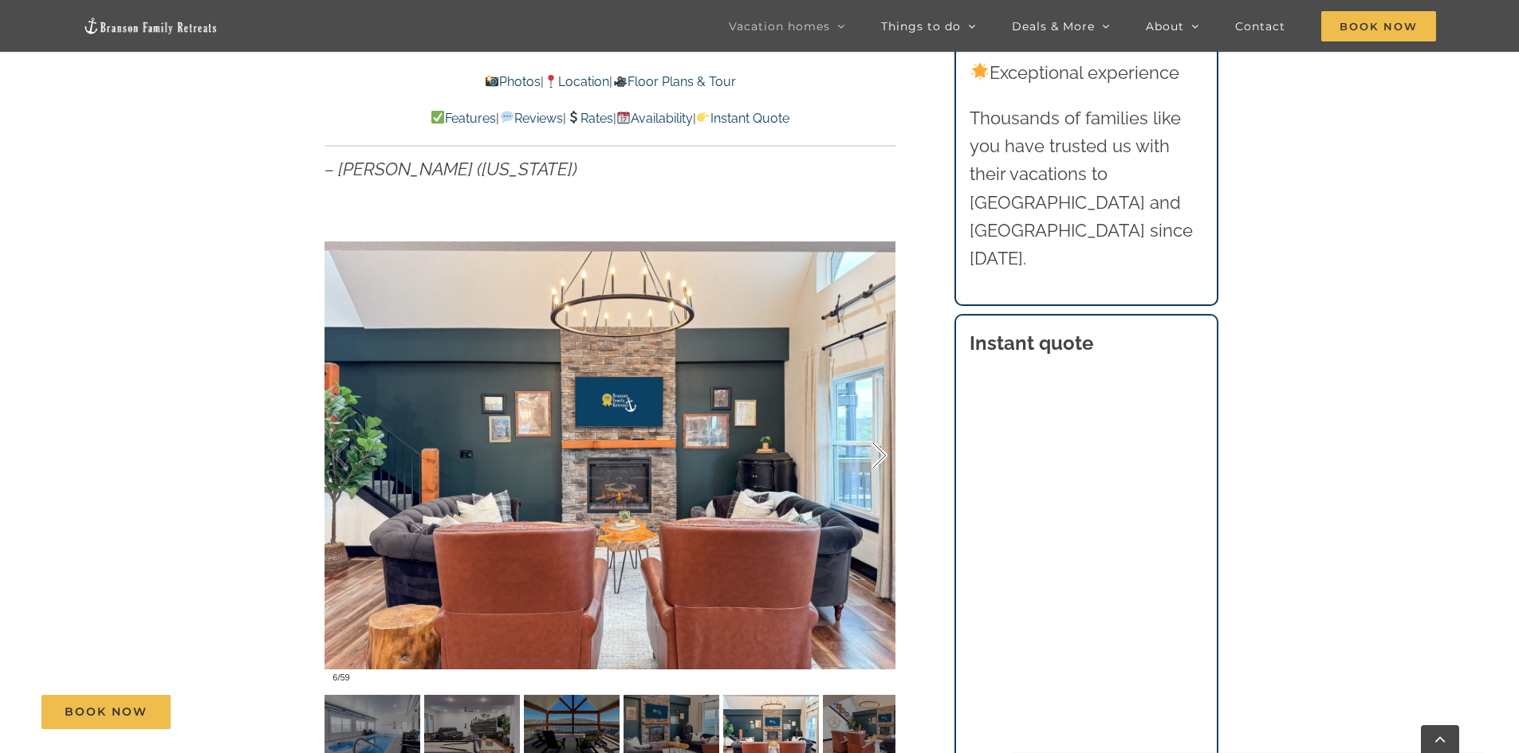
click at [881, 456] on div at bounding box center [862, 456] width 49 height 99
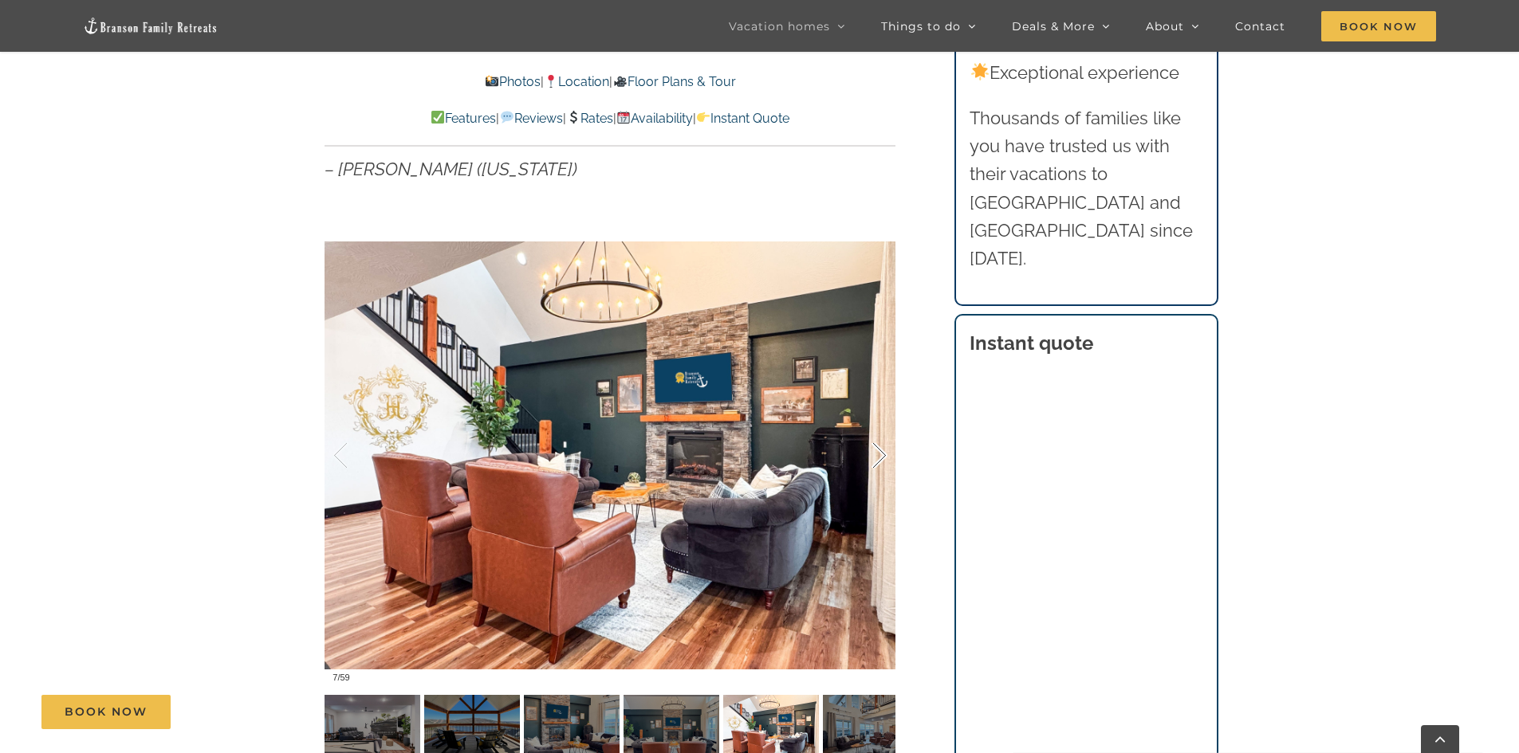
click at [881, 456] on div at bounding box center [862, 456] width 49 height 99
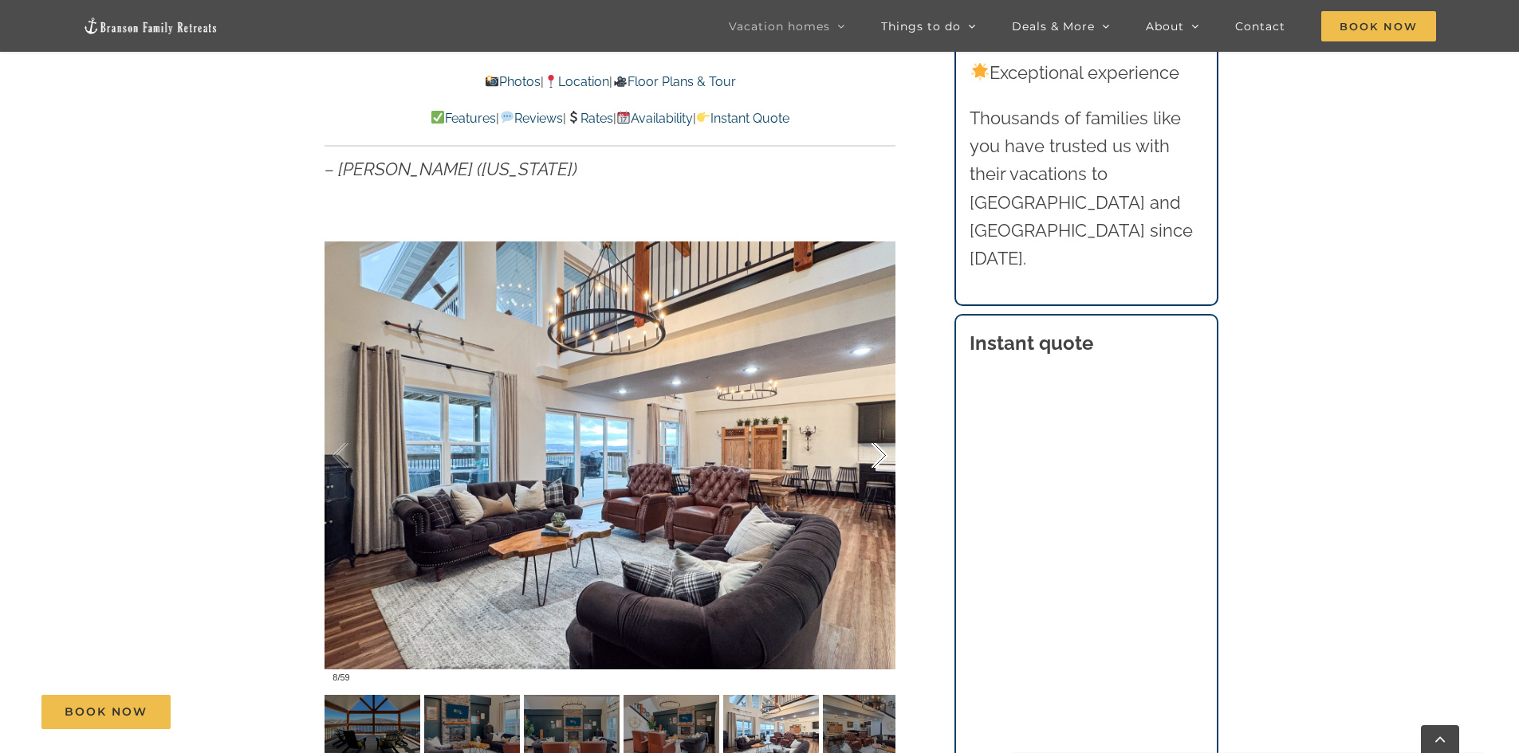
click at [881, 456] on div at bounding box center [862, 456] width 49 height 99
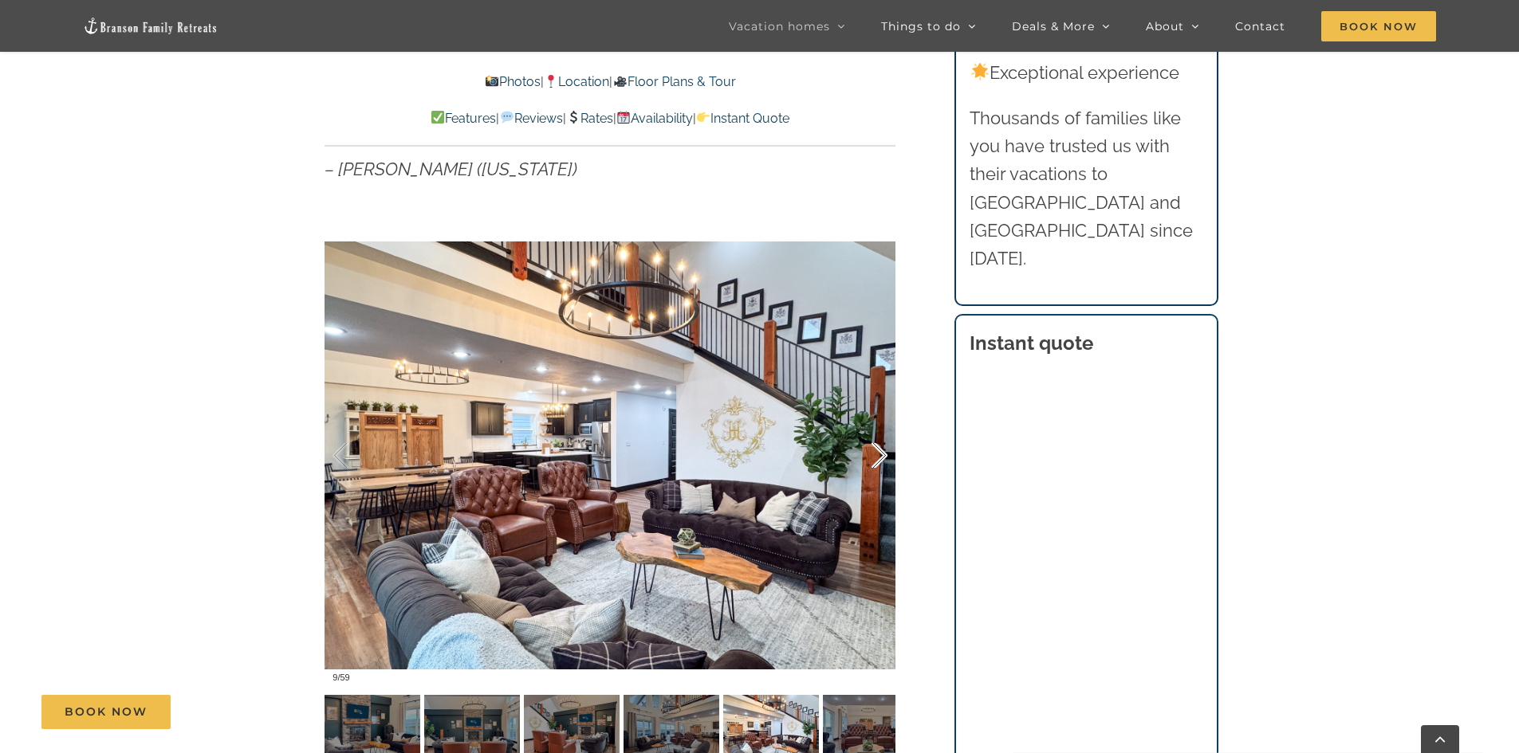
click at [881, 457] on div at bounding box center [862, 456] width 49 height 99
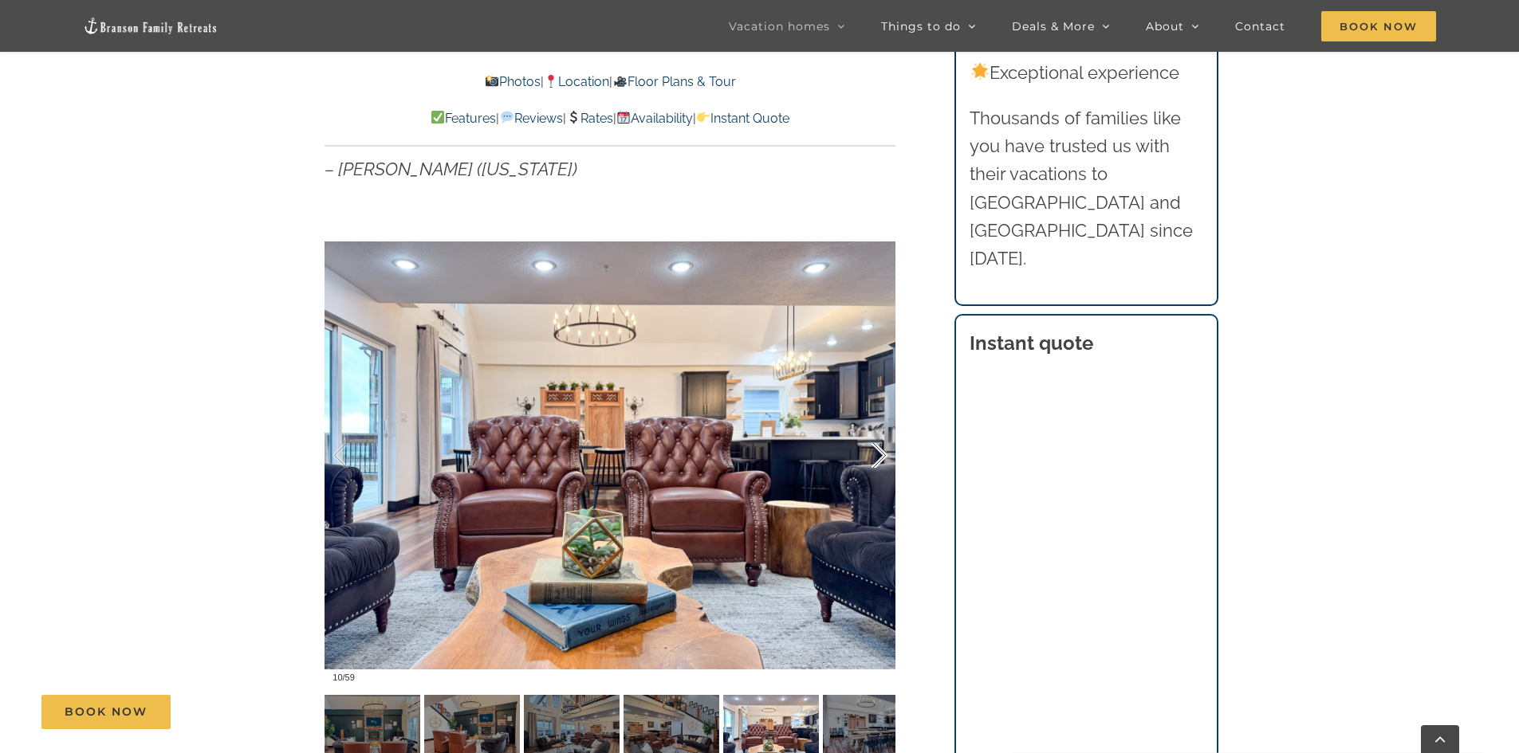
click at [881, 457] on div at bounding box center [862, 456] width 49 height 99
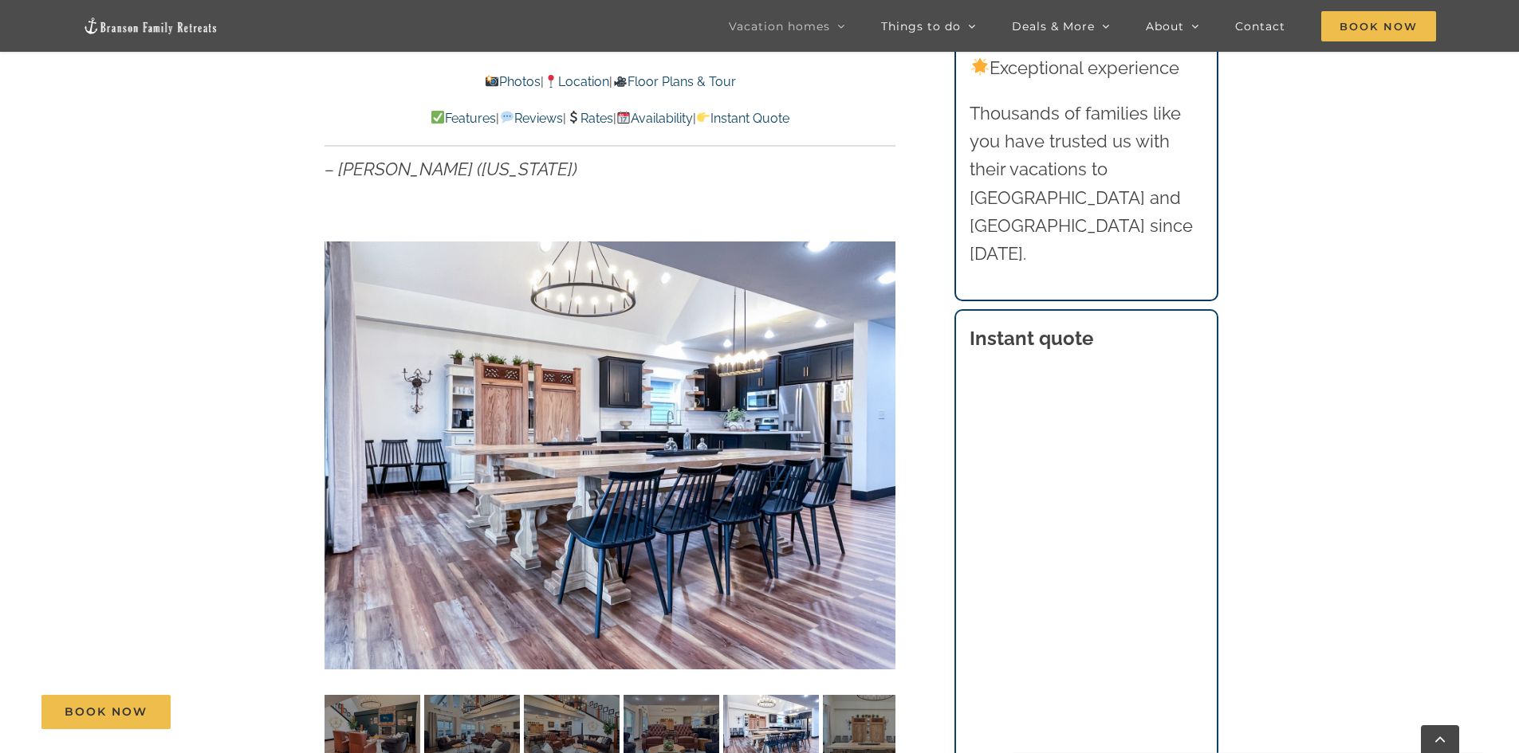
scroll to position [1276, 0]
